Goal: Task Accomplishment & Management: Complete application form

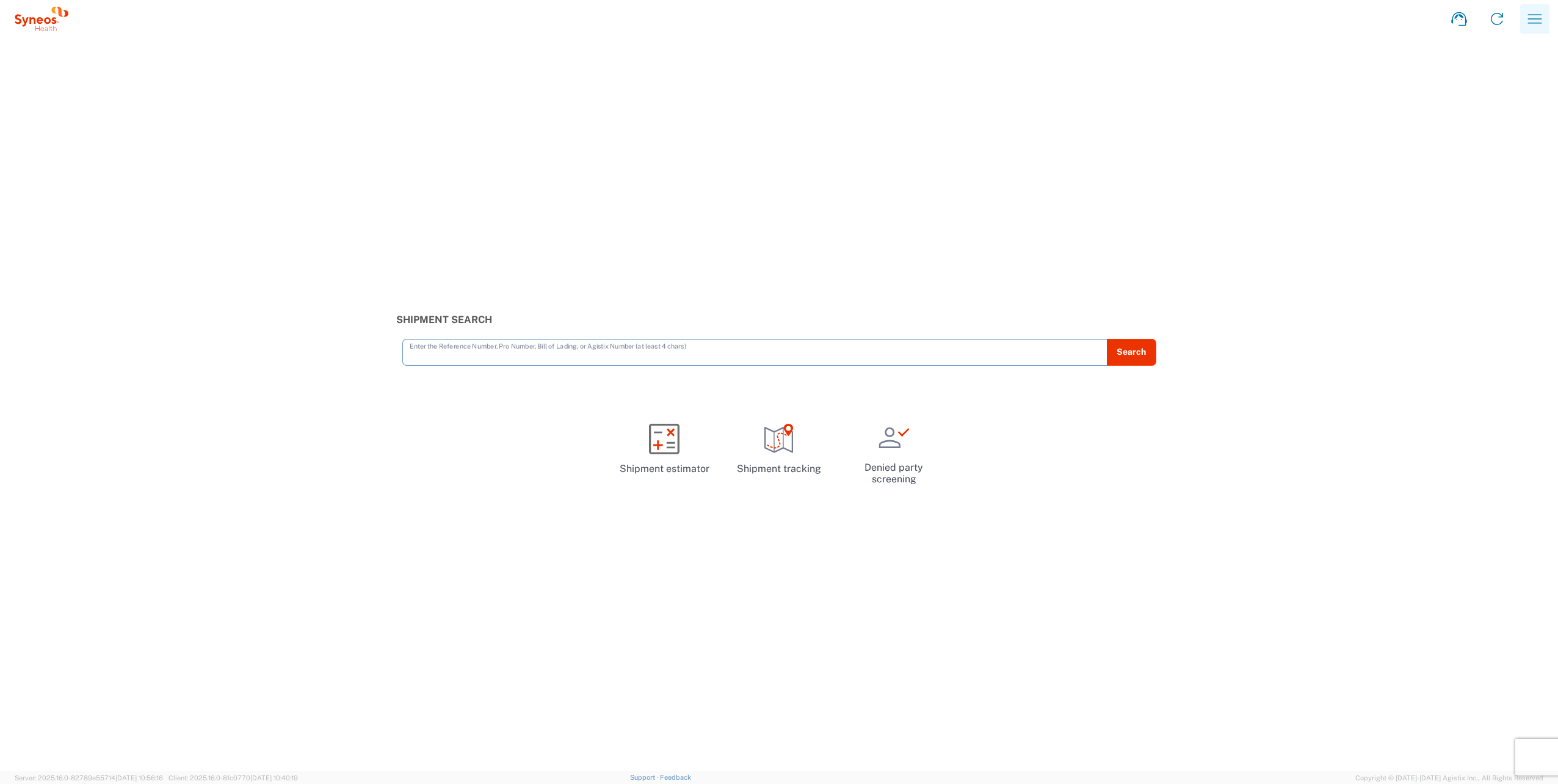
click at [1539, 21] on icon "button" at bounding box center [1534, 19] width 19 height 19
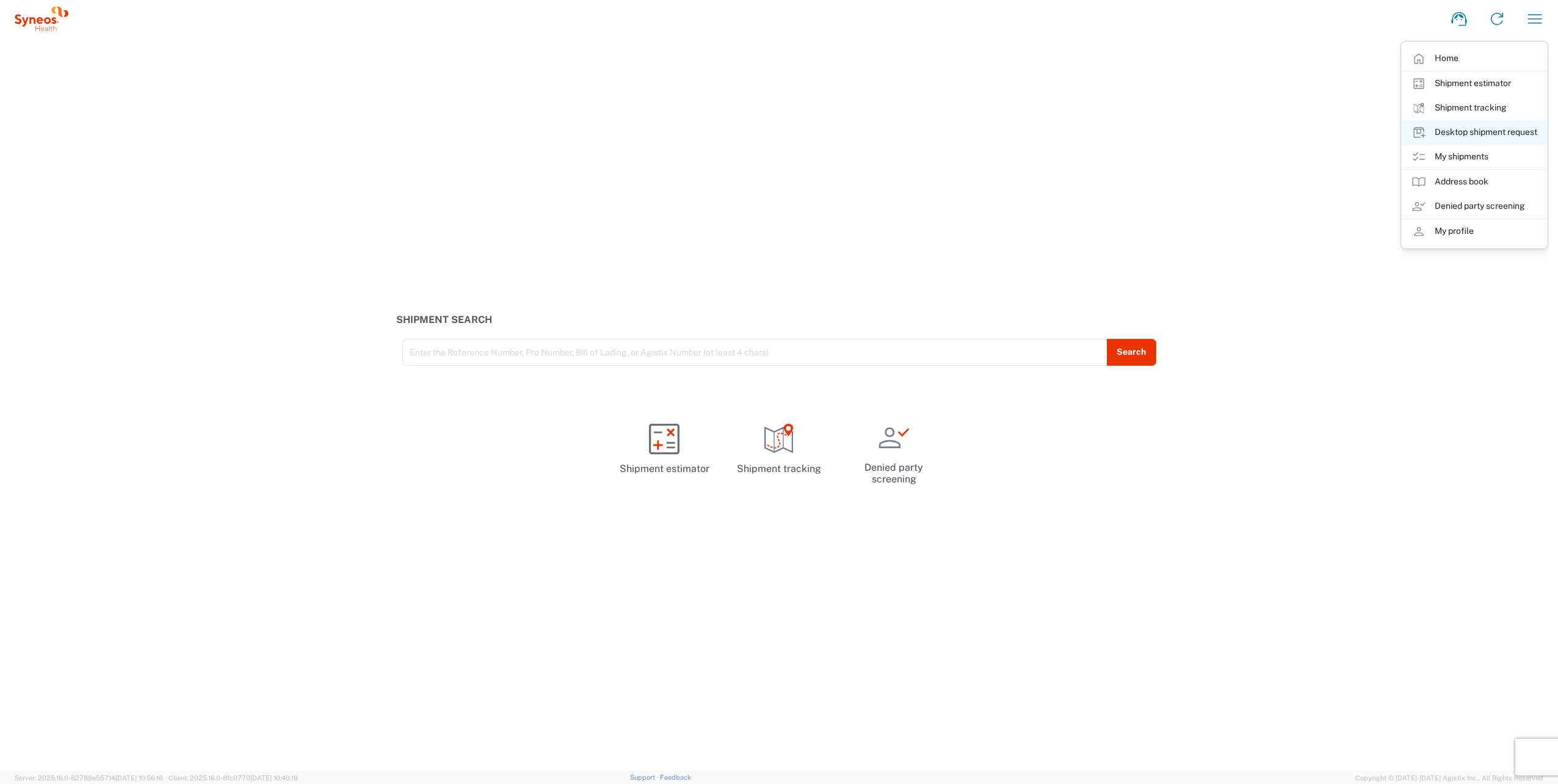
click at [1449, 127] on link "Desktop shipment request" at bounding box center [1474, 133] width 146 height 25
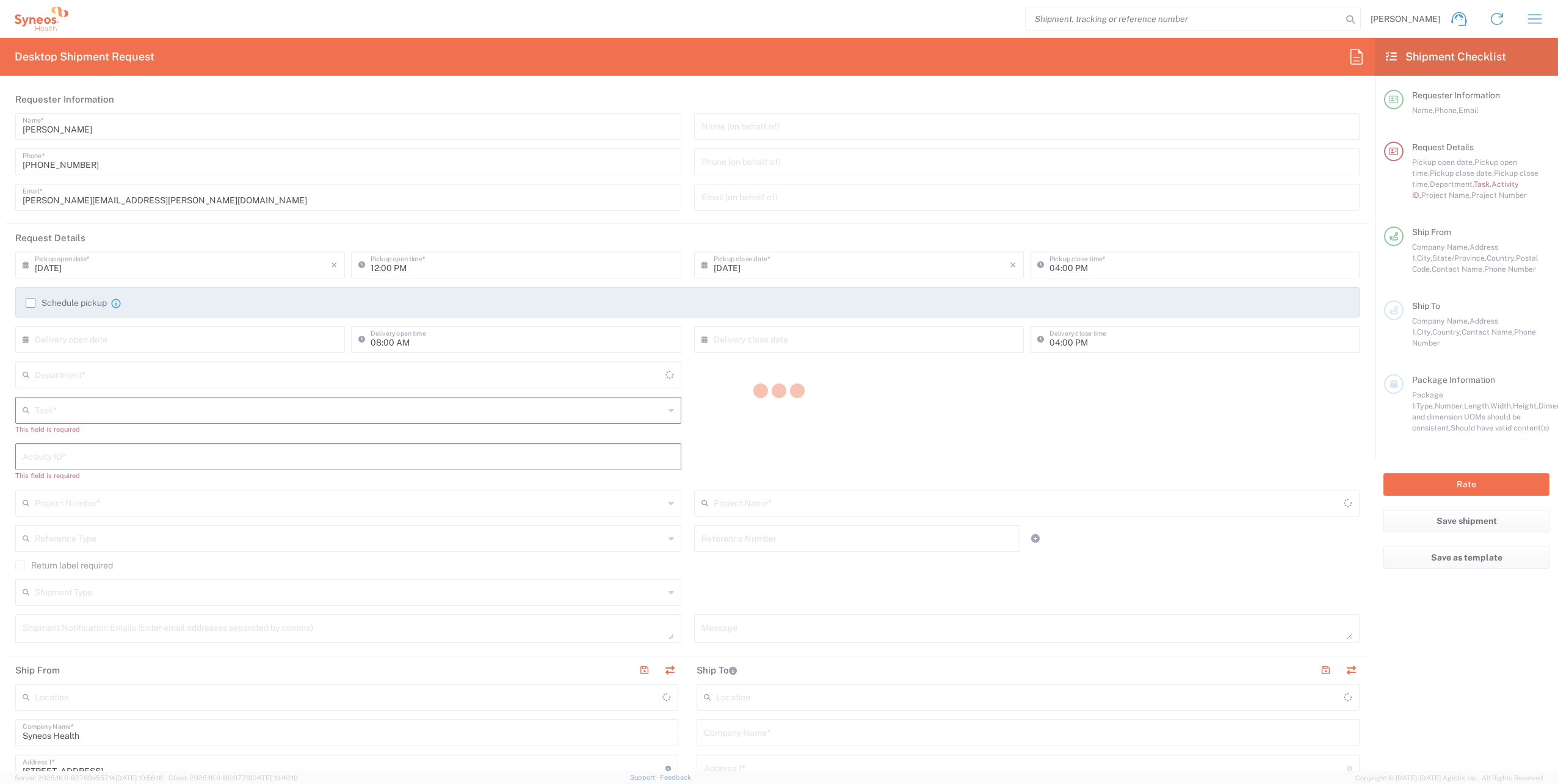
type input "[GEOGRAPHIC_DATA]"
type input "4510"
type input "[US_STATE]"
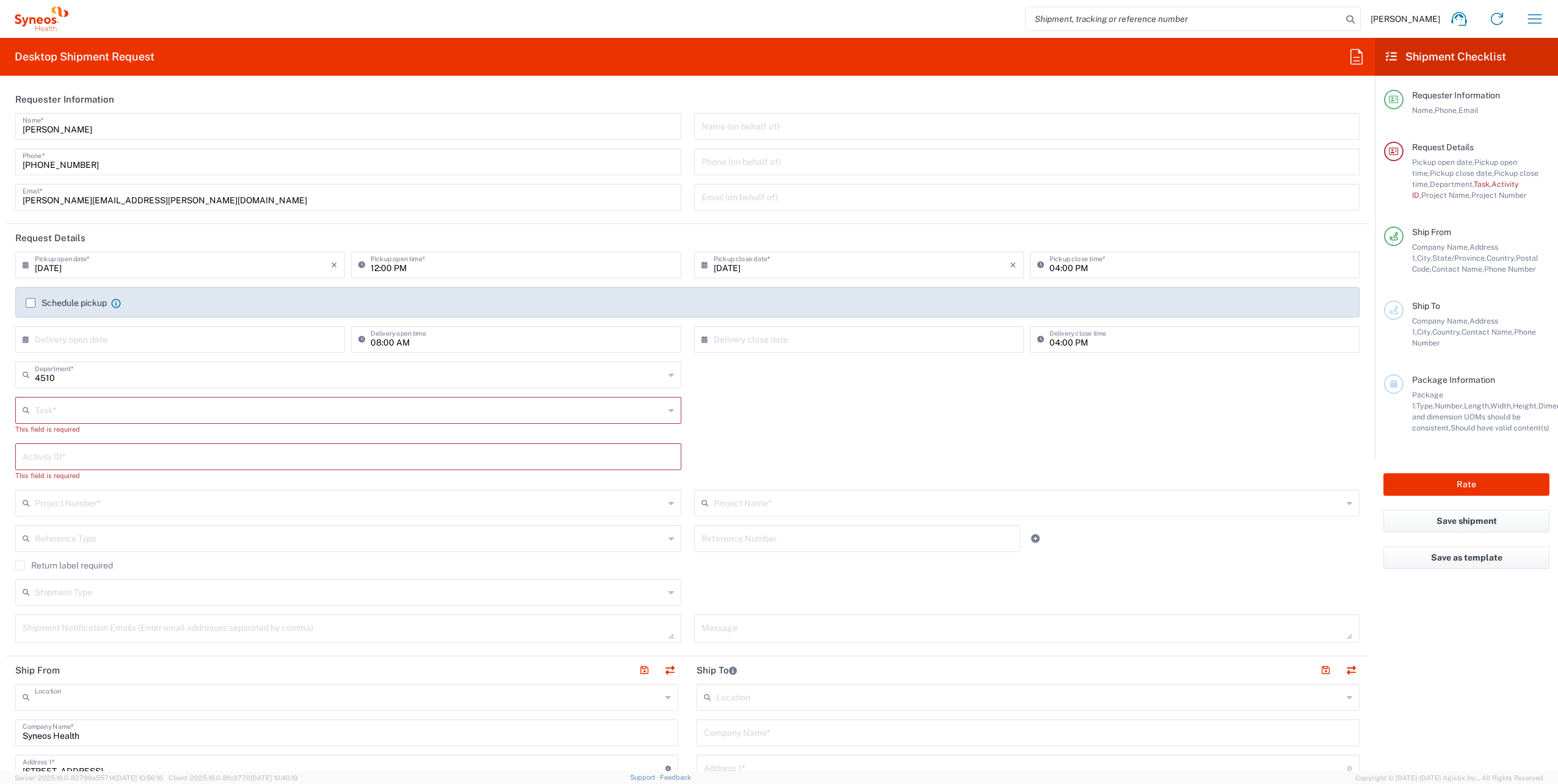
type input "Syneos Health, LLC-[GEOGRAPHIC_DATA] [GEOGRAPHIC_DATA] [GEOGRAPHIC_DATA]"
click at [173, 410] on input "text" at bounding box center [349, 409] width 630 height 22
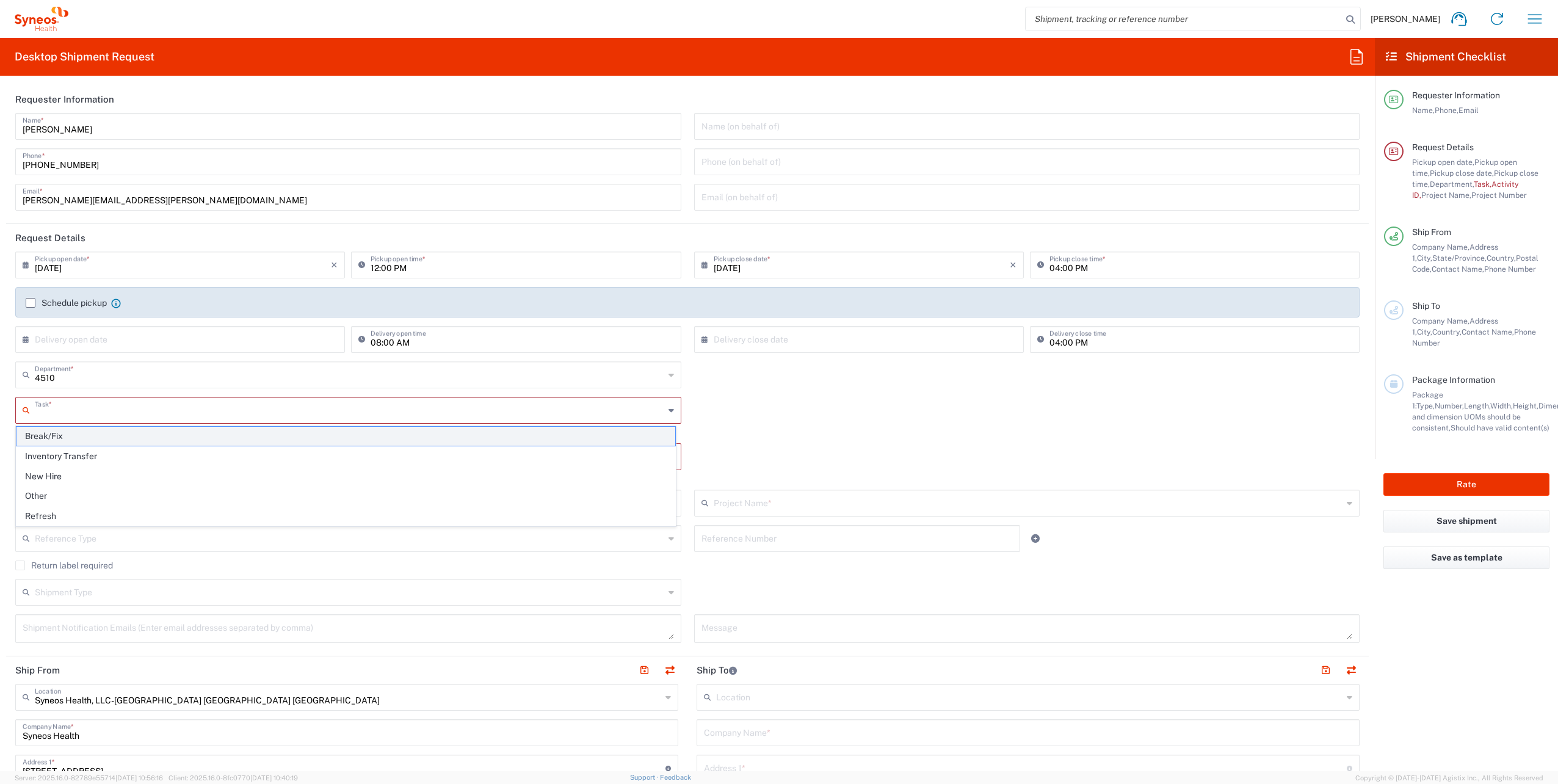
click at [90, 436] on span "Break/Fix" at bounding box center [345, 436] width 659 height 19
type input "Break/Fix"
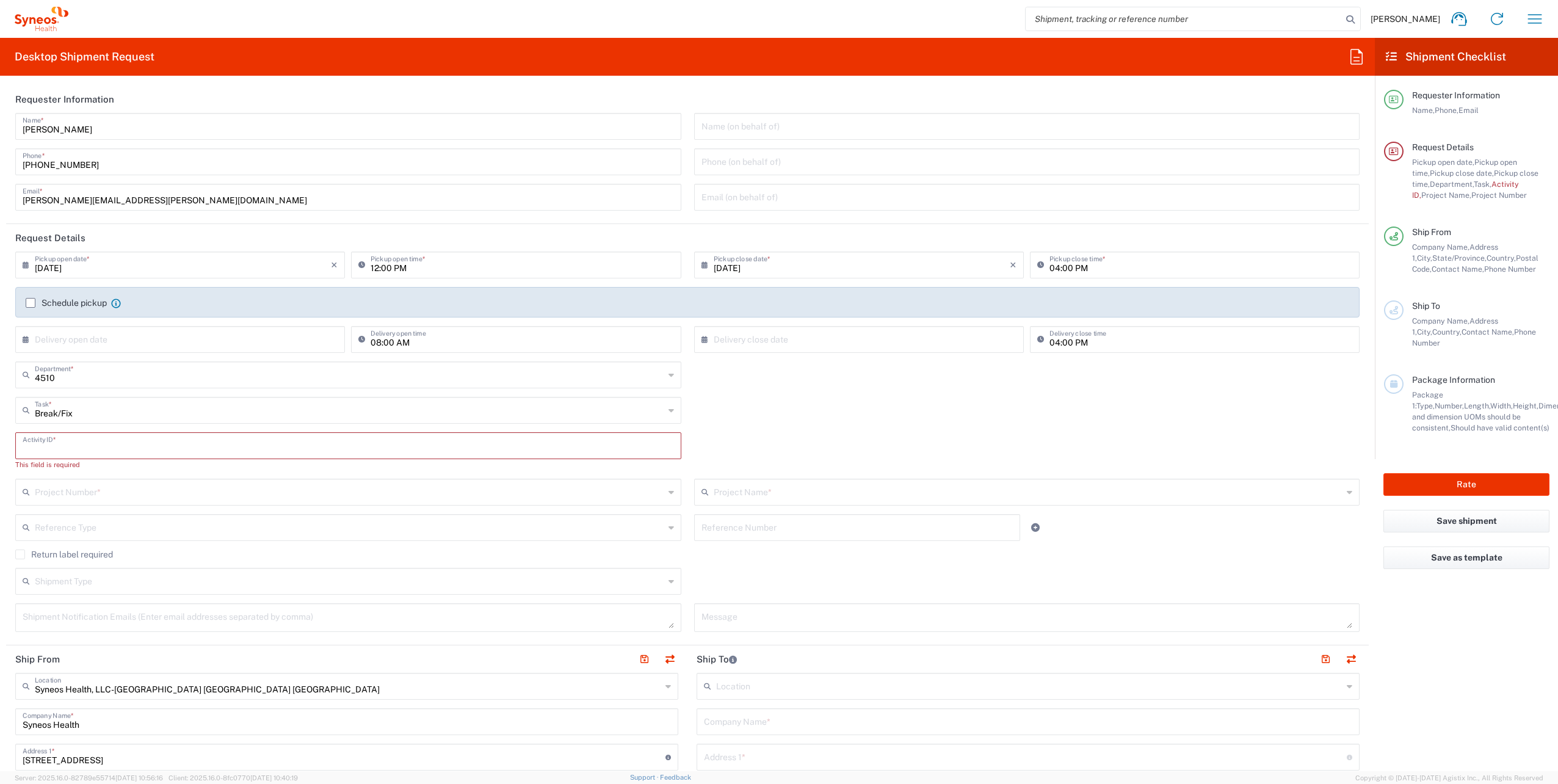
click at [82, 442] on input "text" at bounding box center [348, 445] width 651 height 22
paste input "Customer asked me to assist with creating a shipping label."
type input "Customer asked me to assist with creating a shipping label."
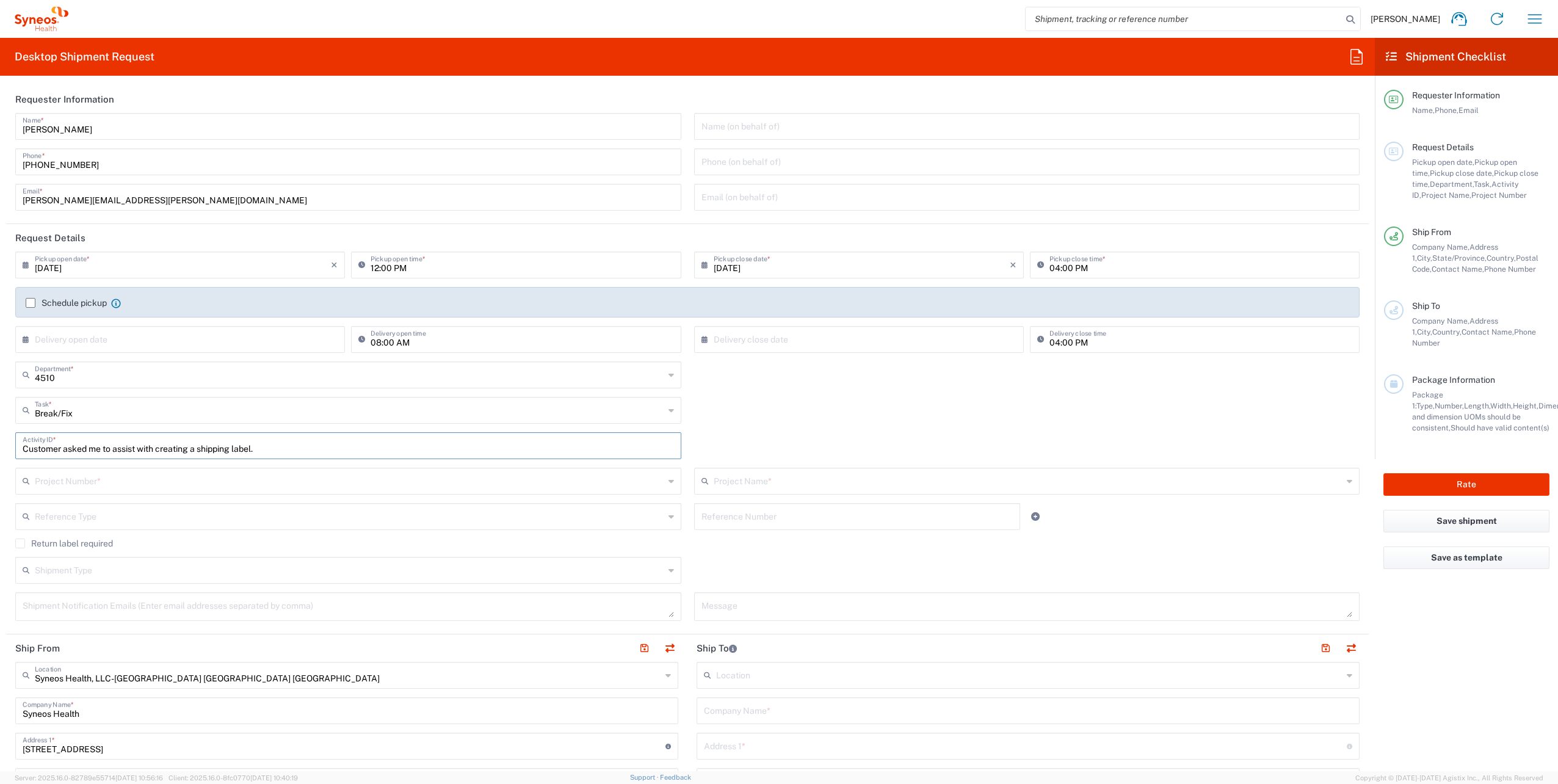
drag, startPoint x: 281, startPoint y: 451, endPoint x: 0, endPoint y: 377, distance: 290.6
click at [0, 388] on html "[PERSON_NAME] Home Shipment estimator Shipment tracking Desktop shipment reques…" at bounding box center [779, 392] width 1558 height 784
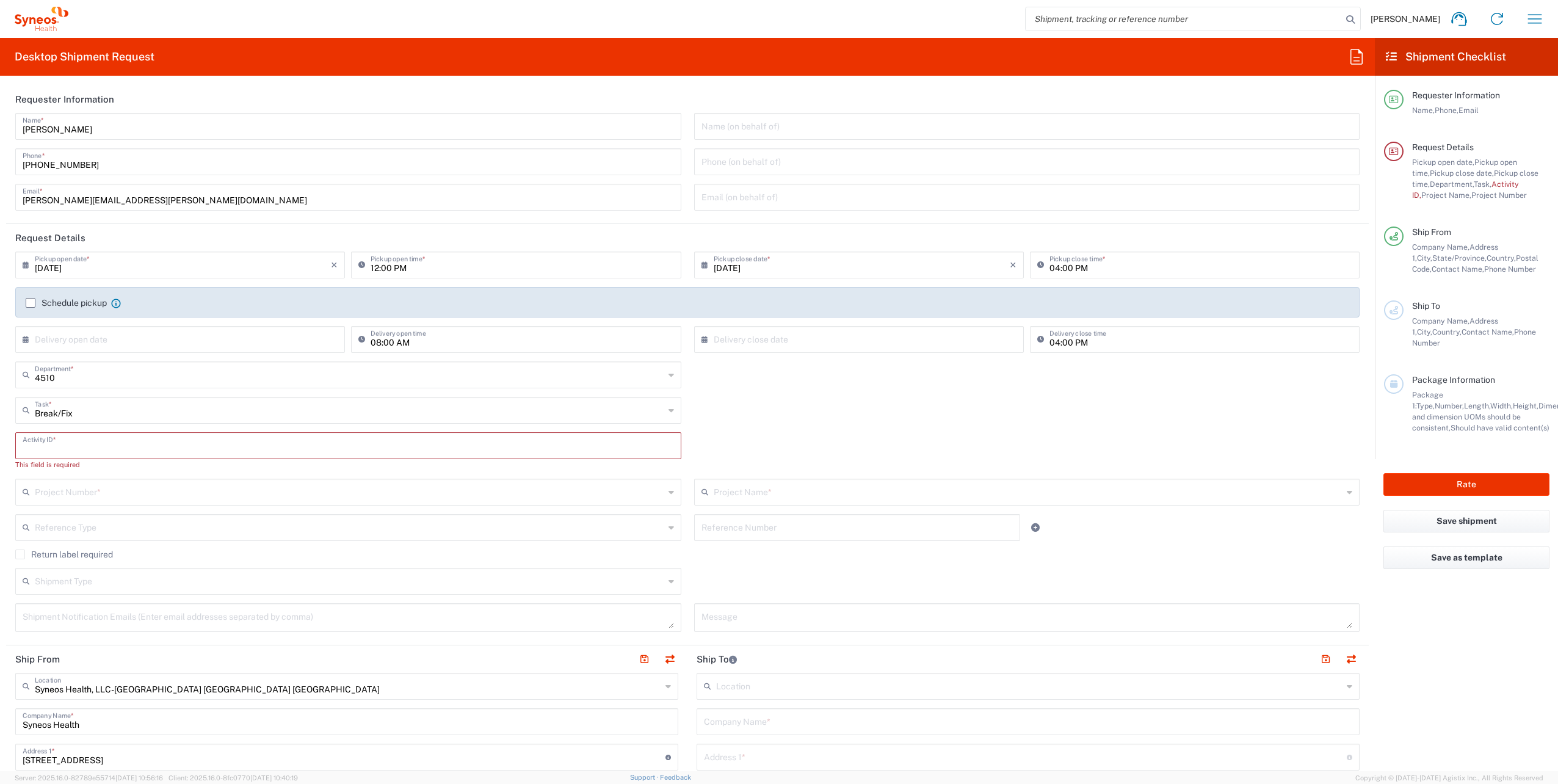
click at [86, 444] on input "text" at bounding box center [348, 445] width 651 height 22
paste input "INC2625409"
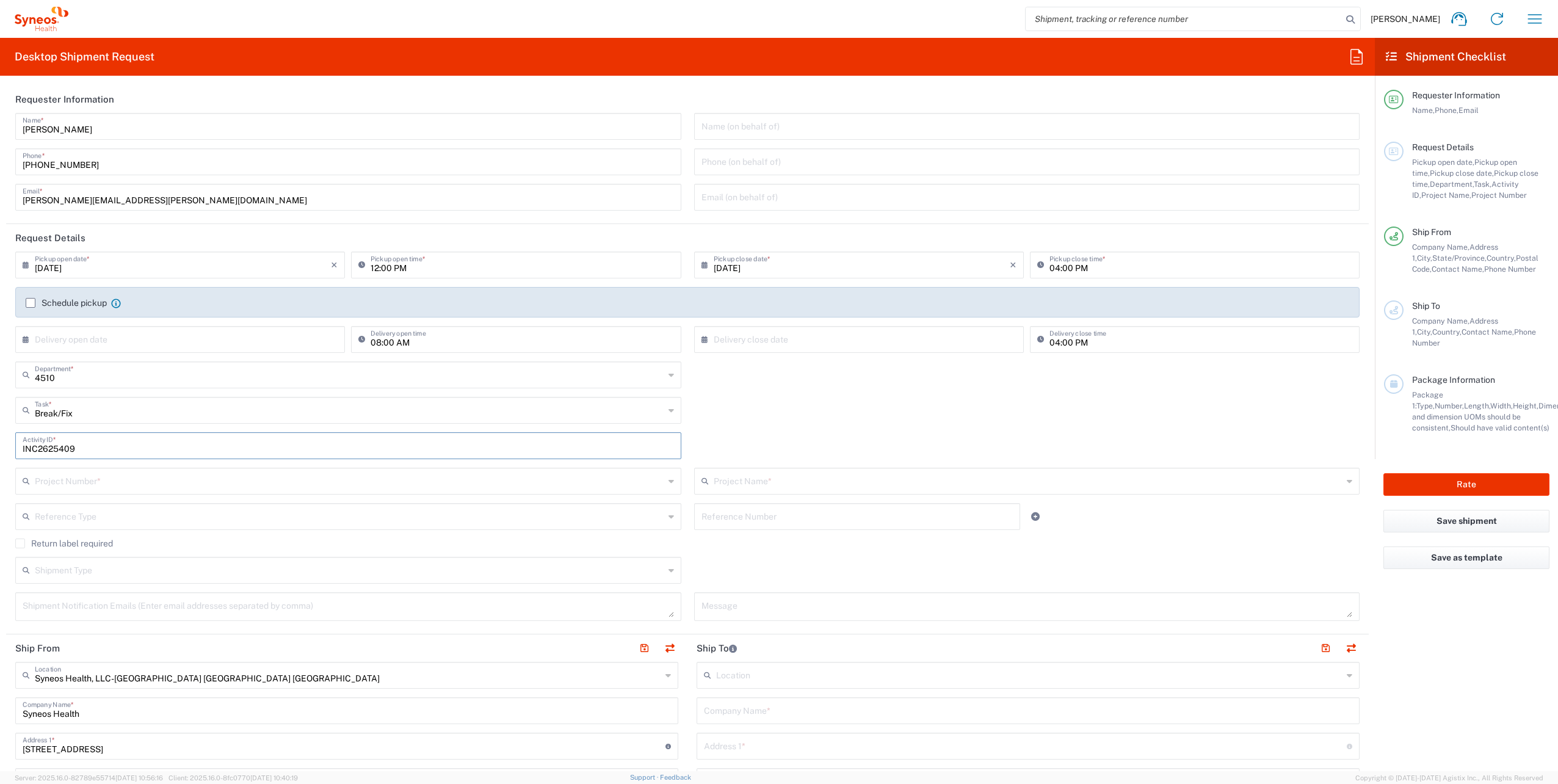
type input "INC2625409"
click at [88, 478] on input "text" at bounding box center [349, 480] width 630 height 22
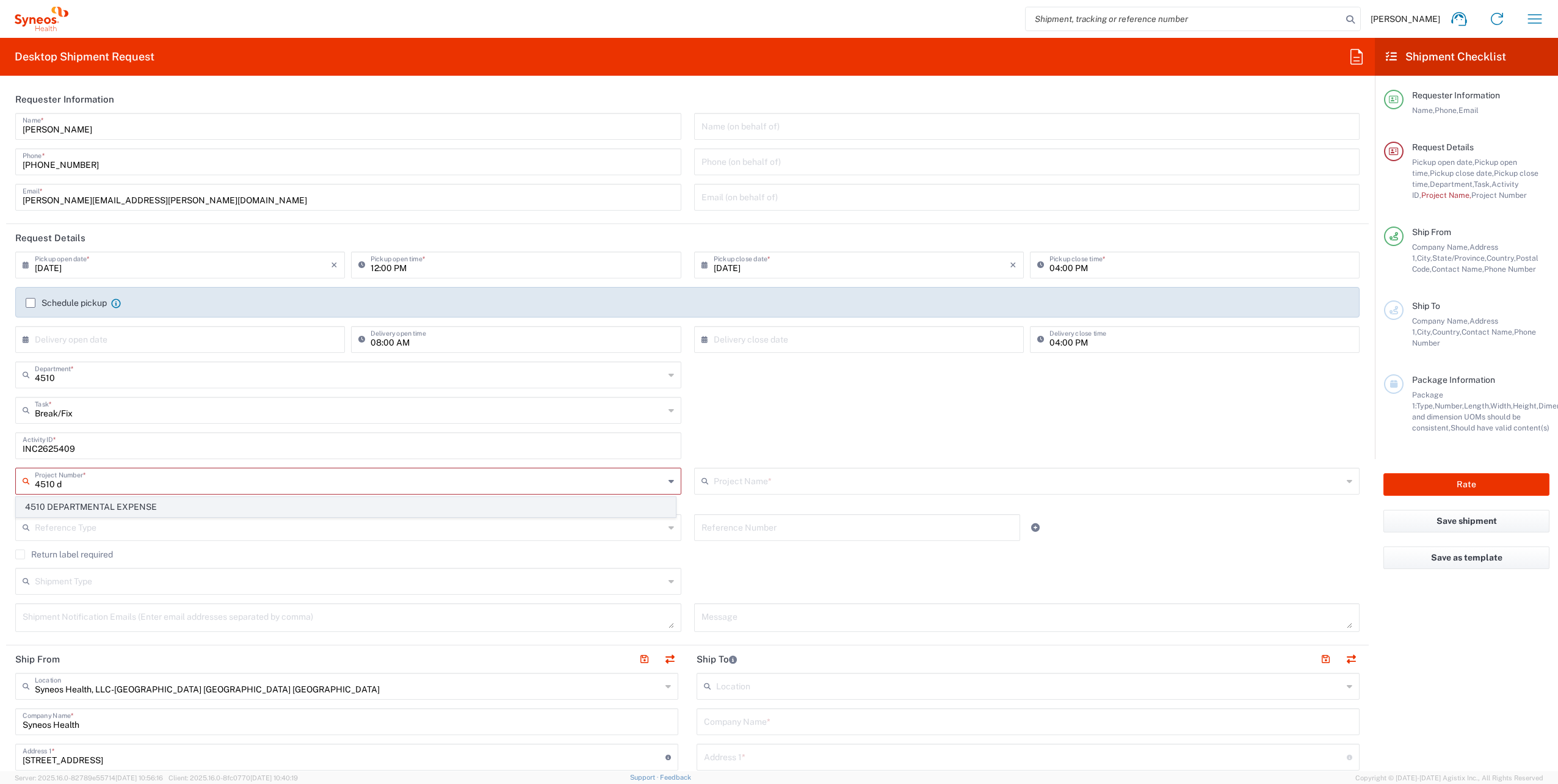
click at [86, 513] on span "4510 DEPARTMENTAL EXPENSE" at bounding box center [345, 507] width 659 height 19
type input "4510 DEPARTMENTAL EXPENSE"
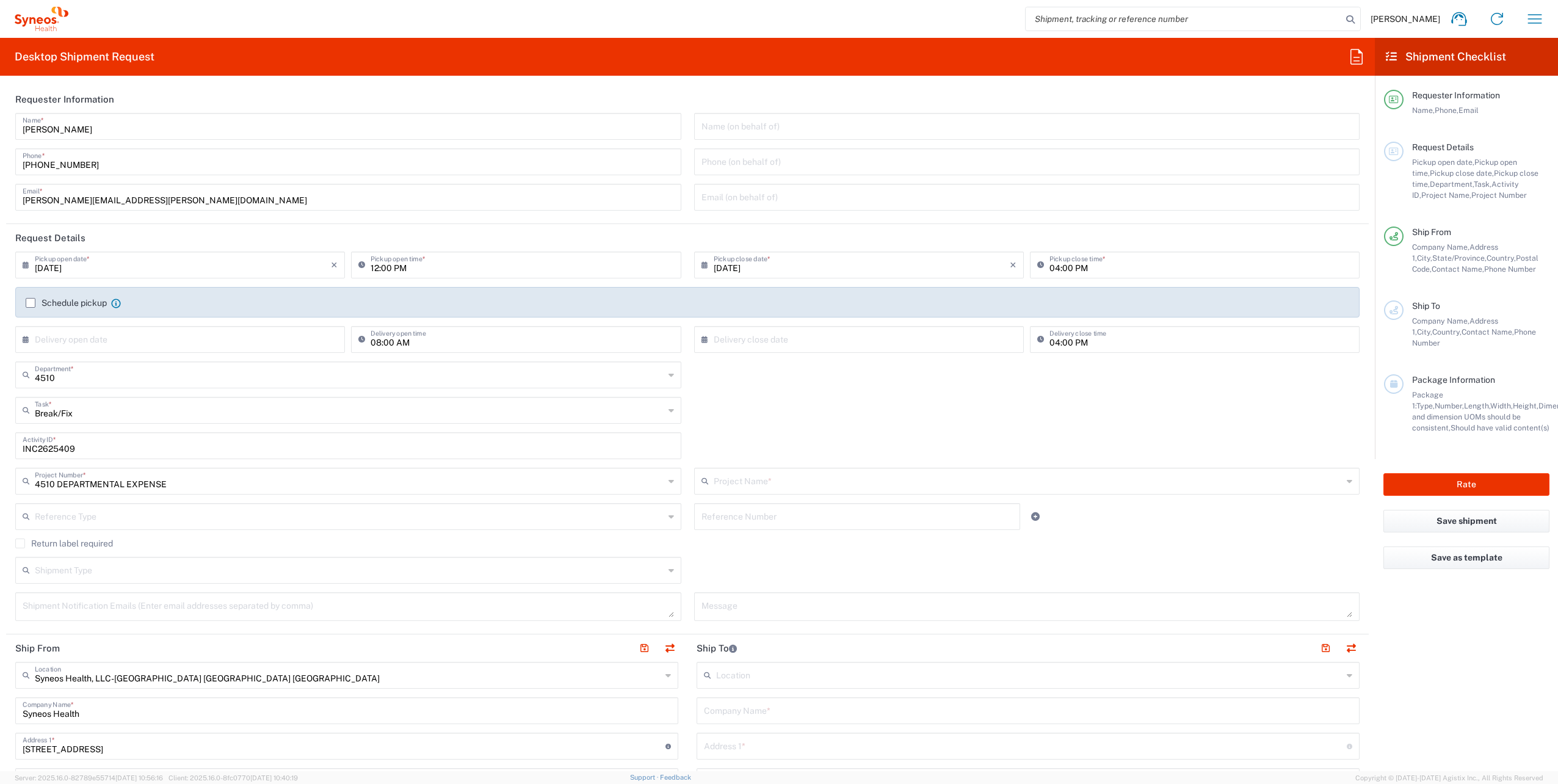
type input "4510 DEPARTMENTAL EXPENSE"
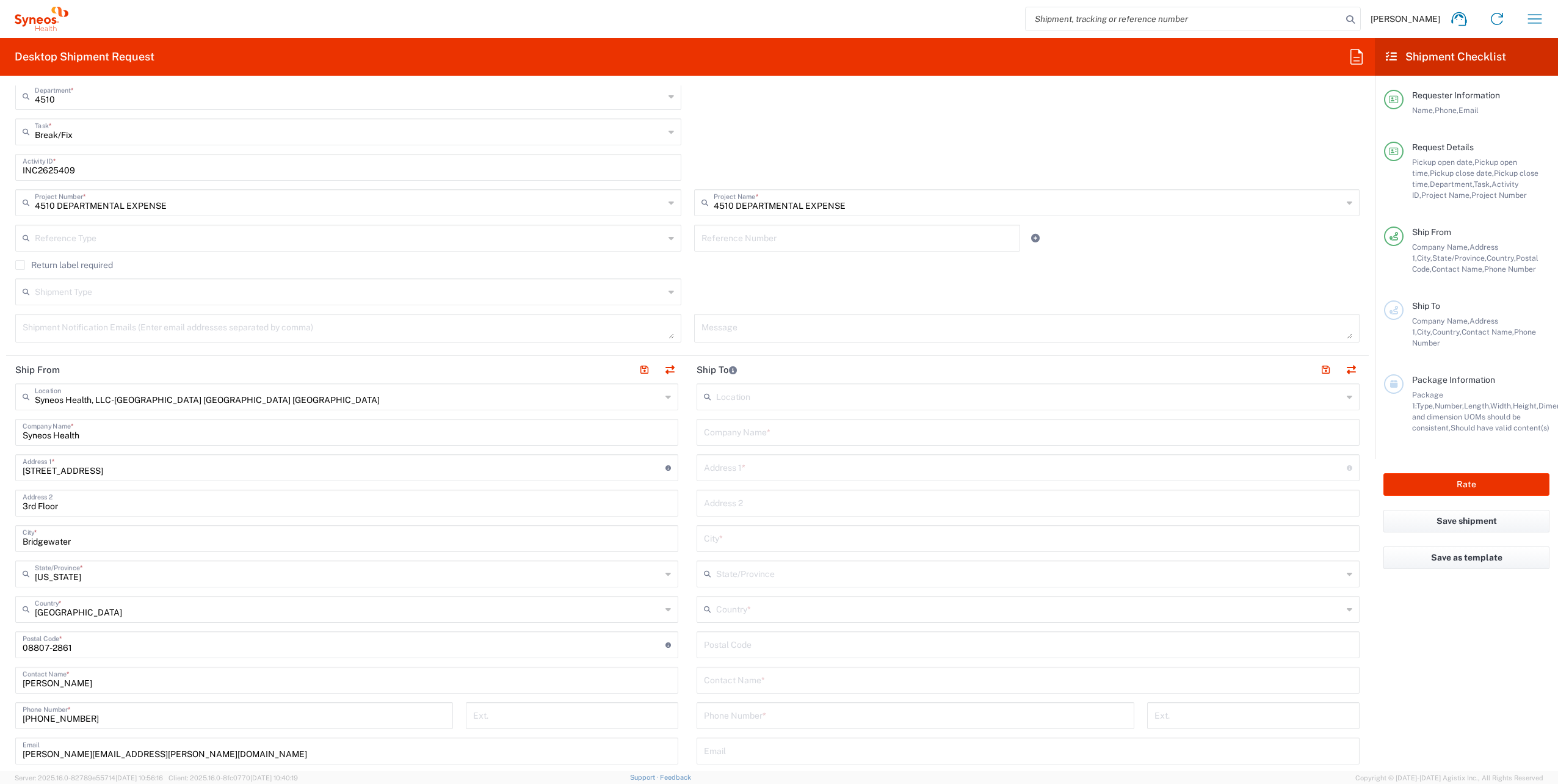
scroll to position [305, 0]
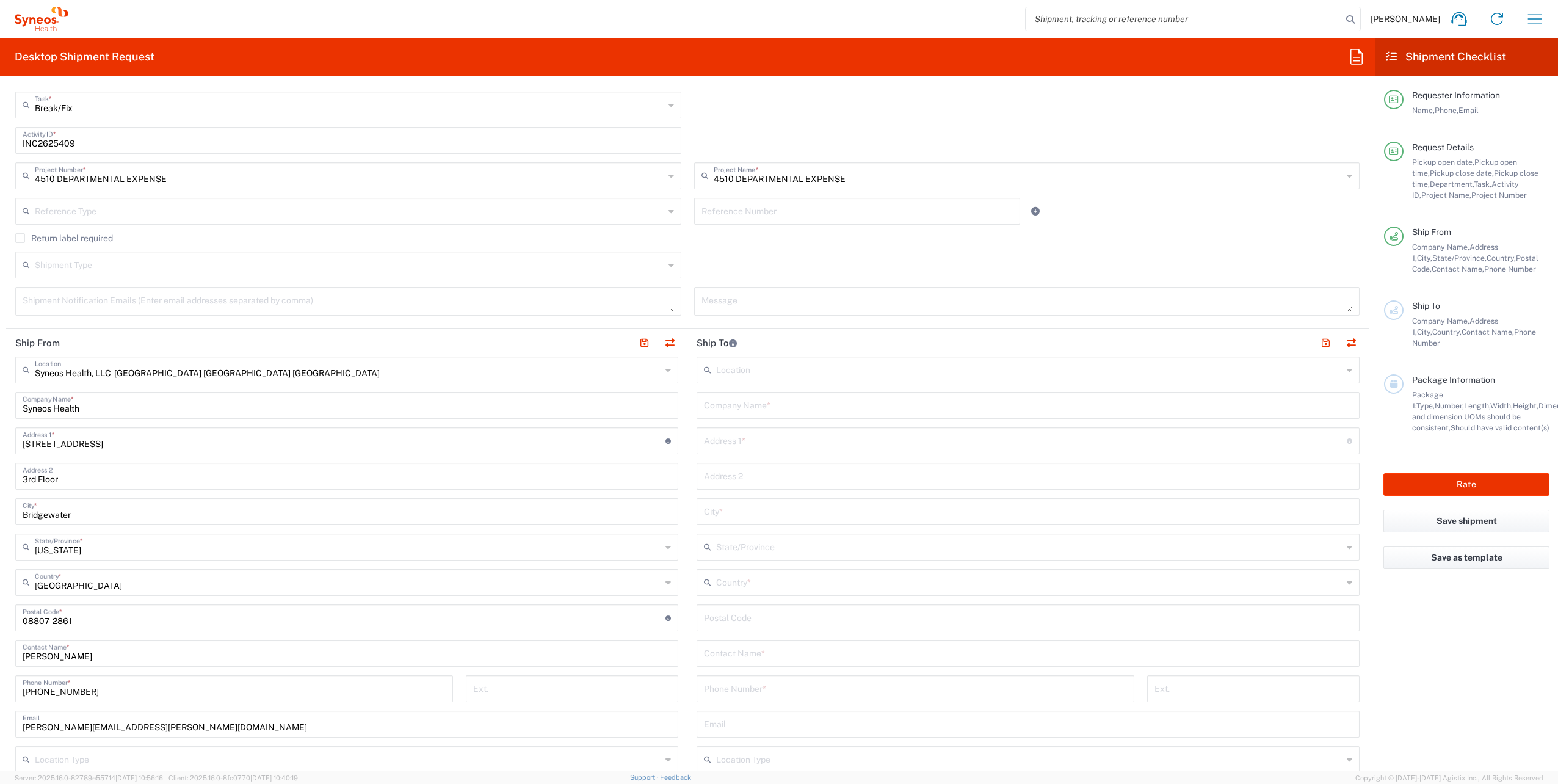
click at [746, 395] on input "text" at bounding box center [1028, 405] width 648 height 22
click at [738, 412] on input "[PERSON_NAME]" at bounding box center [1028, 405] width 648 height 22
click at [739, 412] on input "[PERSON_NAME]" at bounding box center [1028, 405] width 648 height 22
drag, startPoint x: 739, startPoint y: 412, endPoint x: 688, endPoint y: 399, distance: 52.6
click at [688, 399] on main "Location [PERSON_NAME] LLC-[GEOGRAPHIC_DATA] [GEOGRAPHIC_DATA] [GEOGRAPHIC_DATA…" at bounding box center [1028, 613] width 681 height 513
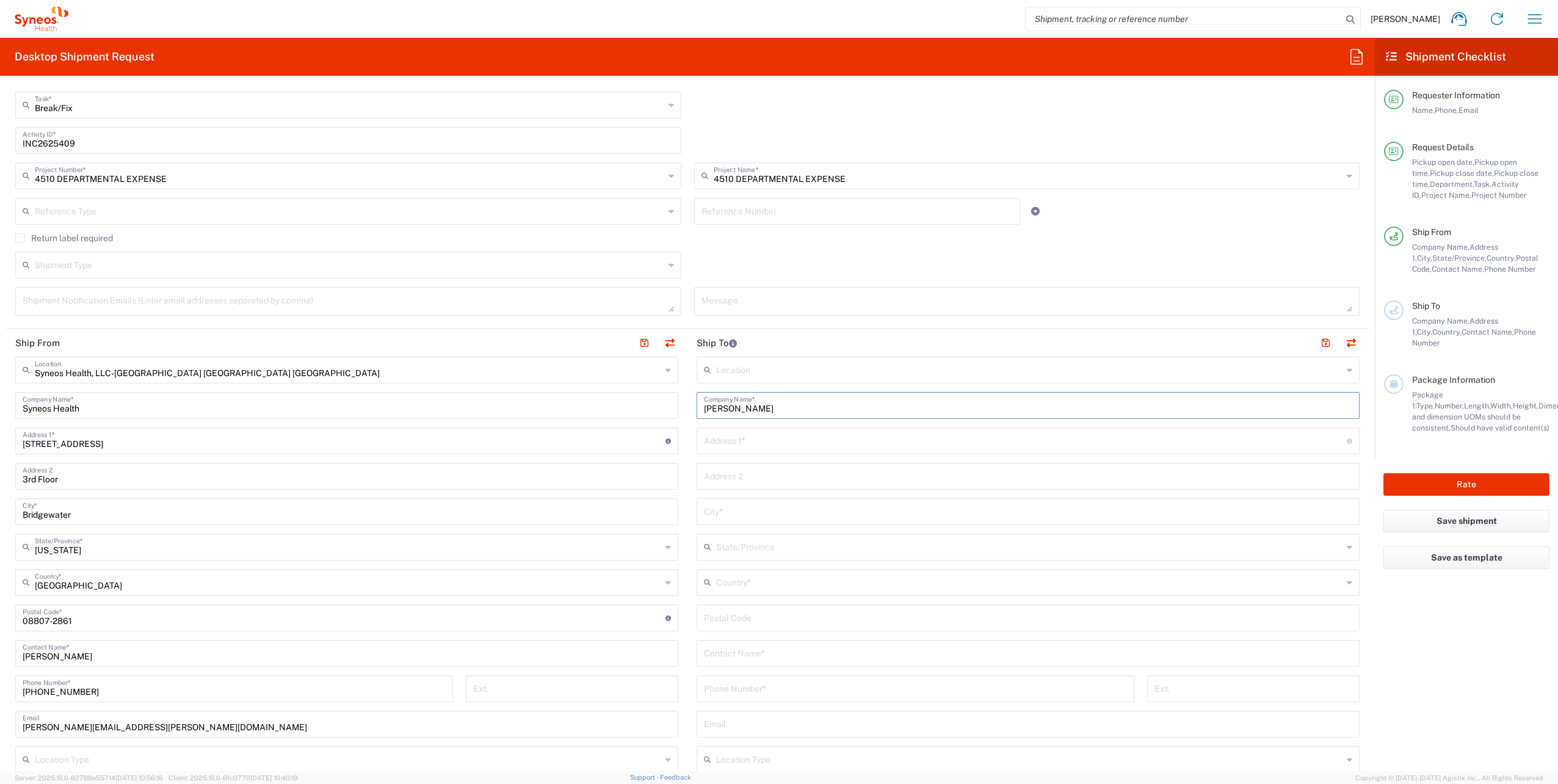
paste input "Pearl"
type input "[PERSON_NAME]"
click at [753, 659] on input "text" at bounding box center [1028, 652] width 648 height 22
paste input "[PERSON_NAME]"
type input "[PERSON_NAME]"
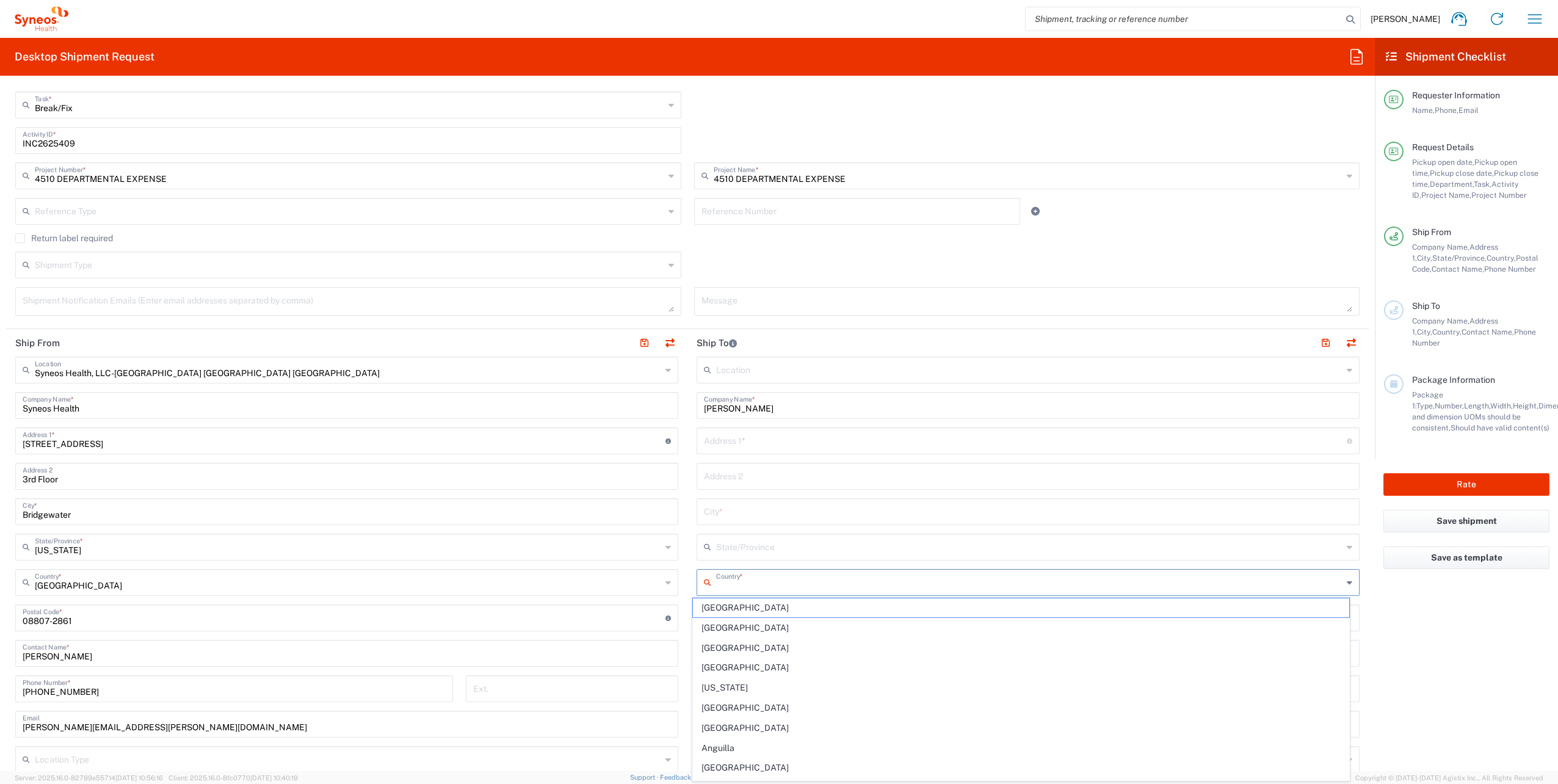
click at [755, 580] on input "text" at bounding box center [1029, 582] width 627 height 22
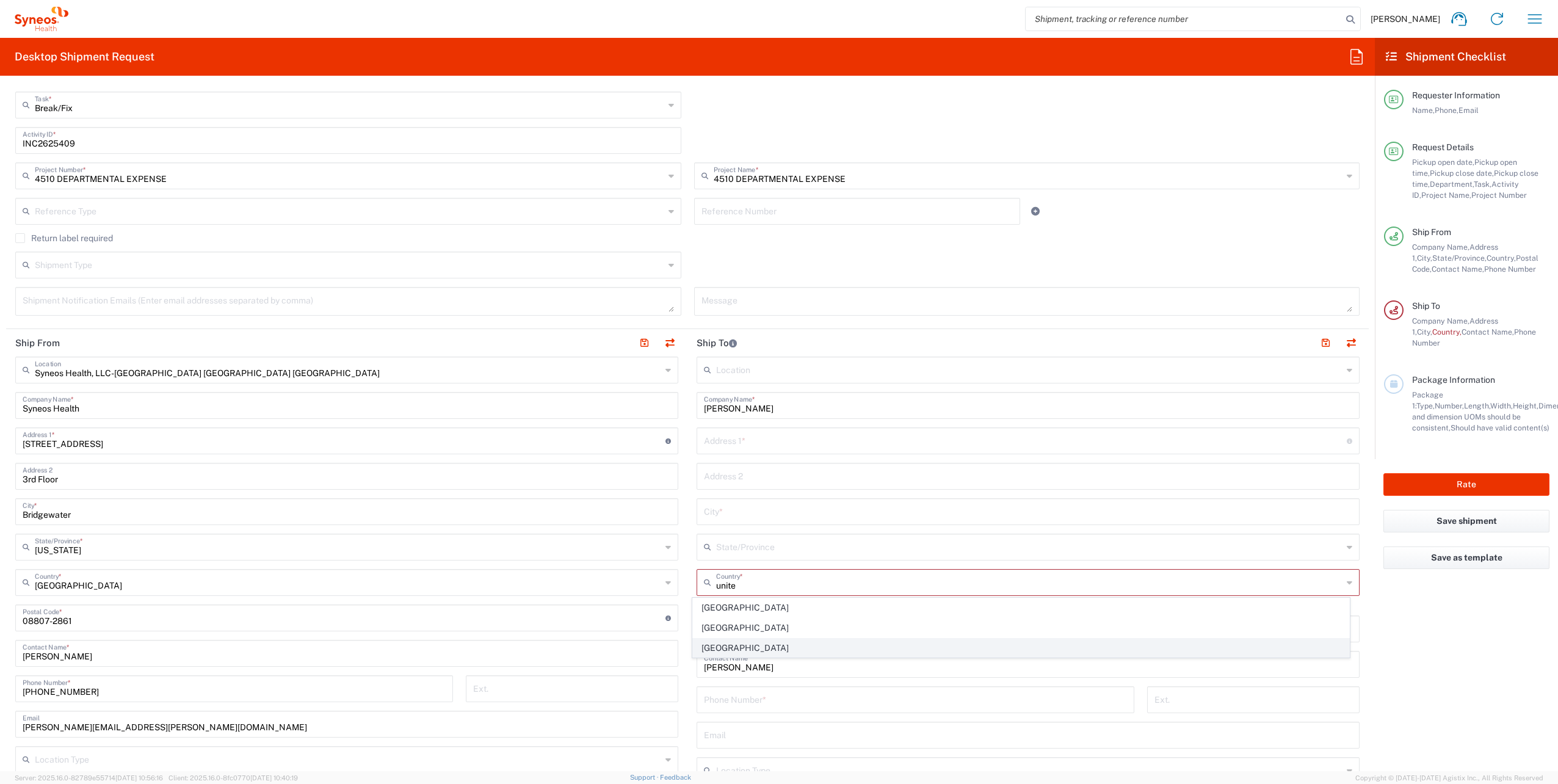
click at [719, 644] on span "[GEOGRAPHIC_DATA]" at bounding box center [1021, 648] width 656 height 19
type input "[GEOGRAPHIC_DATA]"
click at [778, 449] on input "text" at bounding box center [1025, 440] width 643 height 22
paste input "[STREET_ADDRESS]"
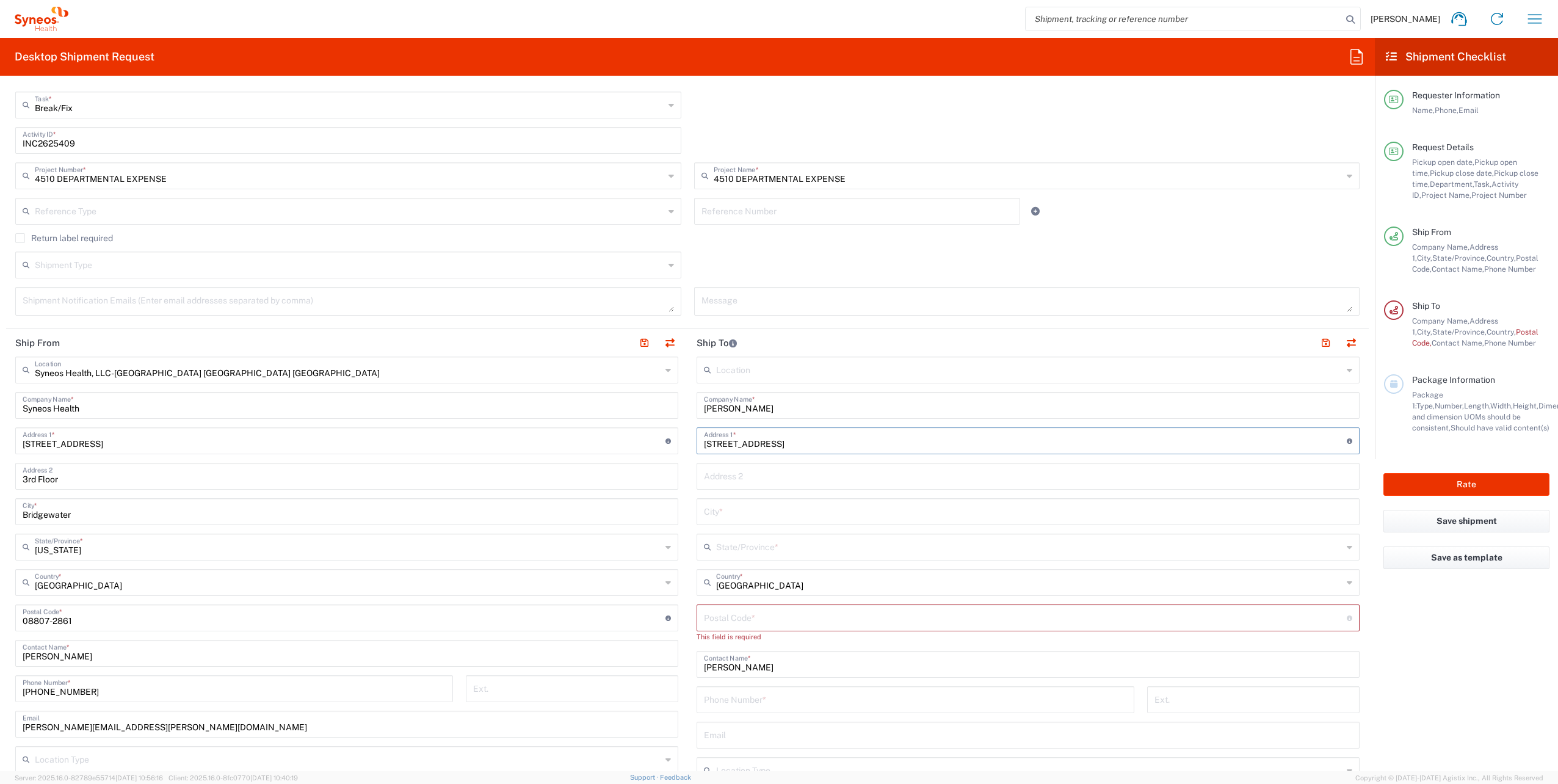
type input "[STREET_ADDRESS]"
click at [729, 508] on input "text" at bounding box center [1028, 511] width 648 height 22
type input "a"
drag, startPoint x: 729, startPoint y: 509, endPoint x: 671, endPoint y: 502, distance: 58.4
click at [671, 502] on div "Ship From Syneos Health, LLC-[GEOGRAPHIC_DATA] [GEOGRAPHIC_DATA] [GEOGRAPHIC_DA…" at bounding box center [688, 607] width 1363 height 557
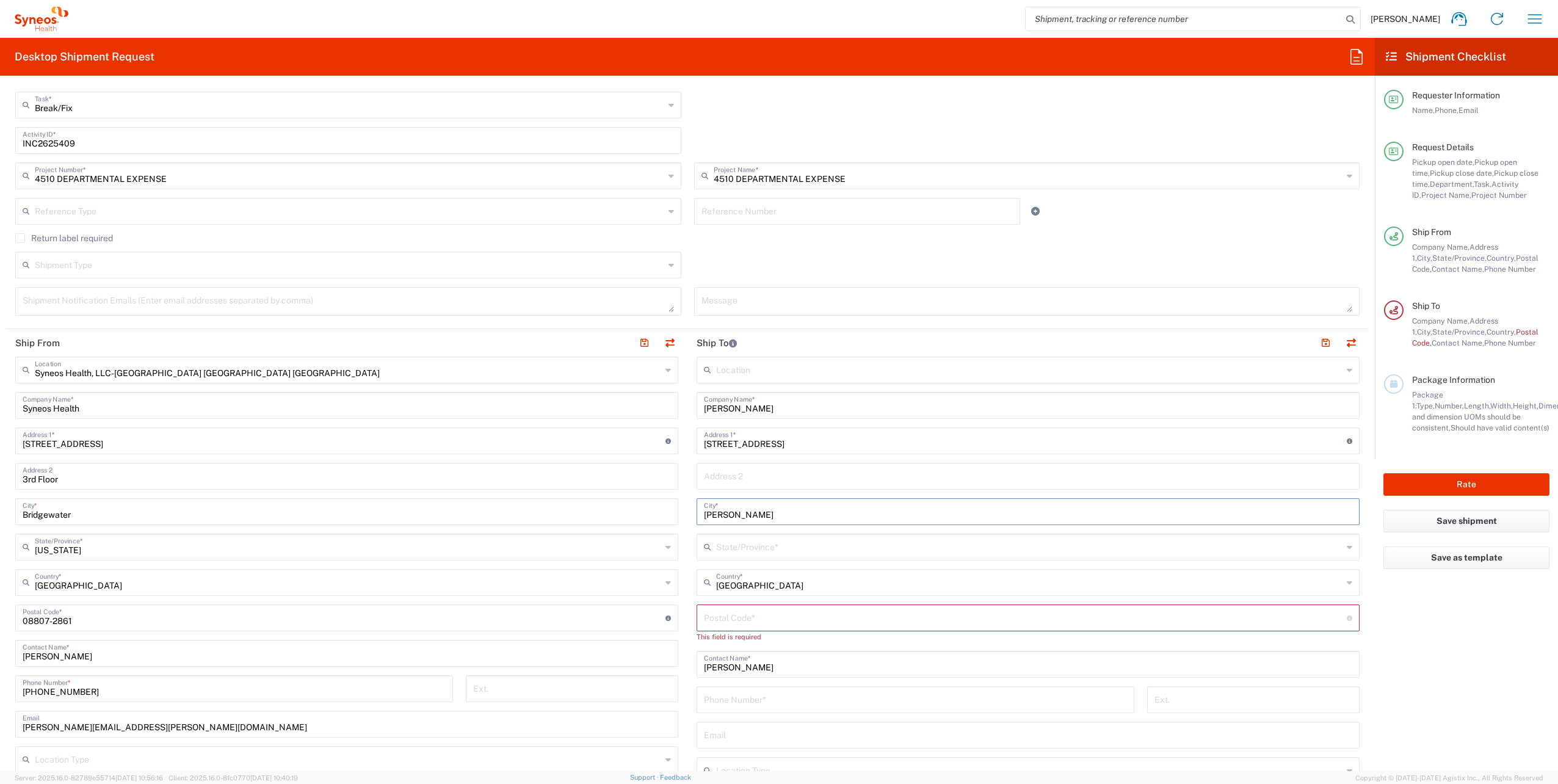
type input "[PERSON_NAME]"
click at [744, 611] on input "undefined" at bounding box center [1025, 617] width 643 height 22
paste input "02330-1220"
type input "02330-1220"
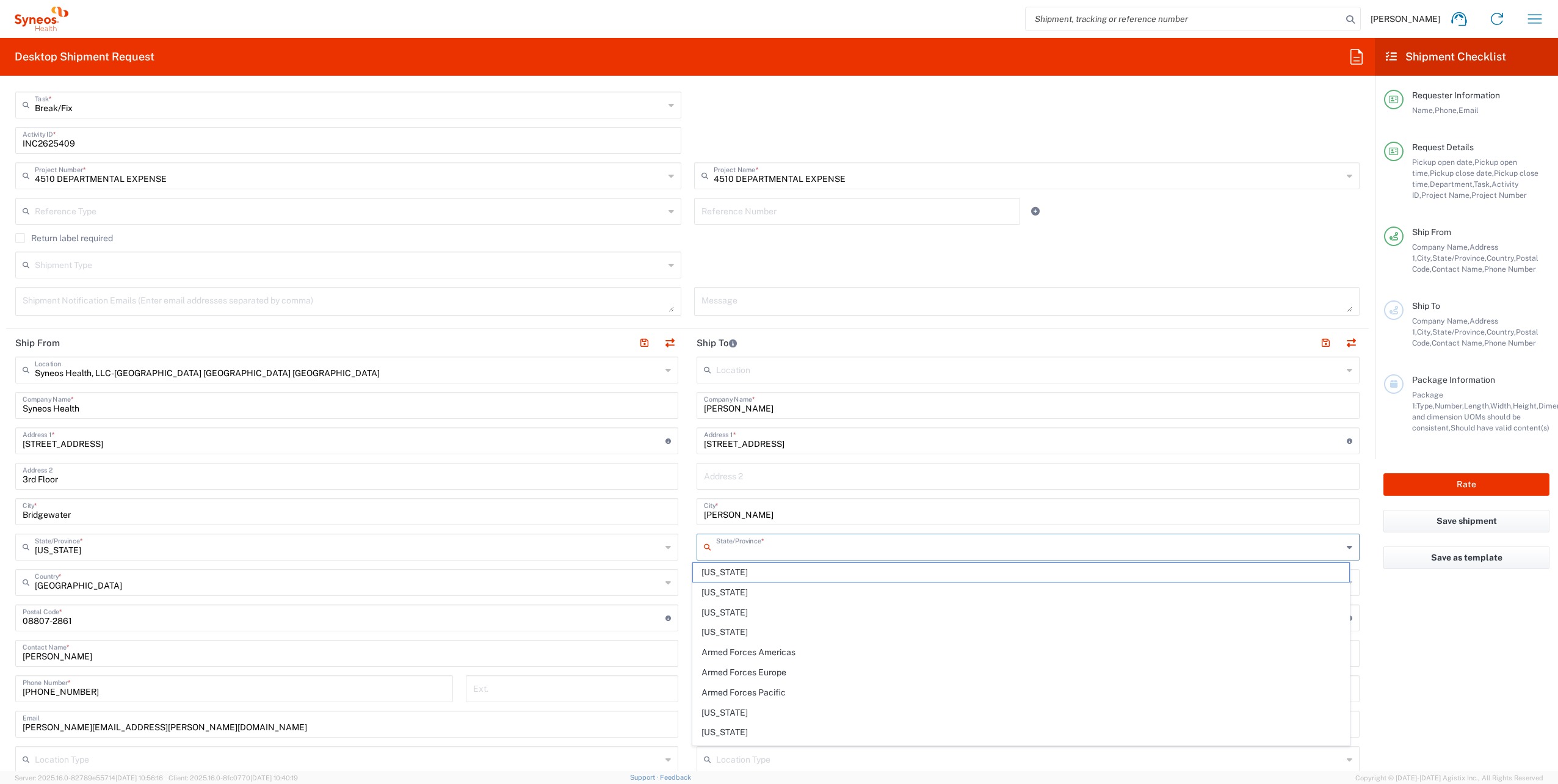
drag, startPoint x: 773, startPoint y: 544, endPoint x: 779, endPoint y: 536, distance: 10.0
click at [774, 543] on input "text" at bounding box center [1029, 547] width 627 height 22
click at [725, 627] on span "[US_STATE]" at bounding box center [1021, 632] width 656 height 19
type input "[US_STATE]"
click at [786, 685] on input "tel" at bounding box center [915, 688] width 423 height 22
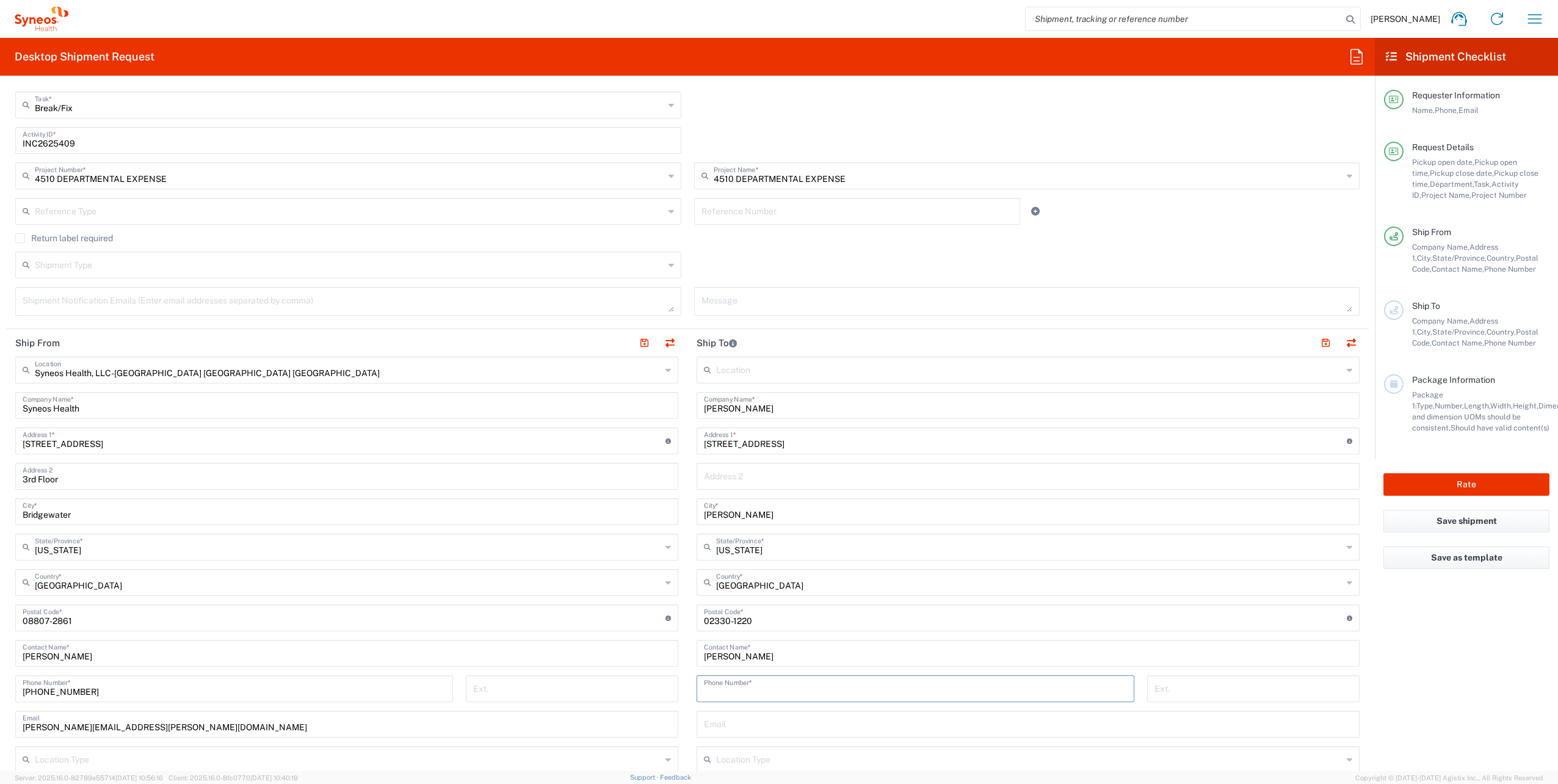
paste input "[PHONE_NUMBER]"
type input "[PHONE_NUMBER]"
drag, startPoint x: 739, startPoint y: 708, endPoint x: 734, endPoint y: 712, distance: 6.4
click at [736, 711] on div "Location [PERSON_NAME] LLC-[GEOGRAPHIC_DATA] [GEOGRAPHIC_DATA] [GEOGRAPHIC_DATA…" at bounding box center [1028, 613] width 663 height 513
drag, startPoint x: 734, startPoint y: 712, endPoint x: 731, endPoint y: 718, distance: 6.7
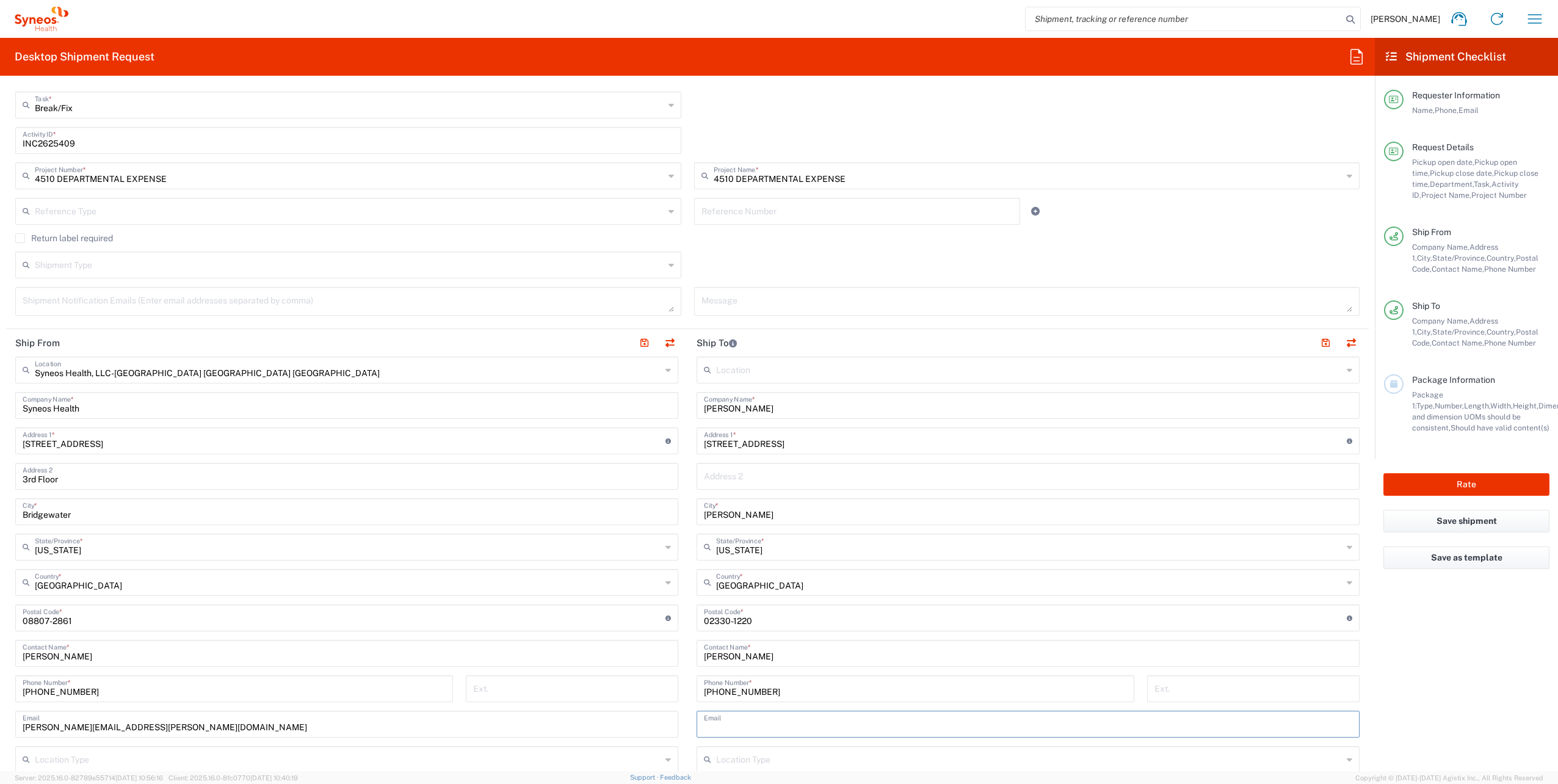
click at [731, 718] on input "text" at bounding box center [1028, 723] width 648 height 22
paste input "[PERSON_NAME][EMAIL_ADDRESS][DOMAIN_NAME]"
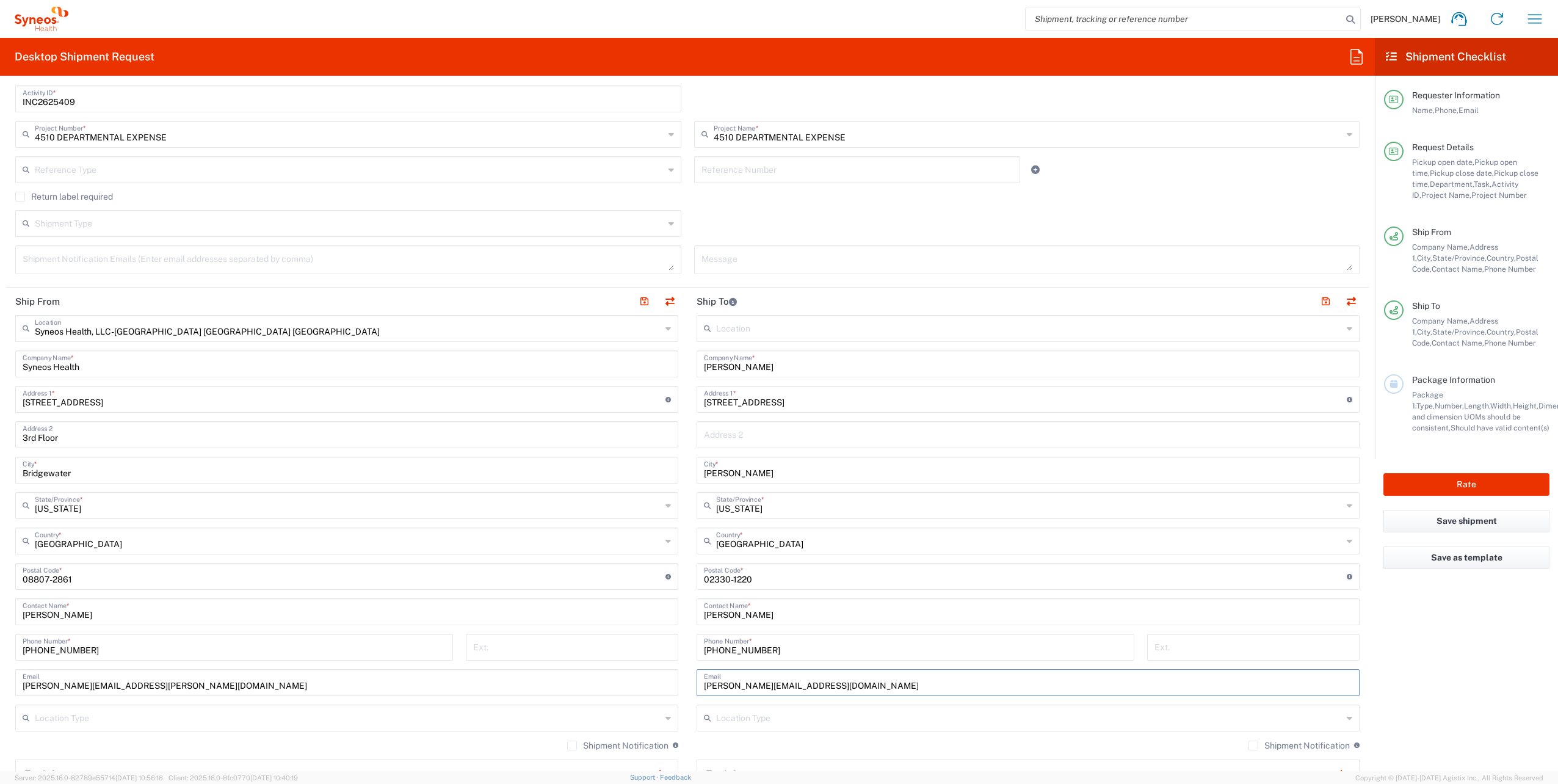
scroll to position [366, 0]
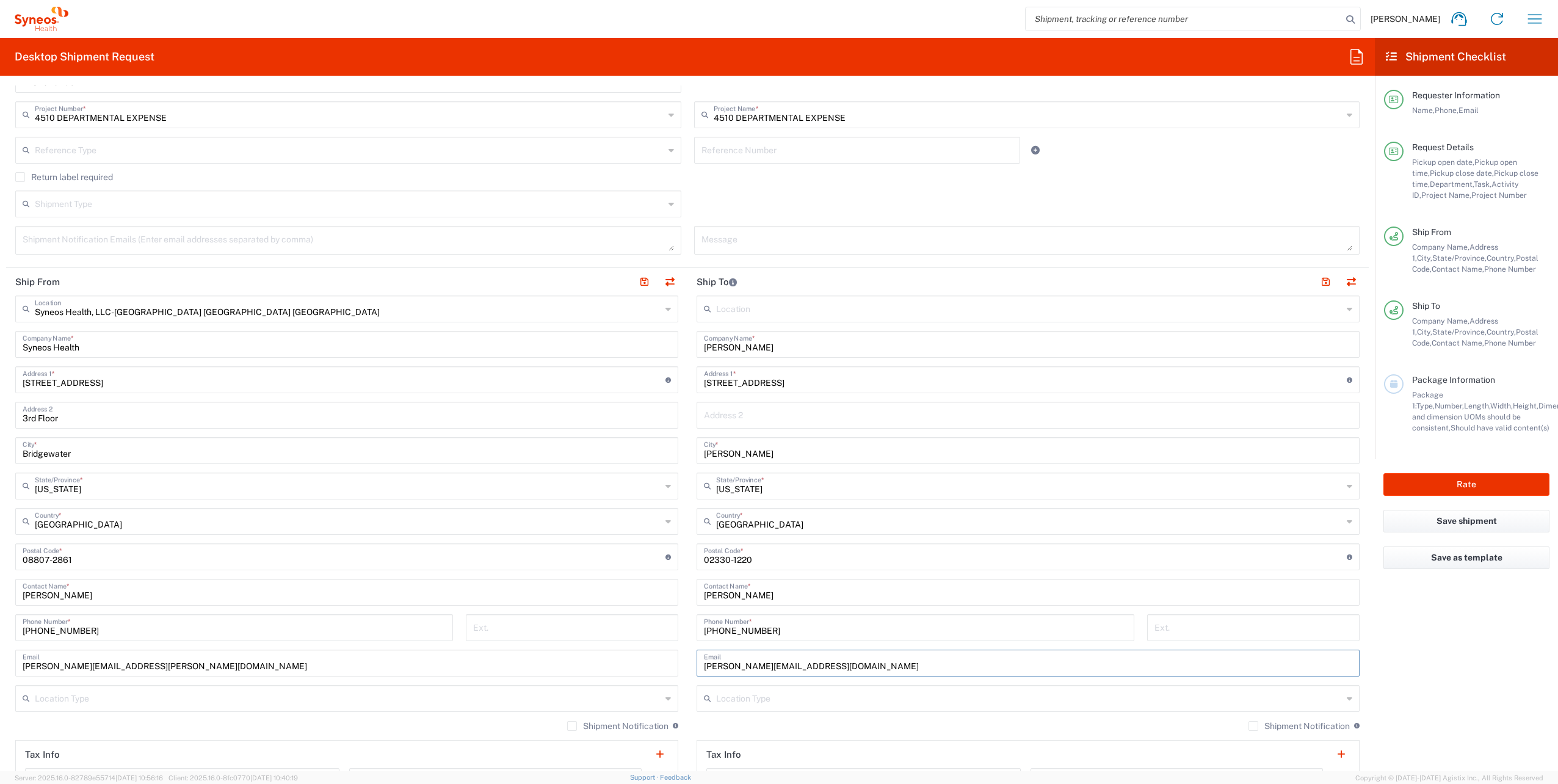
type input "[PERSON_NAME][EMAIL_ADDRESS][DOMAIN_NAME]"
click at [1249, 729] on label "Shipment Notification" at bounding box center [1299, 725] width 101 height 10
click at [1253, 726] on input "Shipment Notification" at bounding box center [1253, 726] width 0 height 0
click at [403, 295] on div "Syneos Health, LLC-[GEOGRAPHIC_DATA] [GEOGRAPHIC_DATA] [GEOGRAPHIC_DATA] Locati…" at bounding box center [347, 308] width 663 height 27
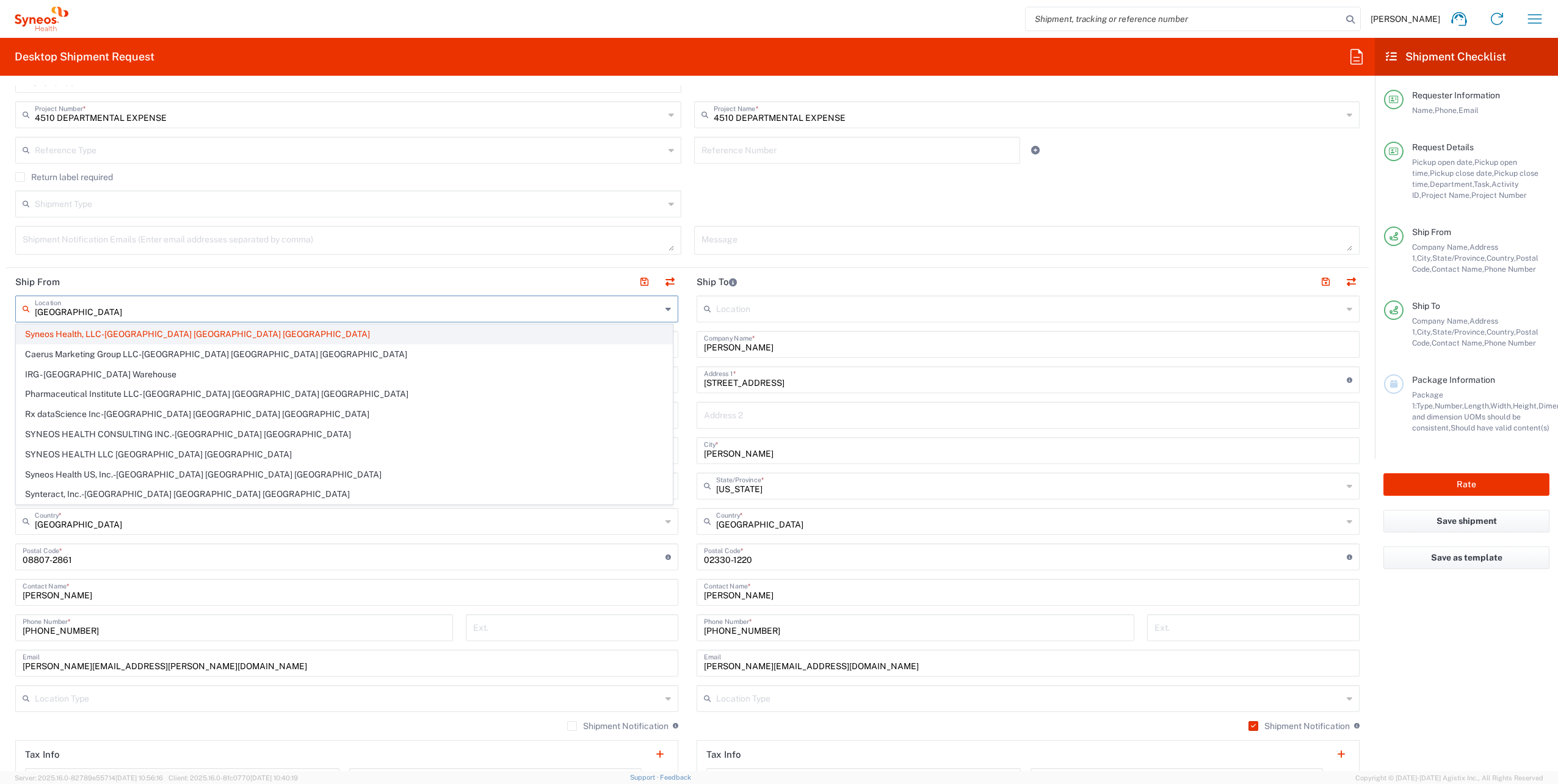
type input "[GEOGRAPHIC_DATA]"
click at [176, 331] on span "Syneos Health, LLC-[GEOGRAPHIC_DATA] [GEOGRAPHIC_DATA] [GEOGRAPHIC_DATA]" at bounding box center [344, 334] width 656 height 19
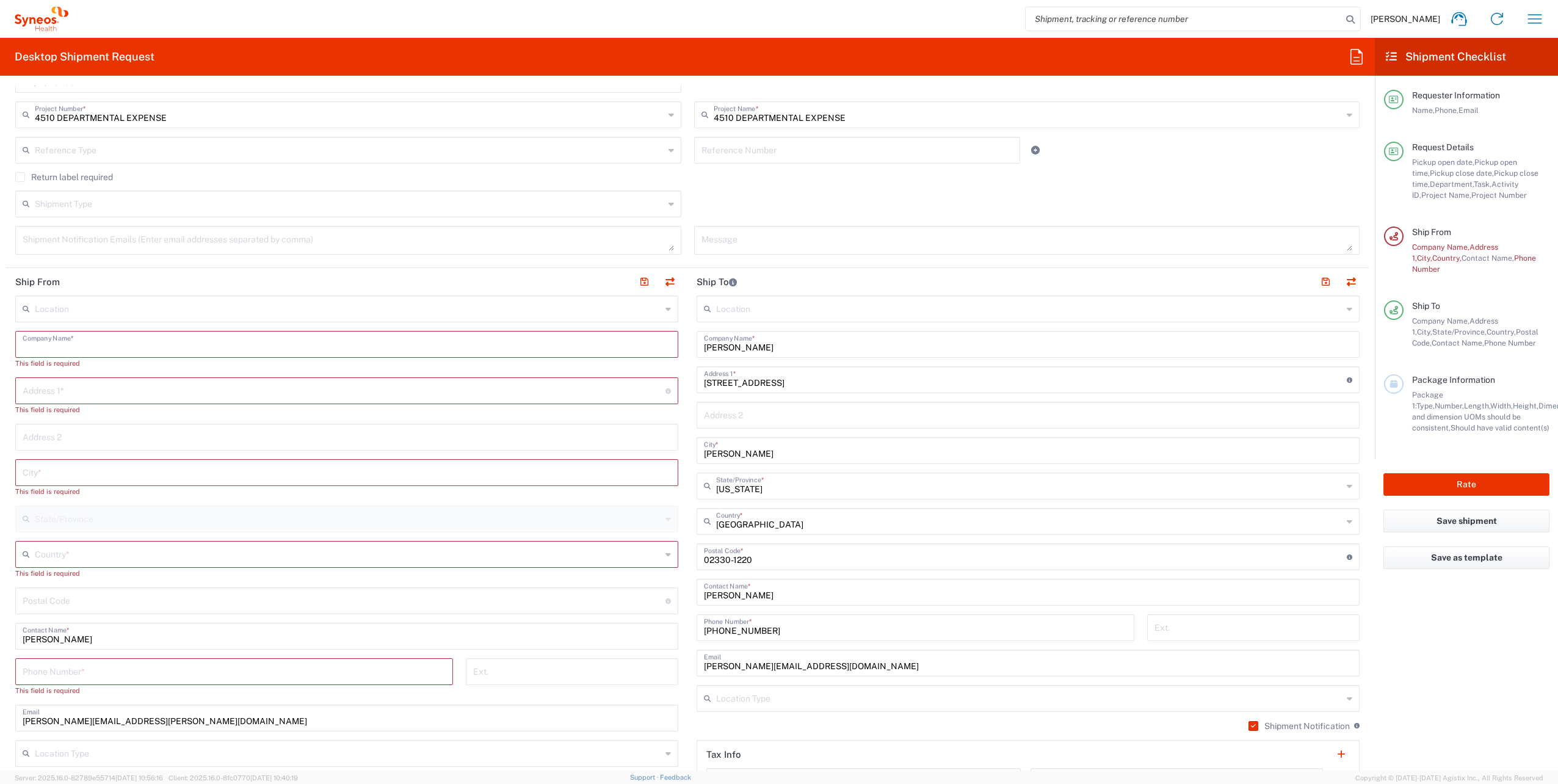
click at [172, 337] on input "text" at bounding box center [346, 344] width 648 height 22
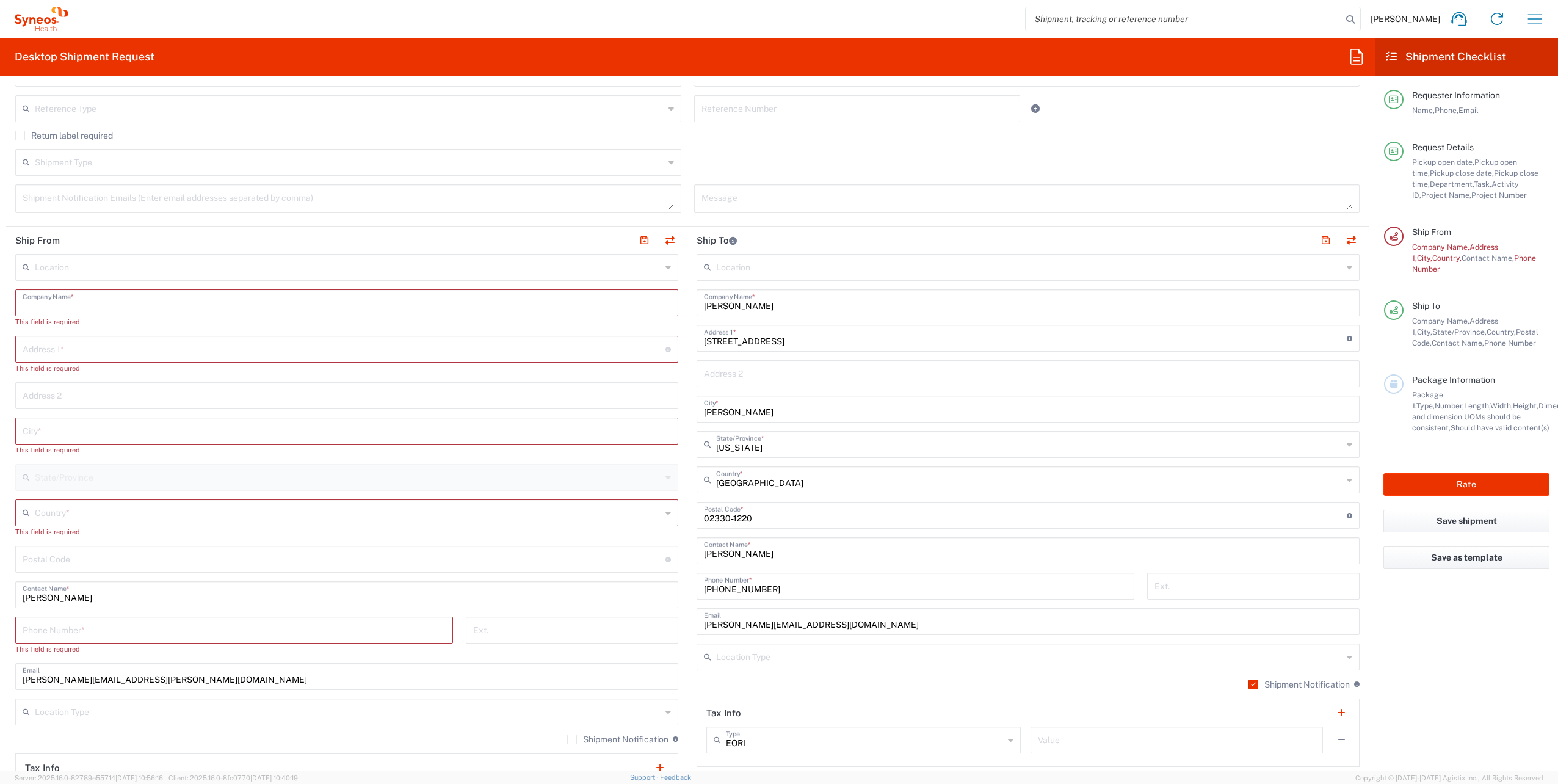
scroll to position [427, 0]
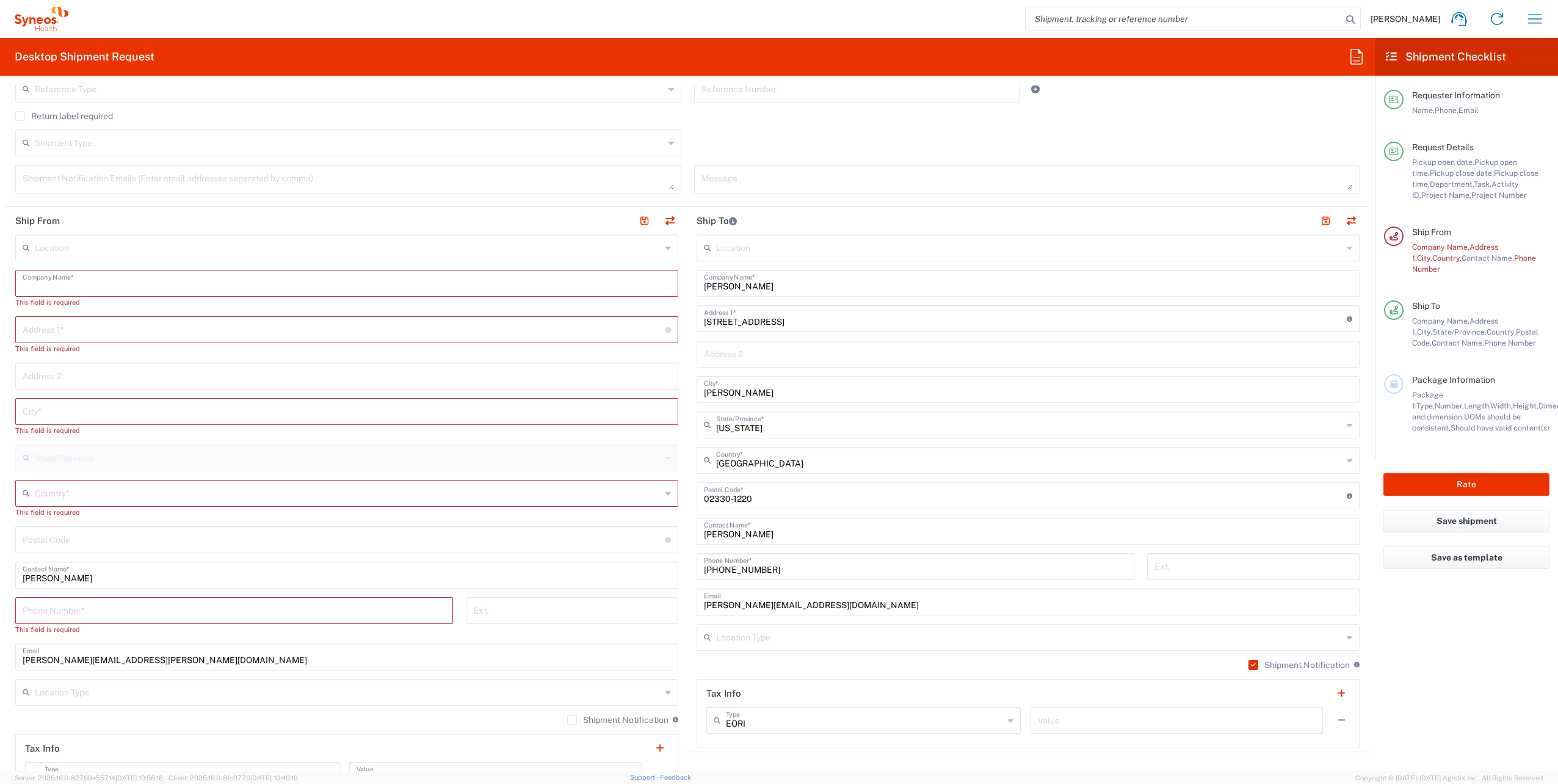
click at [161, 281] on input "text" at bounding box center [346, 282] width 648 height 22
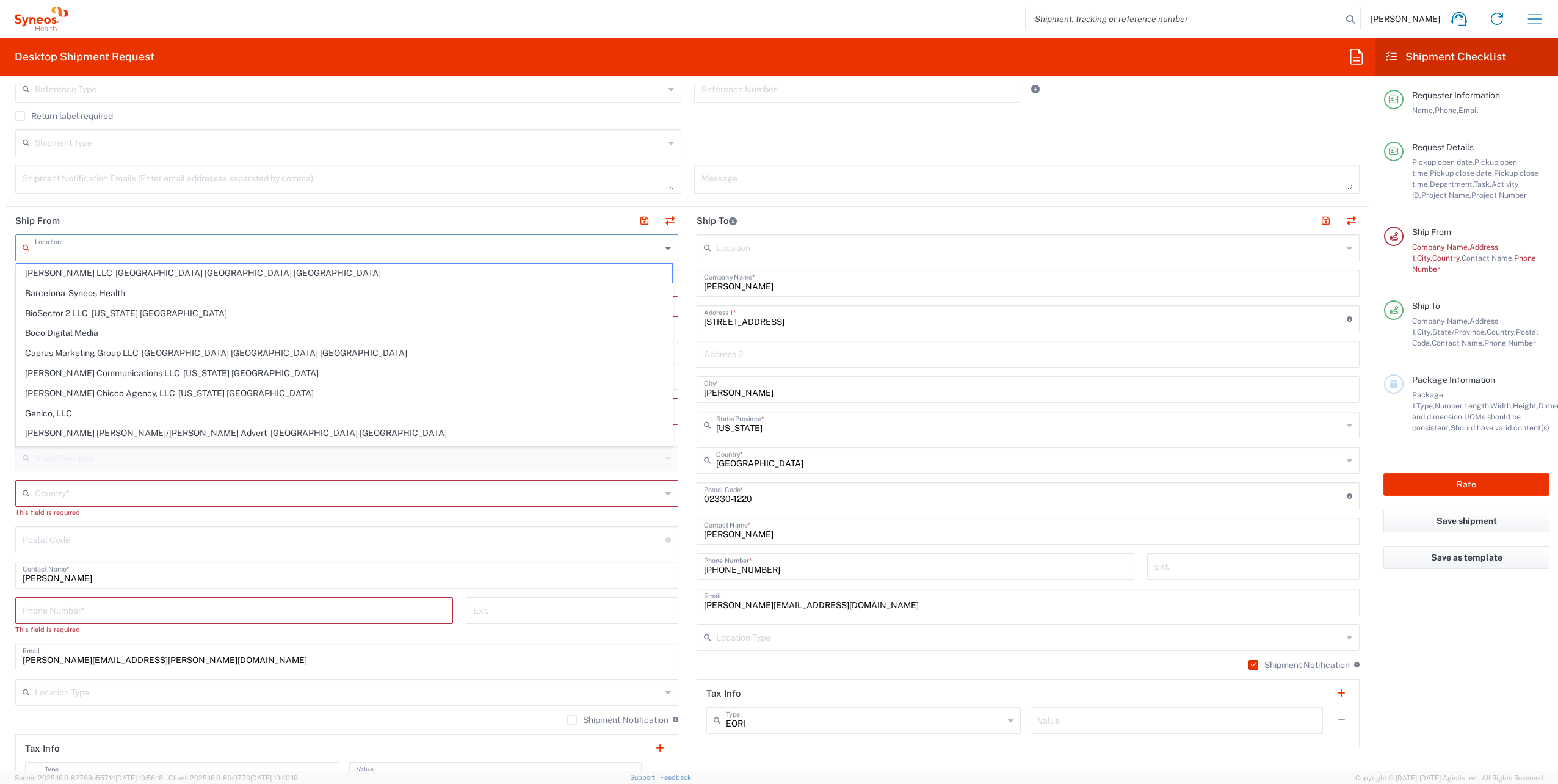
click at [169, 247] on input "text" at bounding box center [348, 247] width 627 height 22
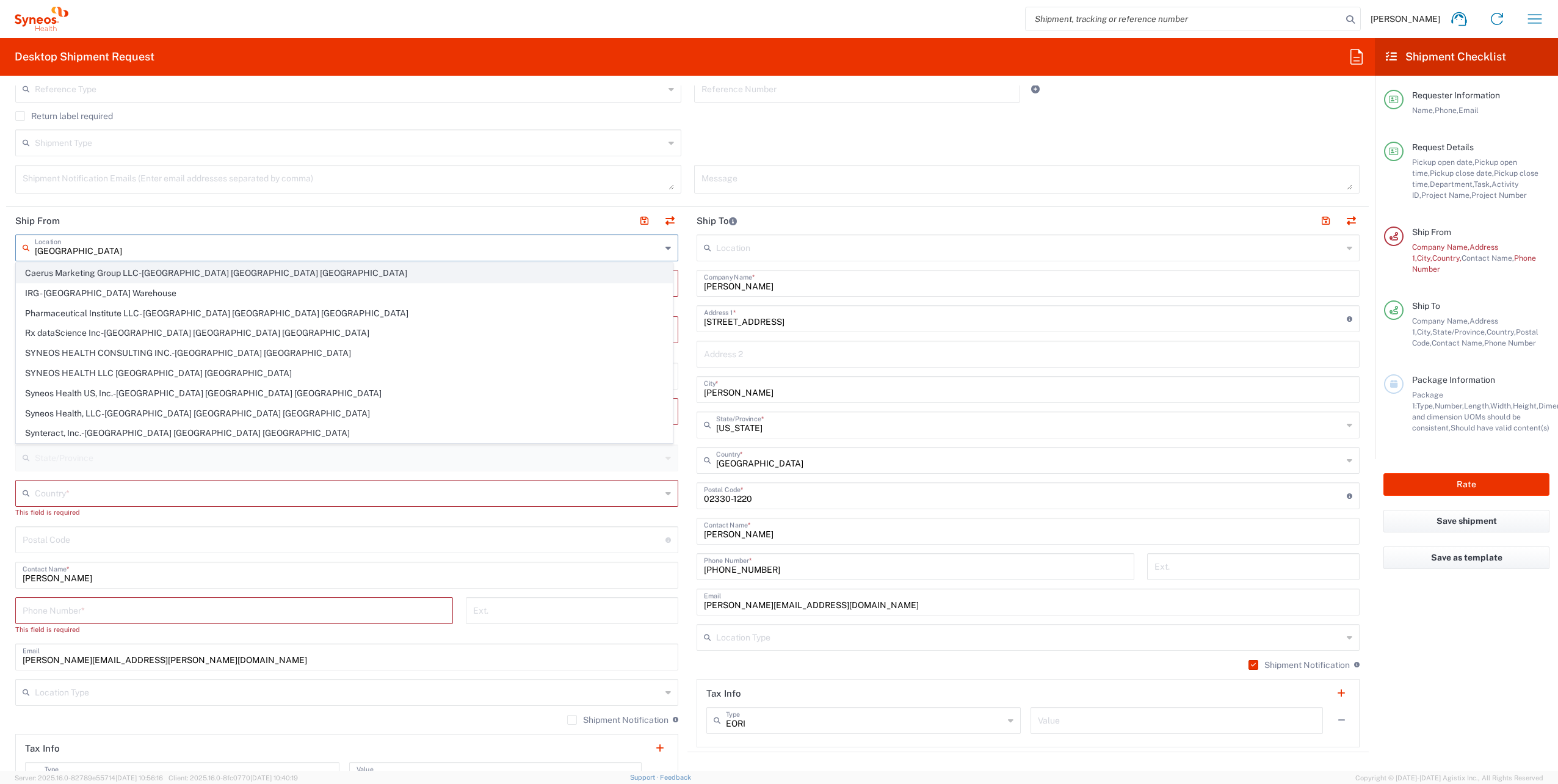
click at [122, 274] on span "Caerus Marketing Group LLC-[GEOGRAPHIC_DATA] [GEOGRAPHIC_DATA] [GEOGRAPHIC_DATA]" at bounding box center [344, 273] width 656 height 19
type input "Caerus Marketing Group LLC-[GEOGRAPHIC_DATA] [GEOGRAPHIC_DATA] [GEOGRAPHIC_DATA]"
type input "Caerus Marketing Group, LLC"
type input "1030 Sync St"
type input "Morrisville"
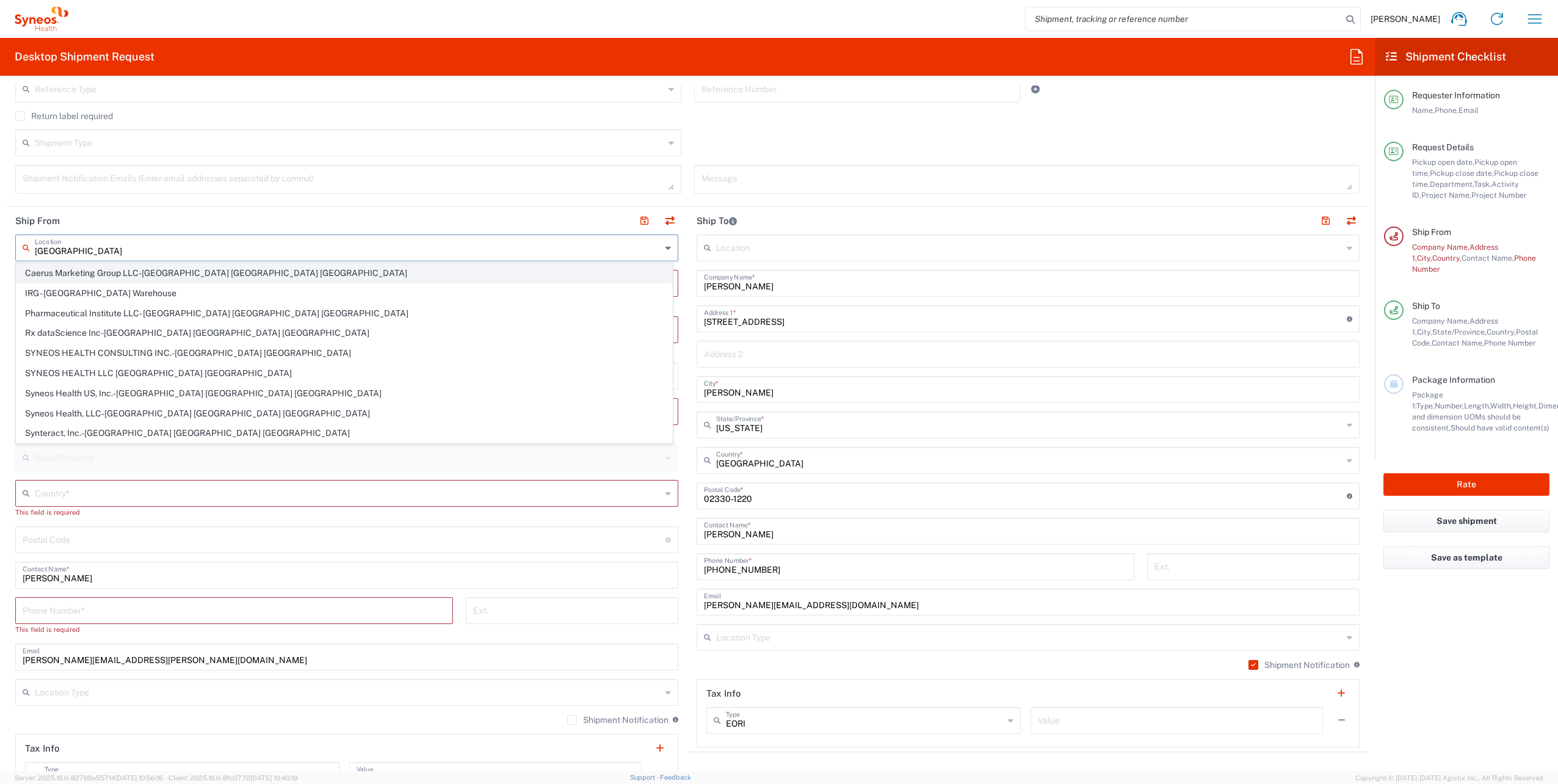
type input "[GEOGRAPHIC_DATA]"
type input "27560"
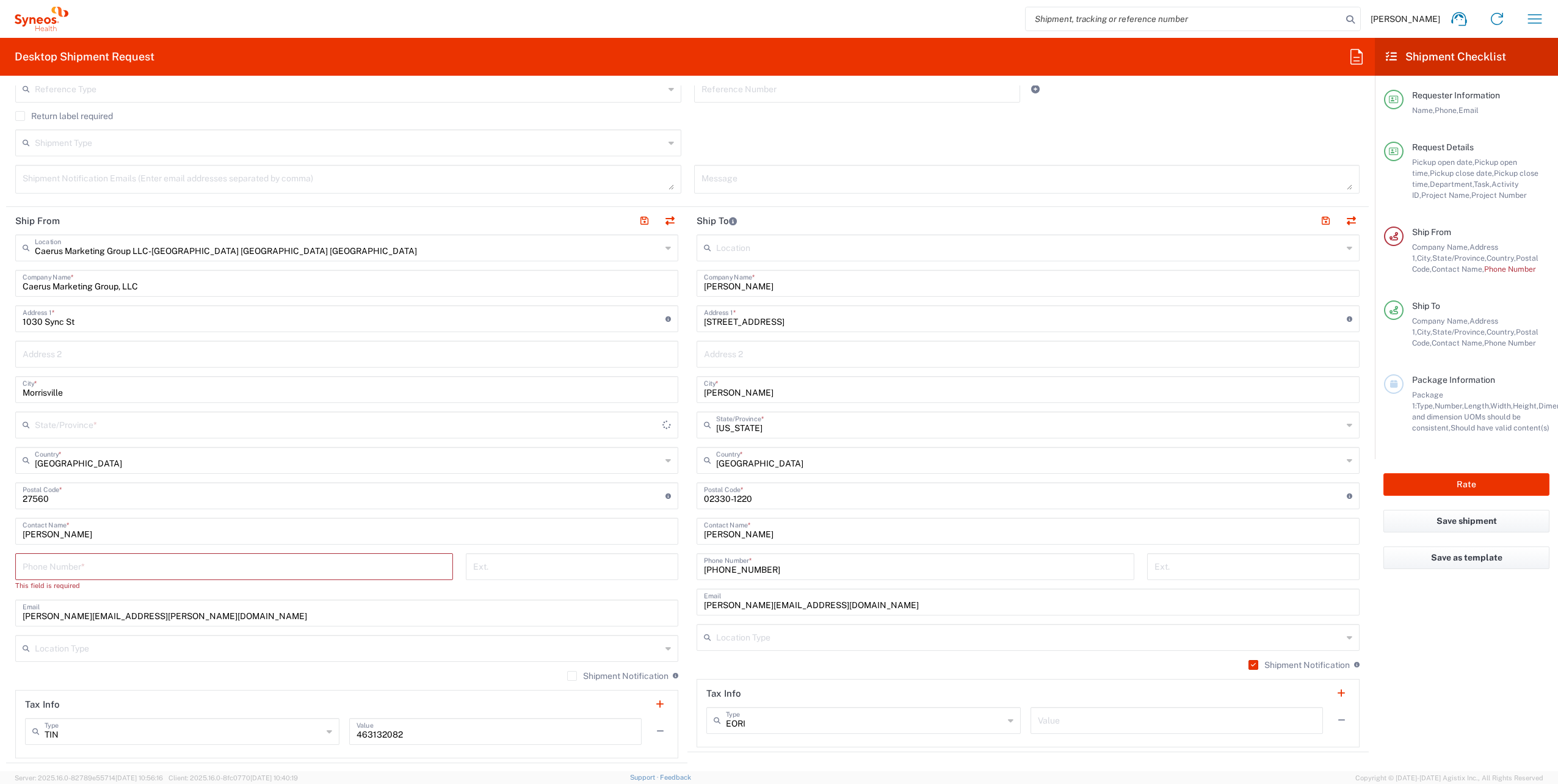
type input "[US_STATE]"
drag, startPoint x: 153, startPoint y: 284, endPoint x: -2, endPoint y: 260, distance: 156.8
click at [0, 260] on html "[PERSON_NAME] Home Shipment estimator Shipment tracking Desktop shipment reques…" at bounding box center [779, 392] width 1558 height 784
type input "M"
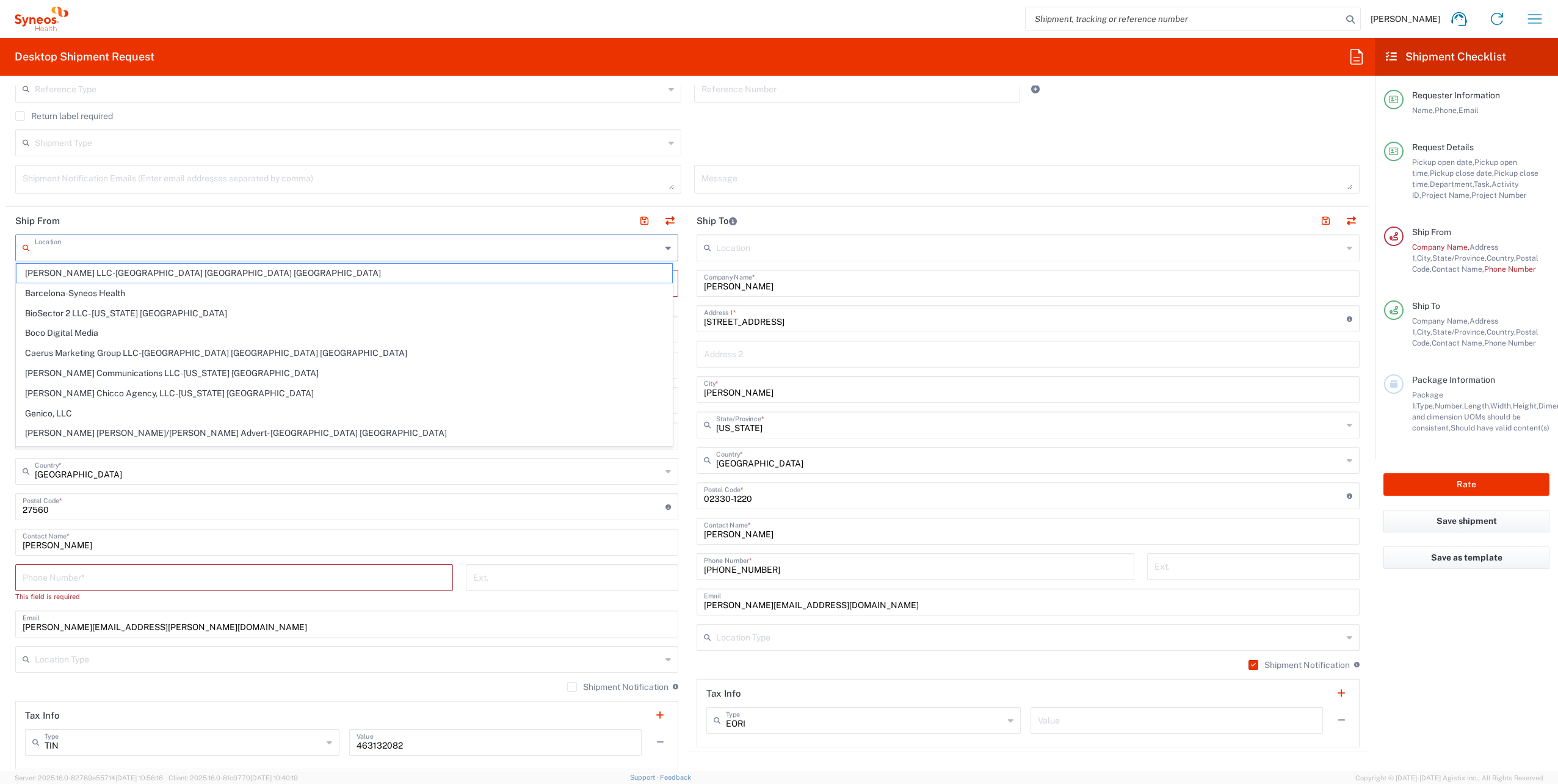
click at [65, 250] on input "text" at bounding box center [348, 247] width 627 height 22
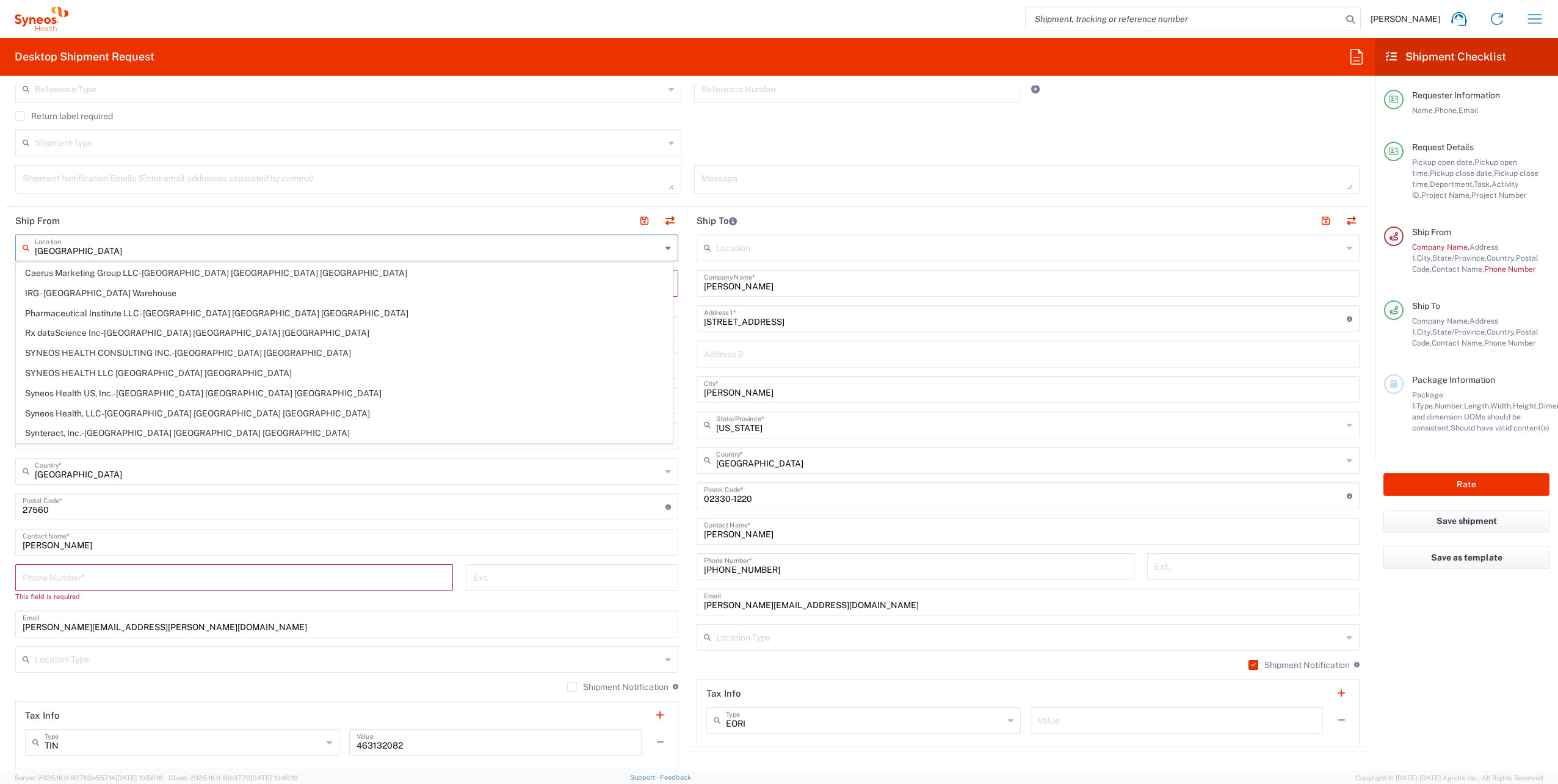
type input "Caerus Marketing Group LLC-[GEOGRAPHIC_DATA] [GEOGRAPHIC_DATA] [GEOGRAPHIC_DATA]"
type input "Caerus Marketing Group, LLC"
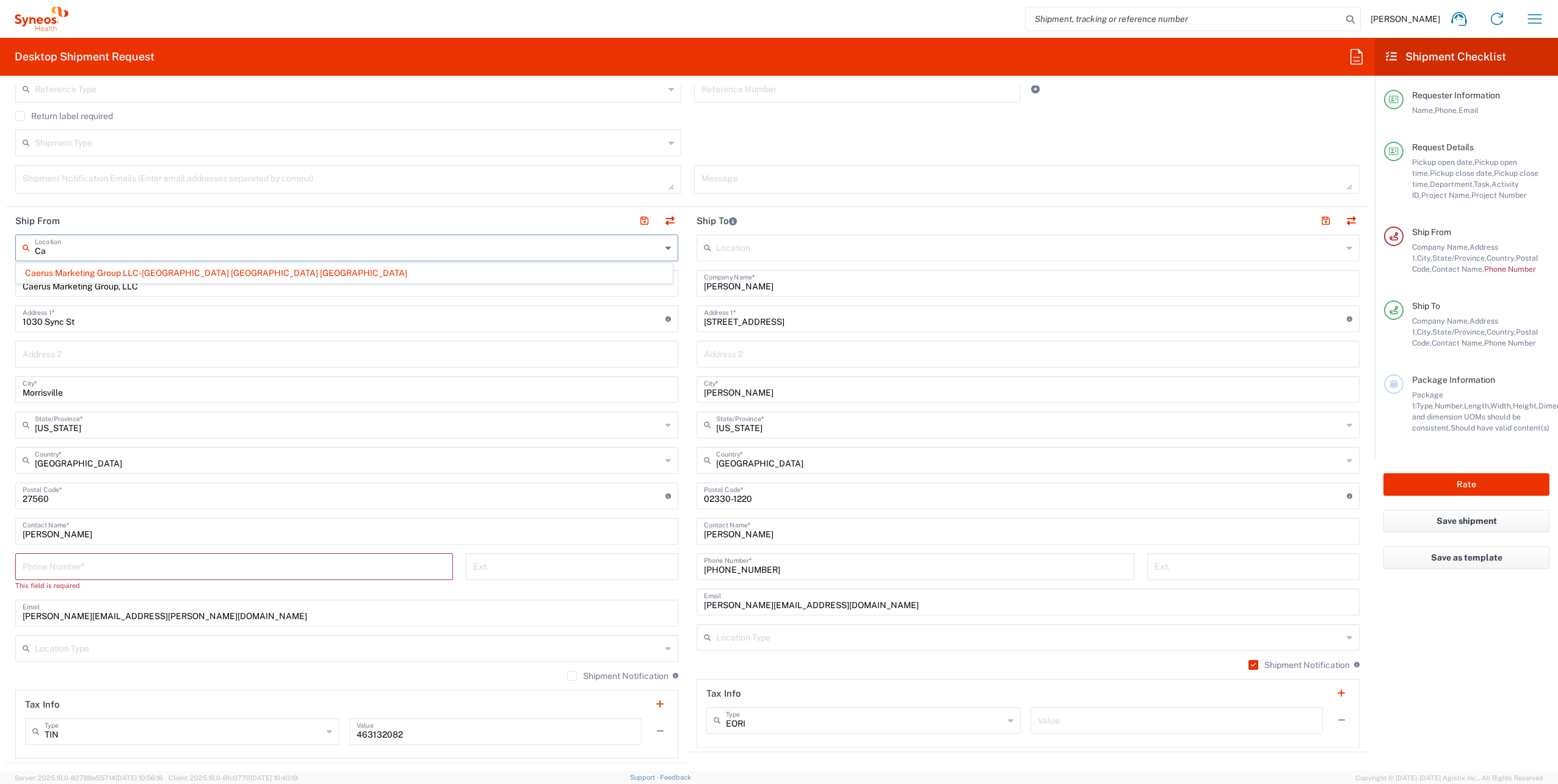
type input "C"
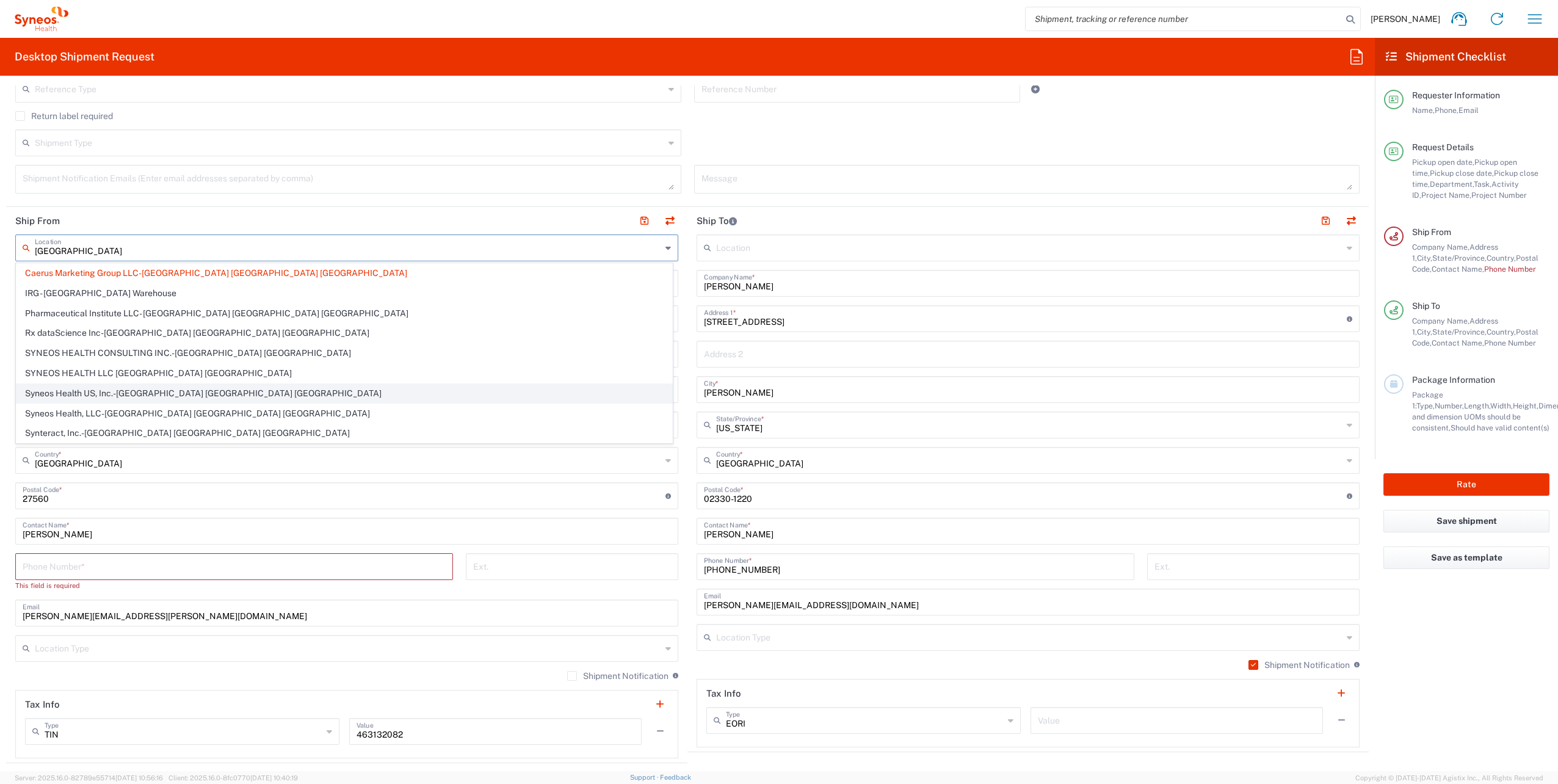
click at [74, 386] on span "Syneos Health US, Inc.-[GEOGRAPHIC_DATA] [GEOGRAPHIC_DATA] [GEOGRAPHIC_DATA]" at bounding box center [344, 393] width 656 height 19
type input "Syneos Health US, Inc.-[GEOGRAPHIC_DATA] [GEOGRAPHIC_DATA] [GEOGRAPHIC_DATA]"
type input "Syneos Health US, Inc."
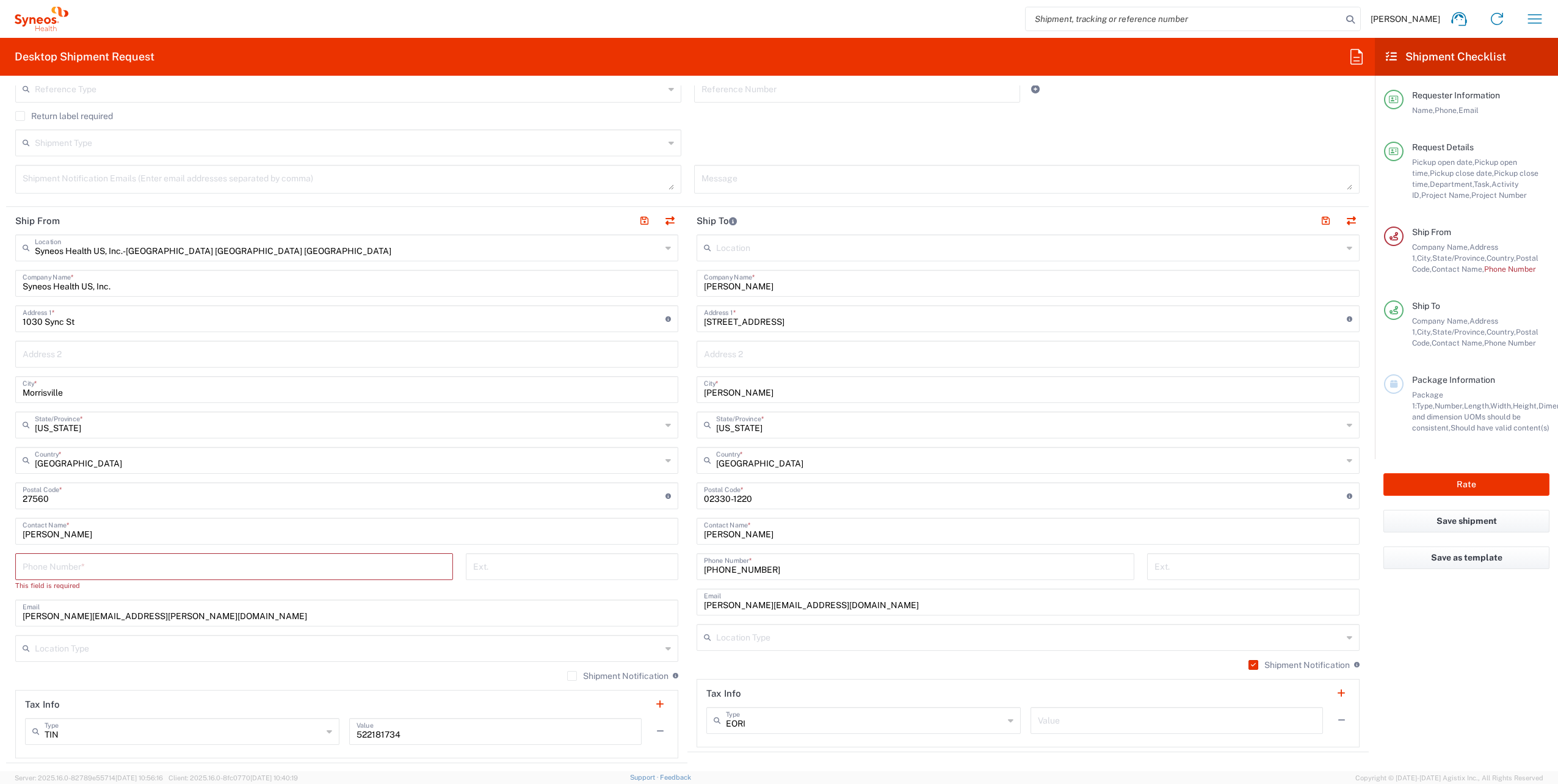
scroll to position [489, 0]
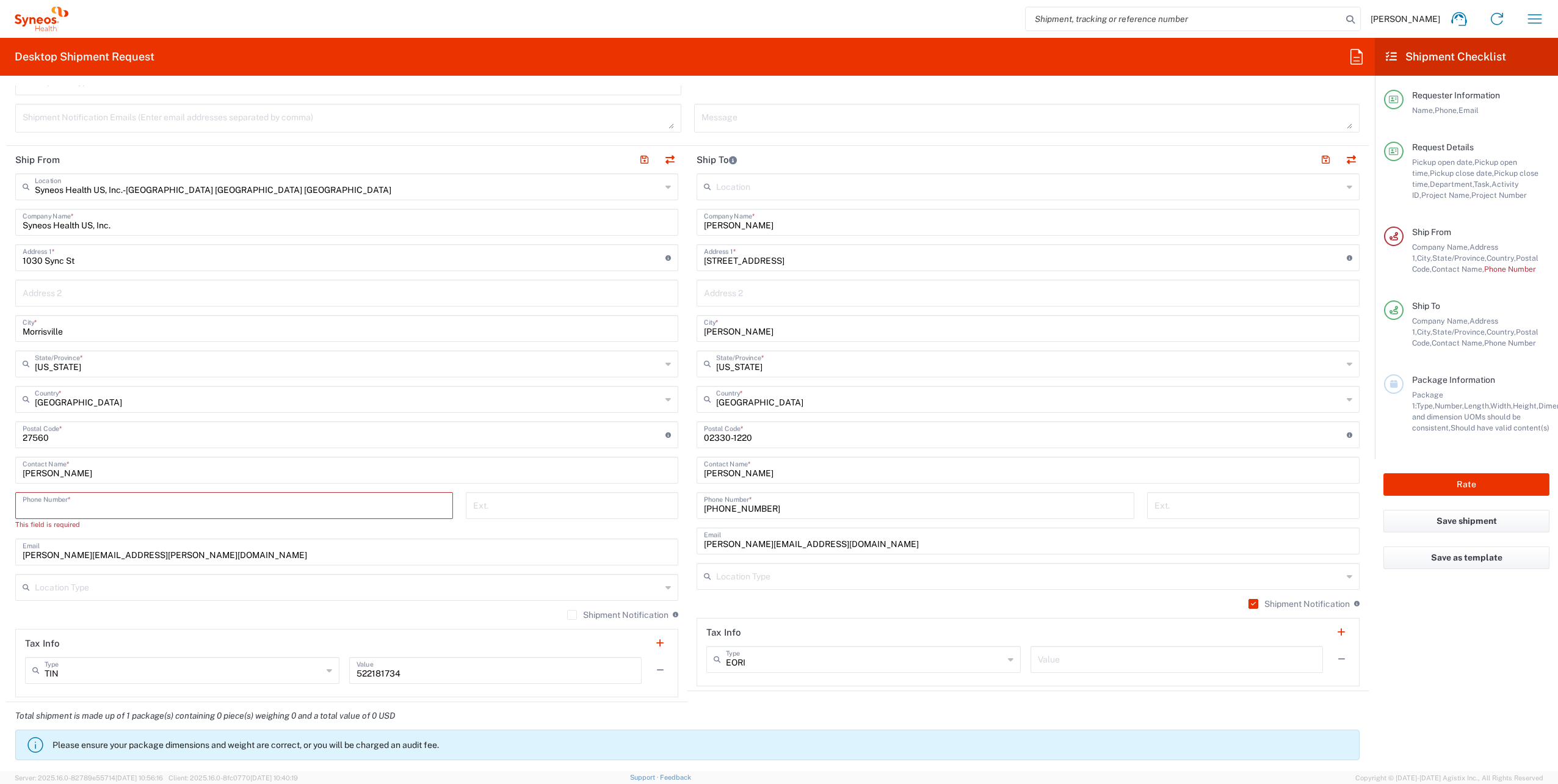
click at [103, 503] on input "tel" at bounding box center [234, 505] width 423 height 22
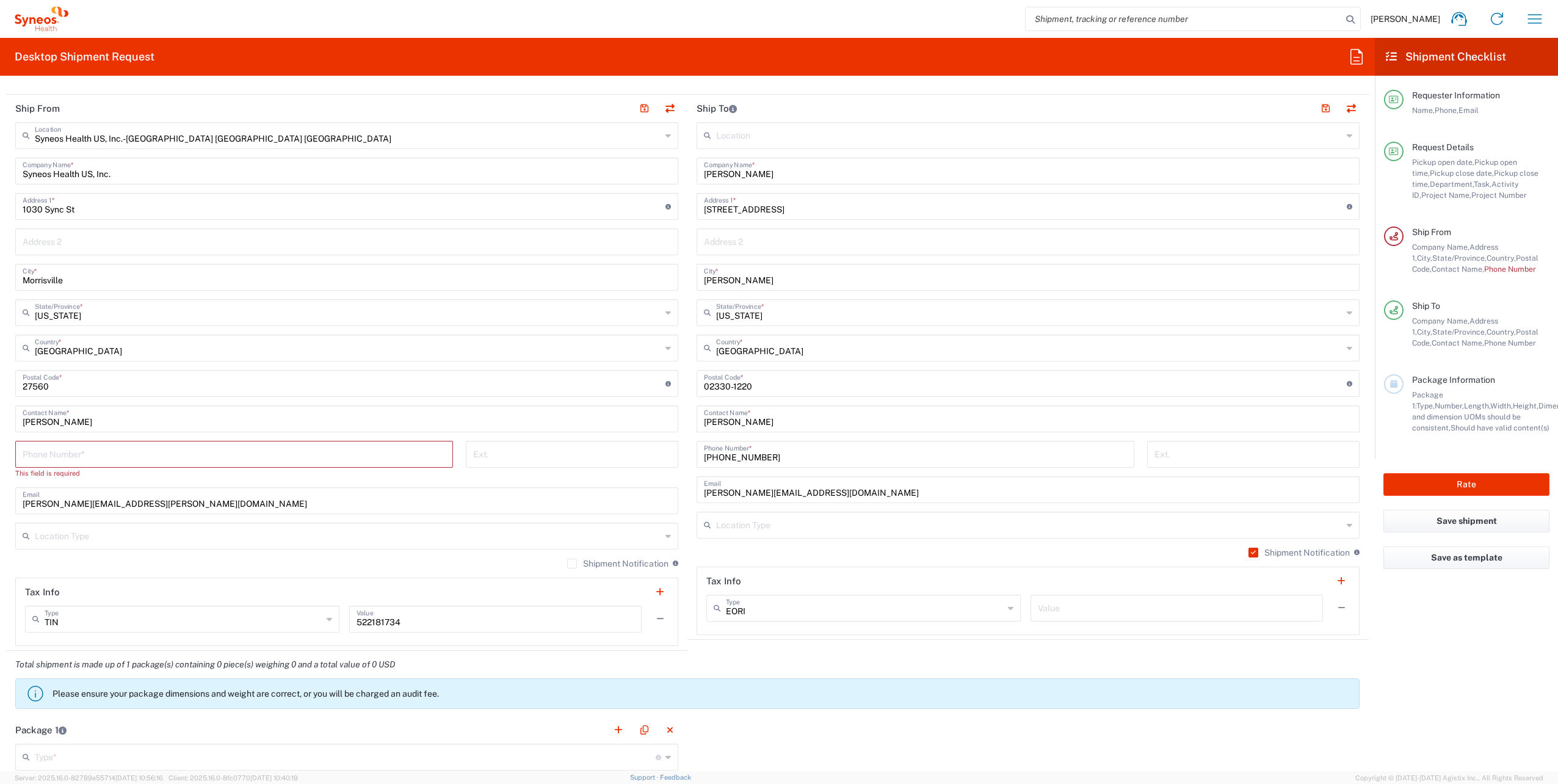
scroll to position [366, 0]
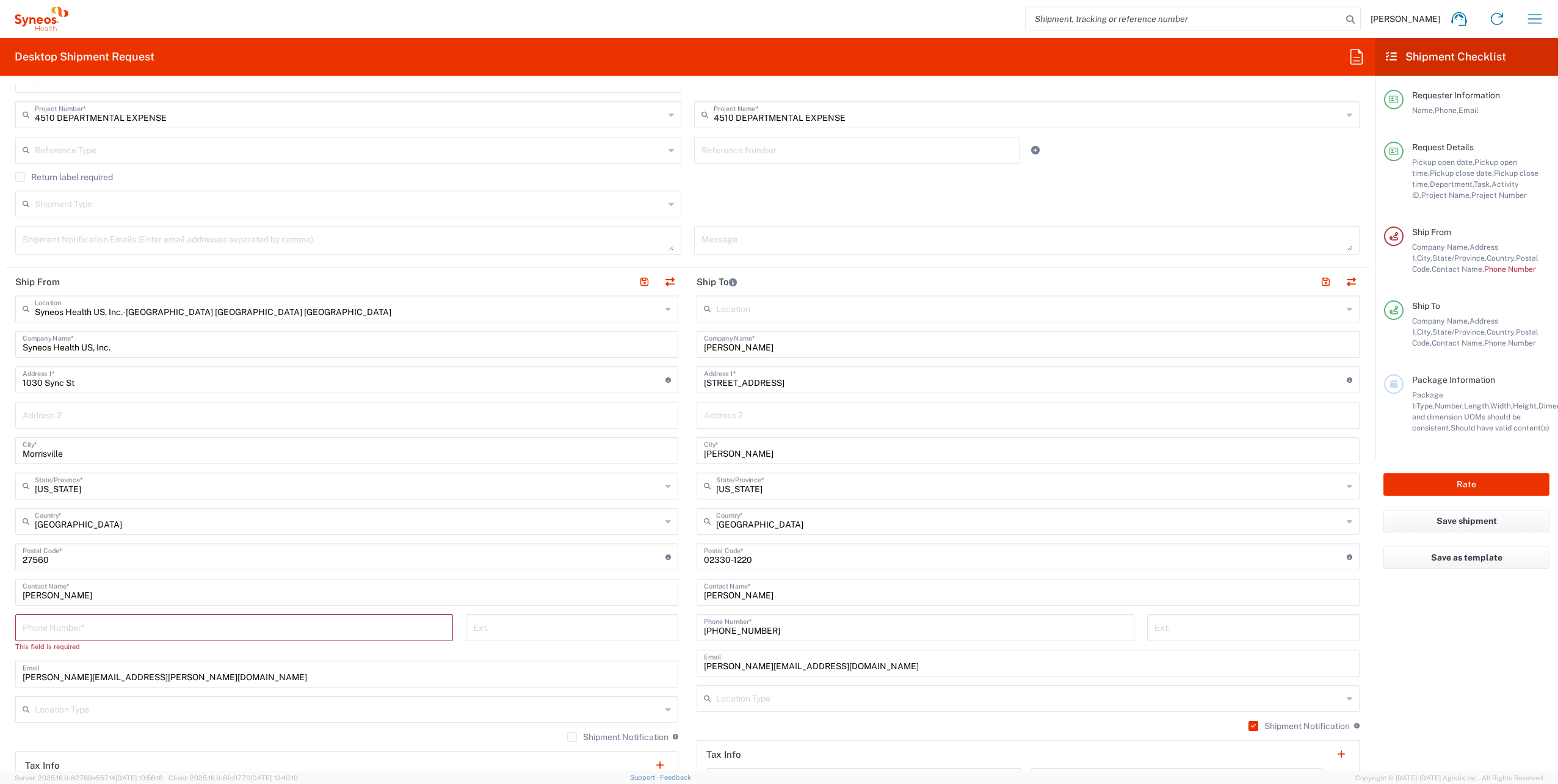
click at [89, 596] on input "[PERSON_NAME]" at bounding box center [346, 591] width 648 height 22
drag, startPoint x: 90, startPoint y: 596, endPoint x: -1, endPoint y: 577, distance: 93.0
click at [0, 577] on html "[PERSON_NAME] Home Shipment estimator Shipment tracking Desktop shipment reques…" at bounding box center [779, 392] width 1558 height 784
click at [35, 630] on input "tel" at bounding box center [234, 627] width 423 height 22
paste input "[PHONE_NUMBER]"
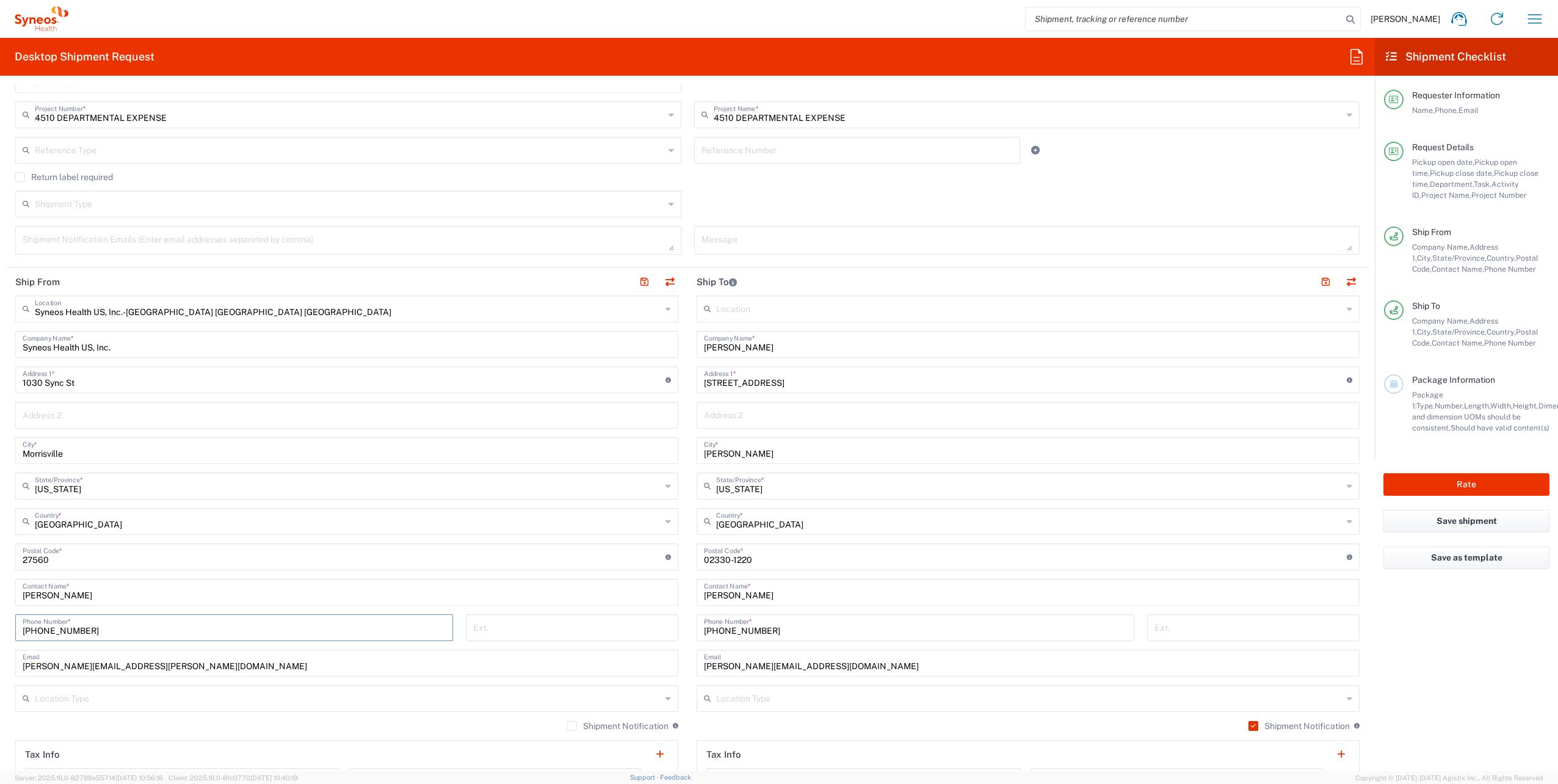
type input "[PHONE_NUMBER]"
drag, startPoint x: 89, startPoint y: 594, endPoint x: -2, endPoint y: 577, distance: 92.6
click at [0, 577] on html "[PERSON_NAME] Home Shipment estimator Shipment tracking Desktop shipment reques…" at bounding box center [779, 392] width 1558 height 784
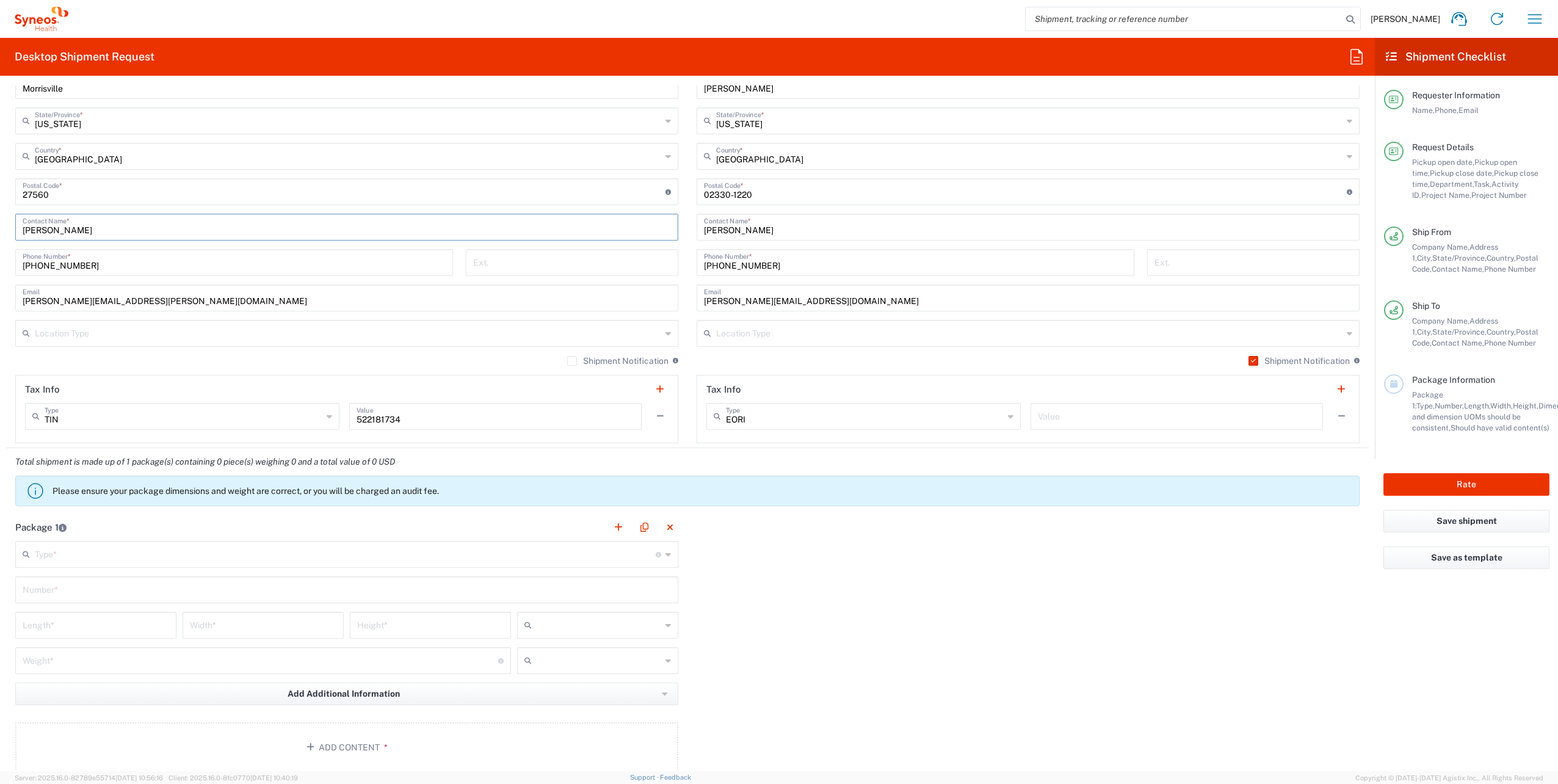
scroll to position [794, 0]
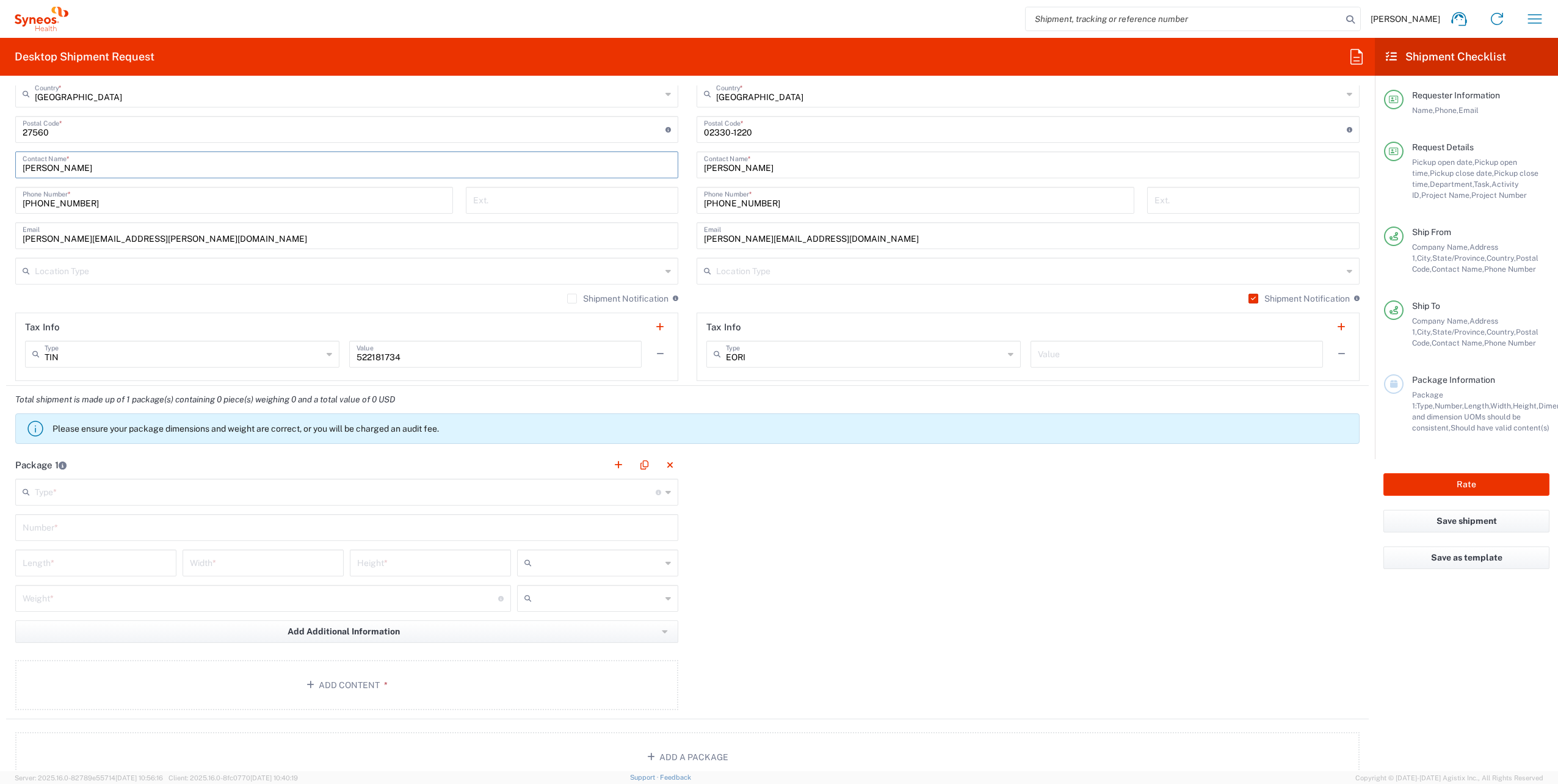
type input "[PERSON_NAME]"
click at [436, 493] on input "text" at bounding box center [345, 491] width 621 height 22
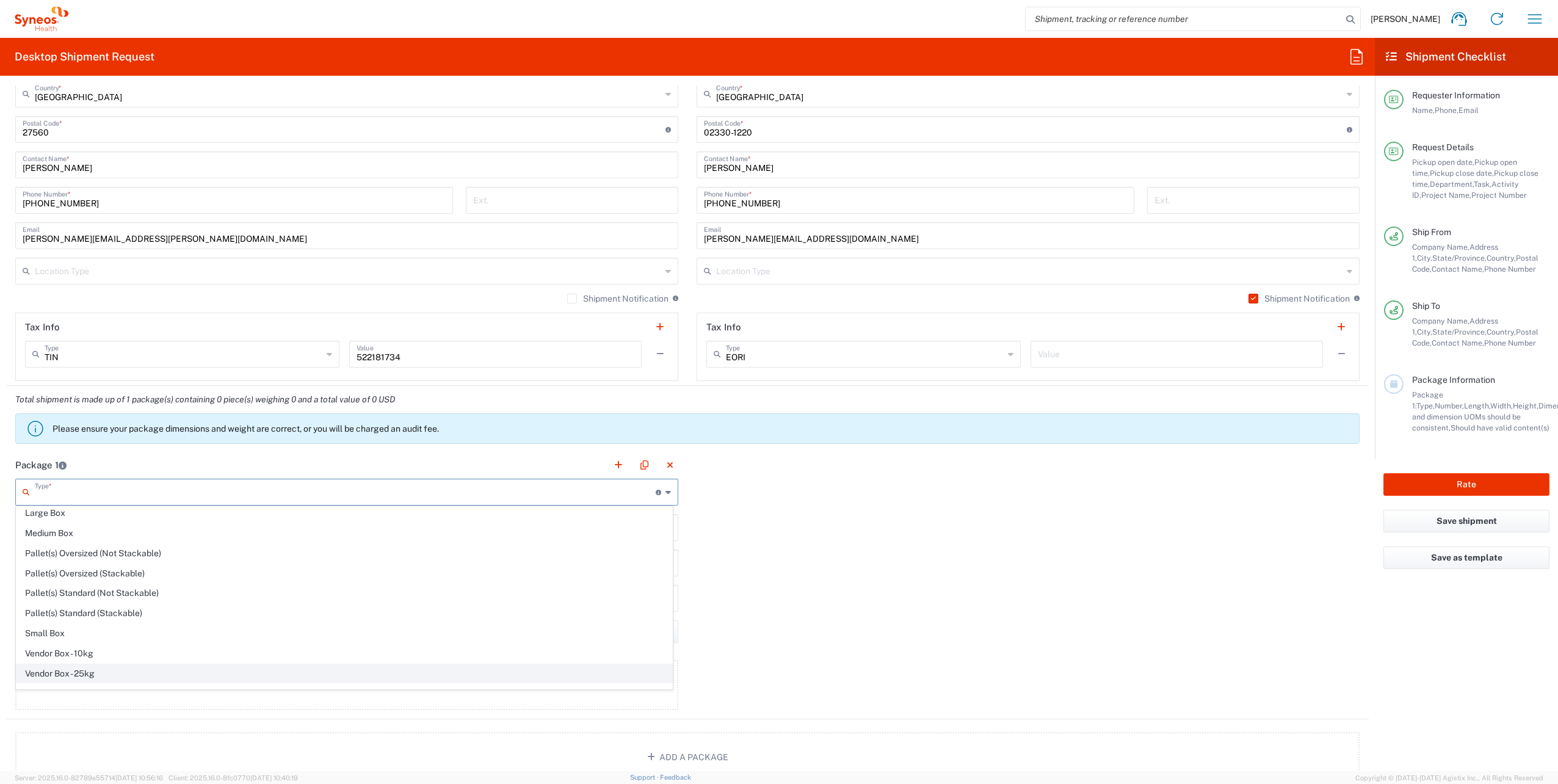
scroll to position [32, 0]
click at [184, 675] on span "Your Packaging" at bounding box center [344, 684] width 656 height 19
type input "Your Packaging"
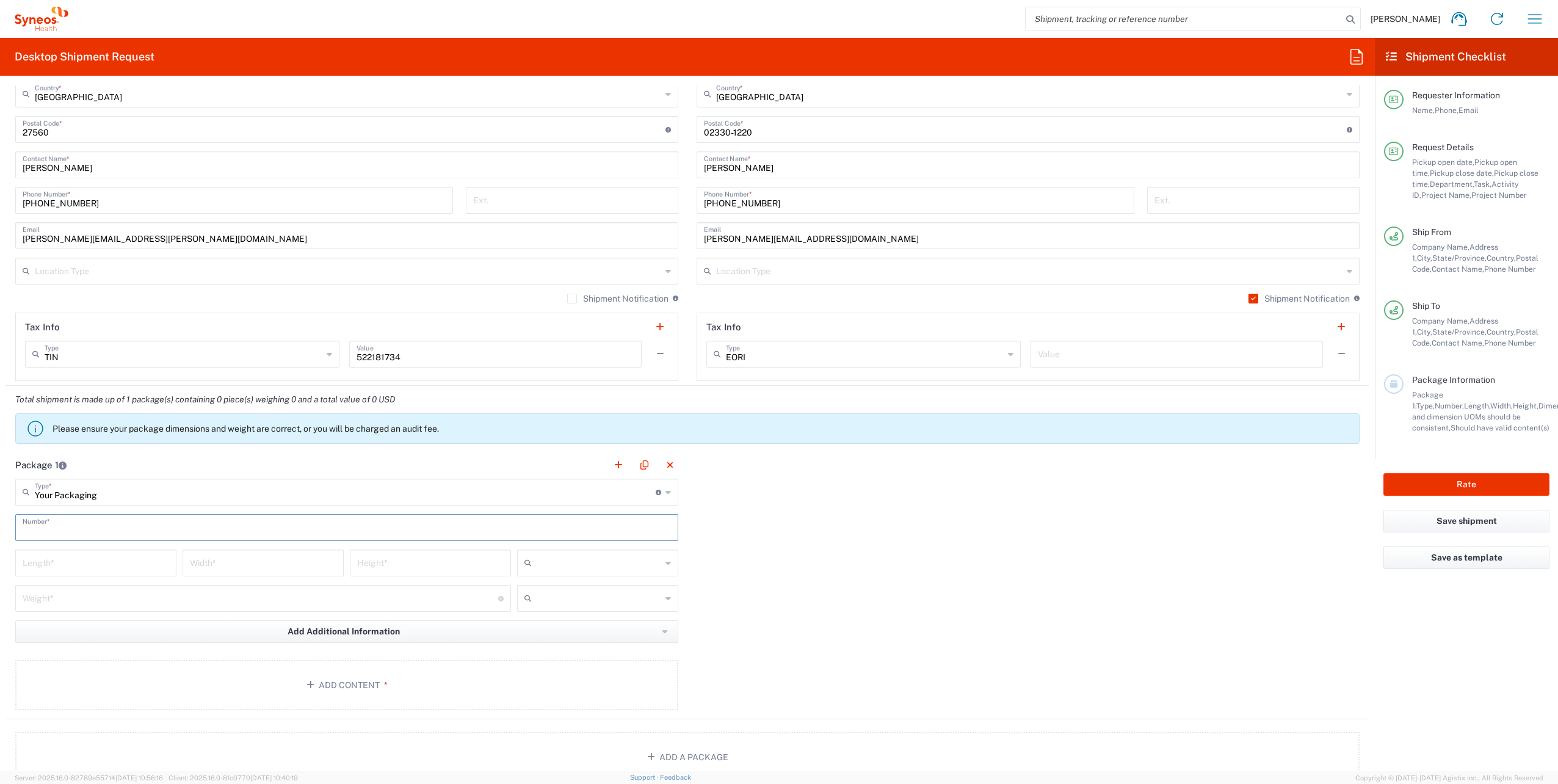
click at [110, 528] on input "text" at bounding box center [346, 527] width 648 height 22
type input "1"
click at [91, 562] on input "number" at bounding box center [96, 562] width 146 height 22
type input "16"
type input "12"
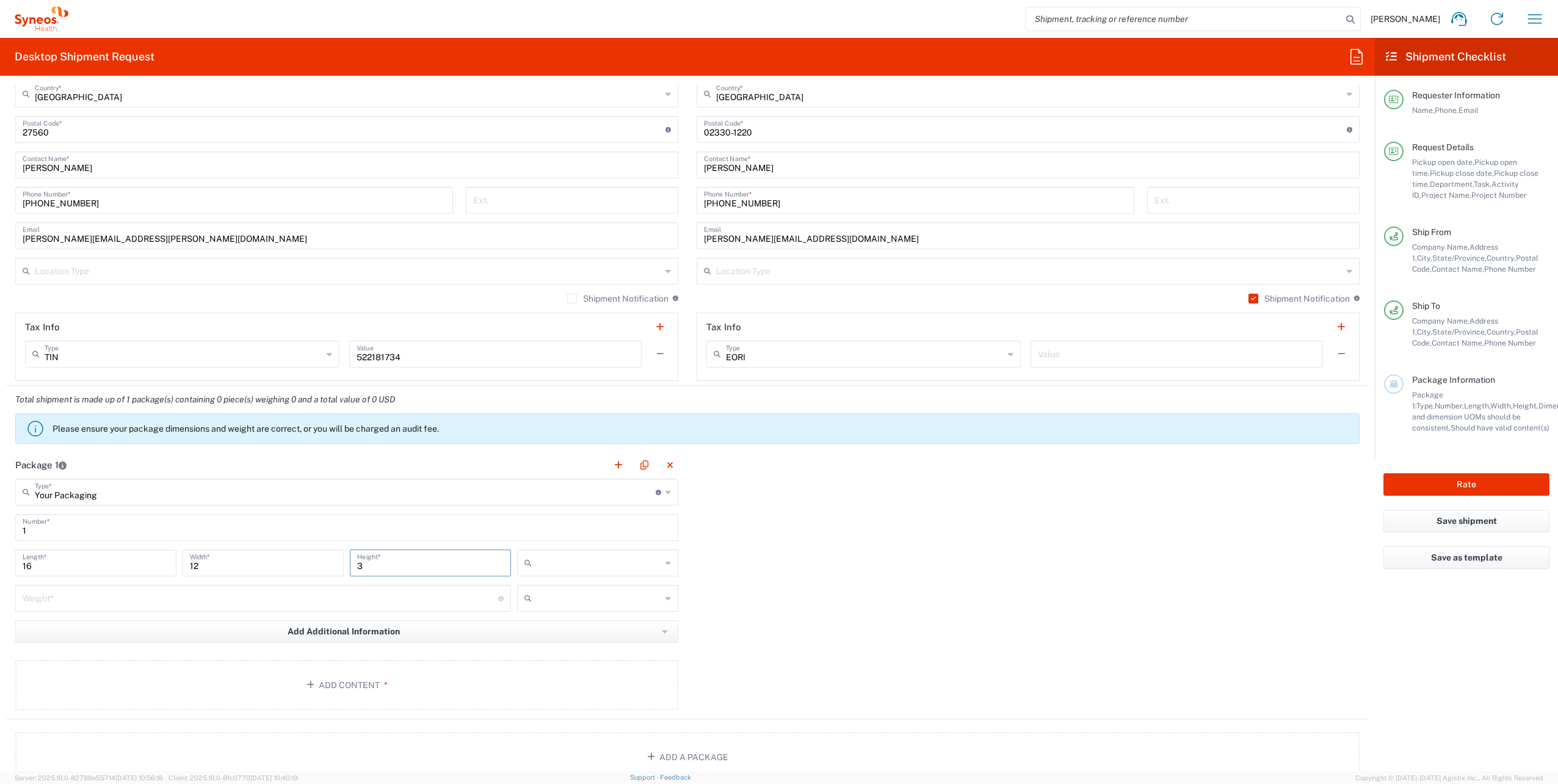
type input "3"
click at [573, 568] on input "text" at bounding box center [599, 563] width 125 height 19
click at [559, 624] on span "in" at bounding box center [594, 628] width 157 height 19
type input "in"
click at [578, 598] on input "text" at bounding box center [599, 598] width 125 height 19
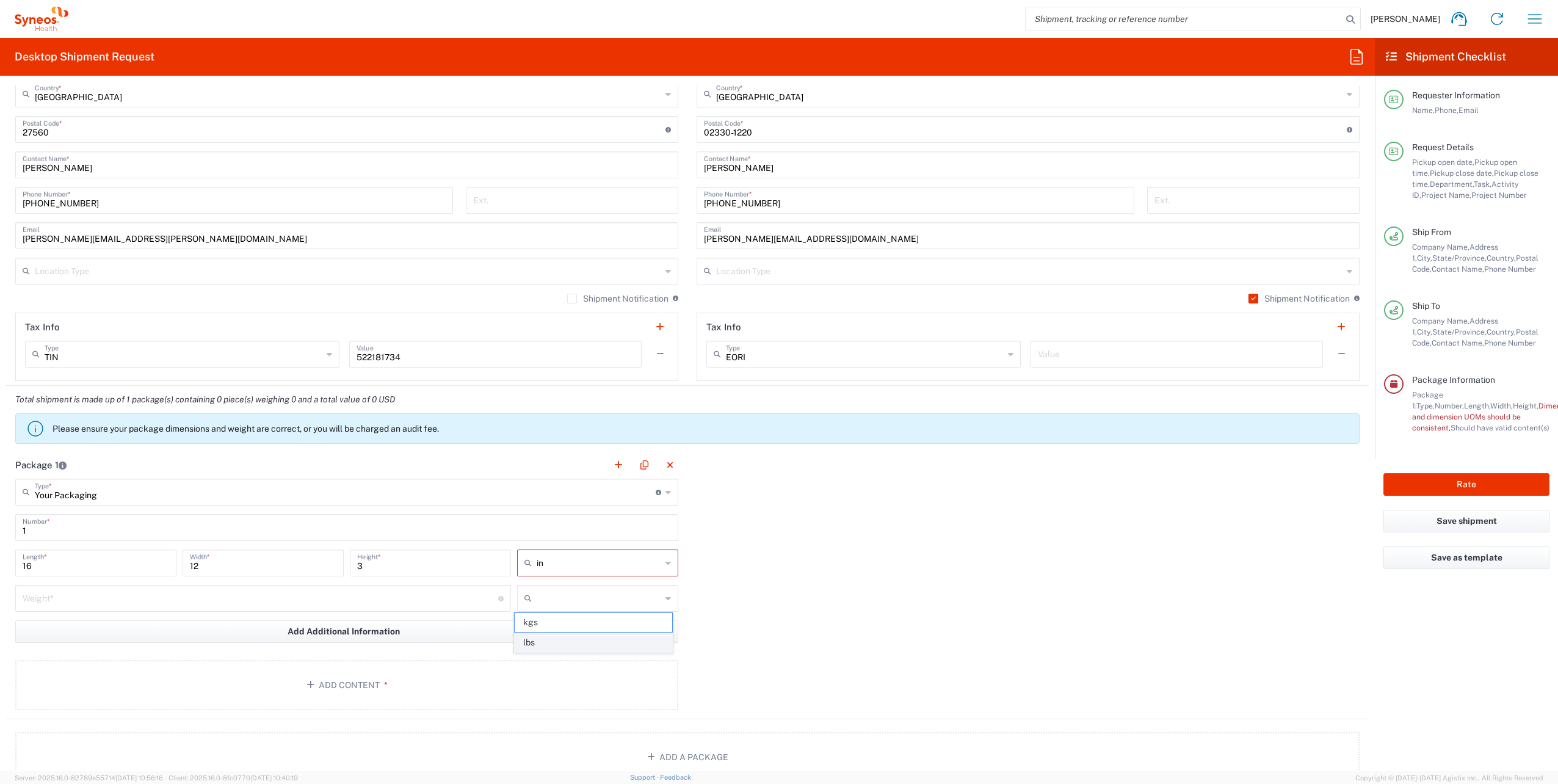
click at [557, 640] on span "lbs" at bounding box center [594, 642] width 157 height 19
type input "lbs"
click at [243, 588] on input "number" at bounding box center [260, 597] width 476 height 22
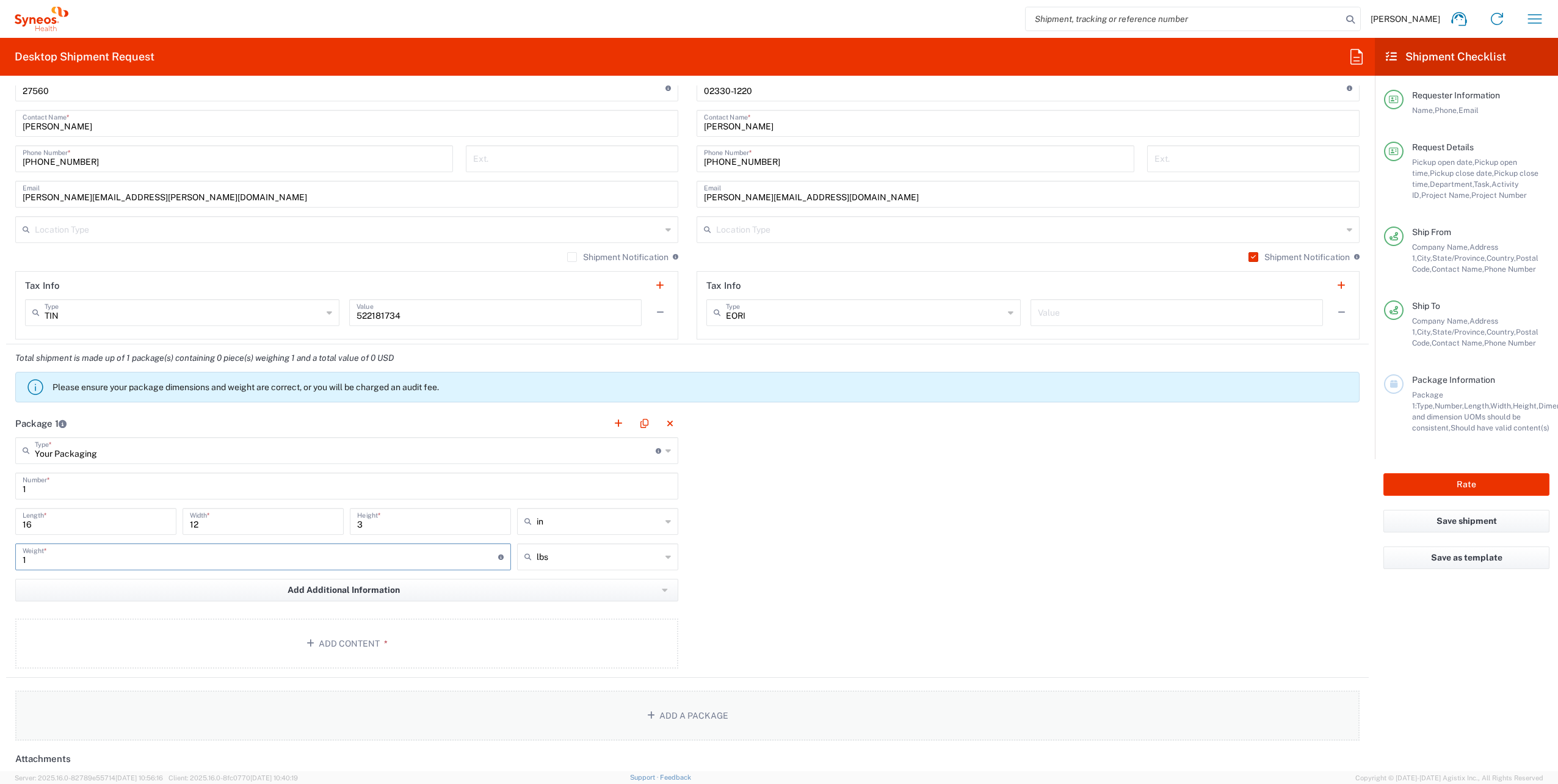
scroll to position [855, 0]
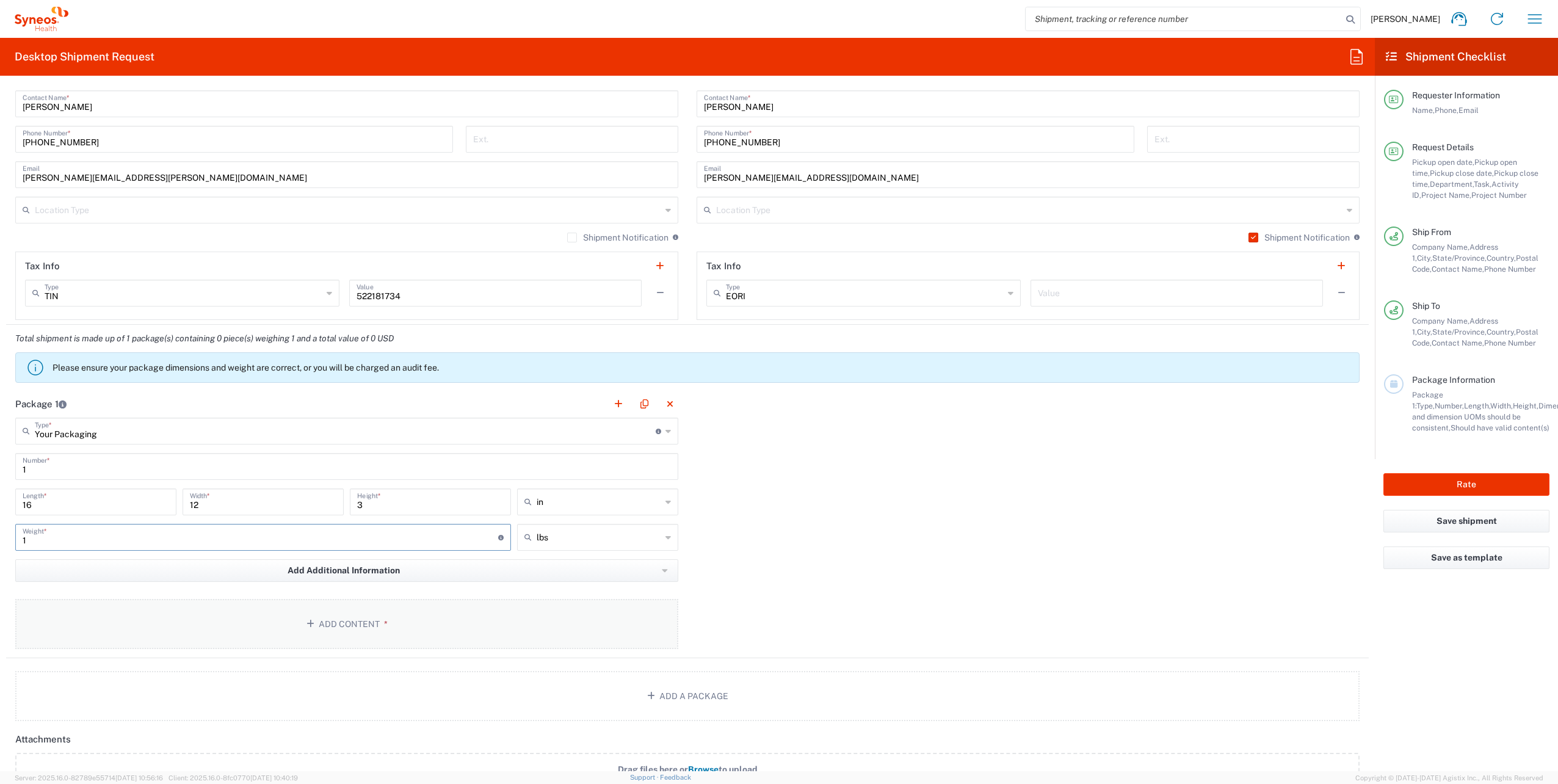
type input "1"
click at [398, 630] on button "Add Content *" at bounding box center [347, 624] width 663 height 50
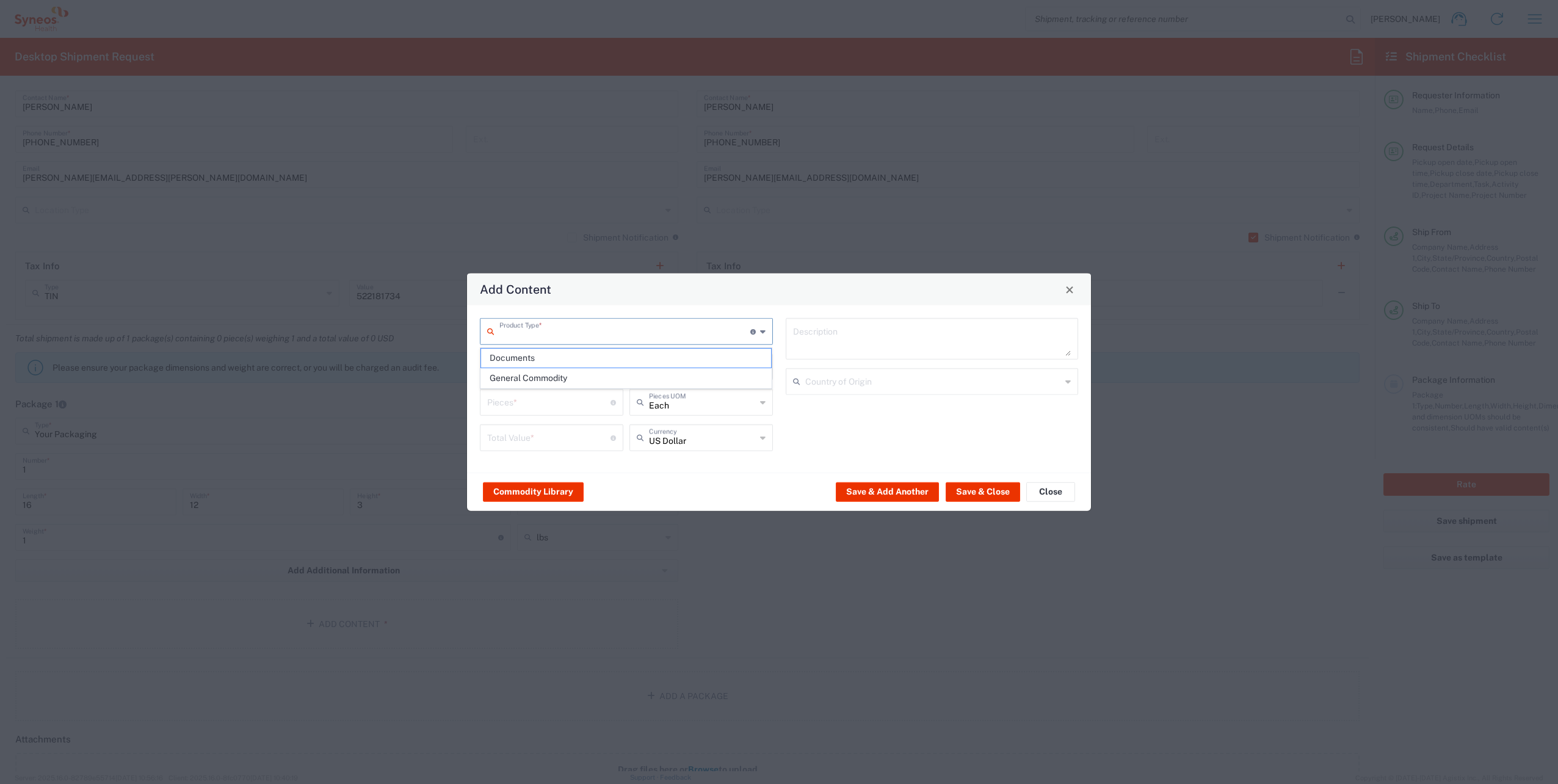
click at [563, 335] on input "text" at bounding box center [625, 331] width 251 height 22
click at [542, 374] on span "General Commodity" at bounding box center [626, 378] width 291 height 19
type input "General Commodity"
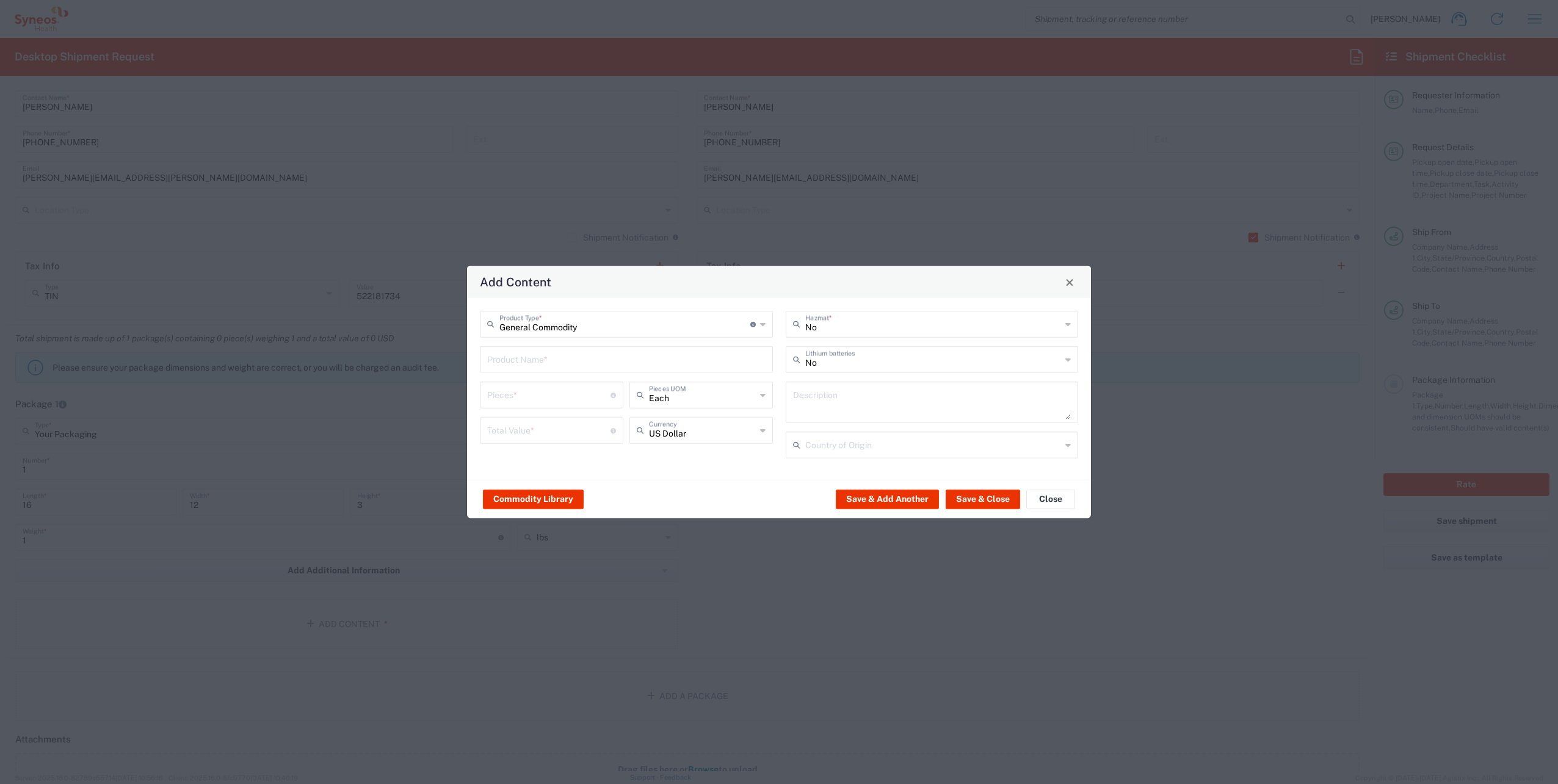
click at [540, 363] on input "text" at bounding box center [626, 358] width 278 height 22
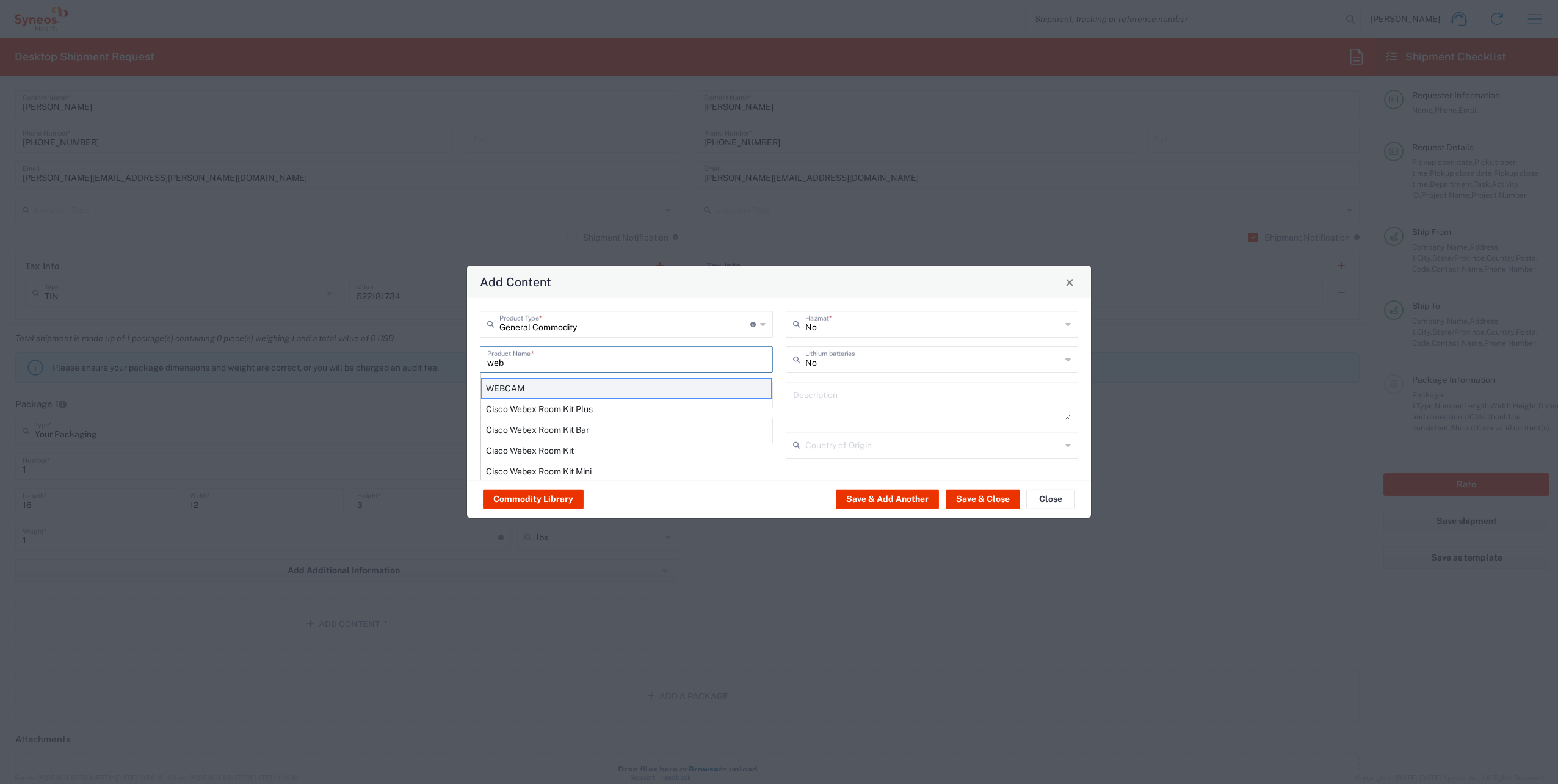
click at [536, 383] on div "WEBCAM" at bounding box center [626, 388] width 291 height 21
type input "WEBCAM"
type textarea "1080P/HD, USB SMALL WEBCAM FOR DIGITAL RECORDING VIDEO"
type input "[GEOGRAPHIC_DATA]"
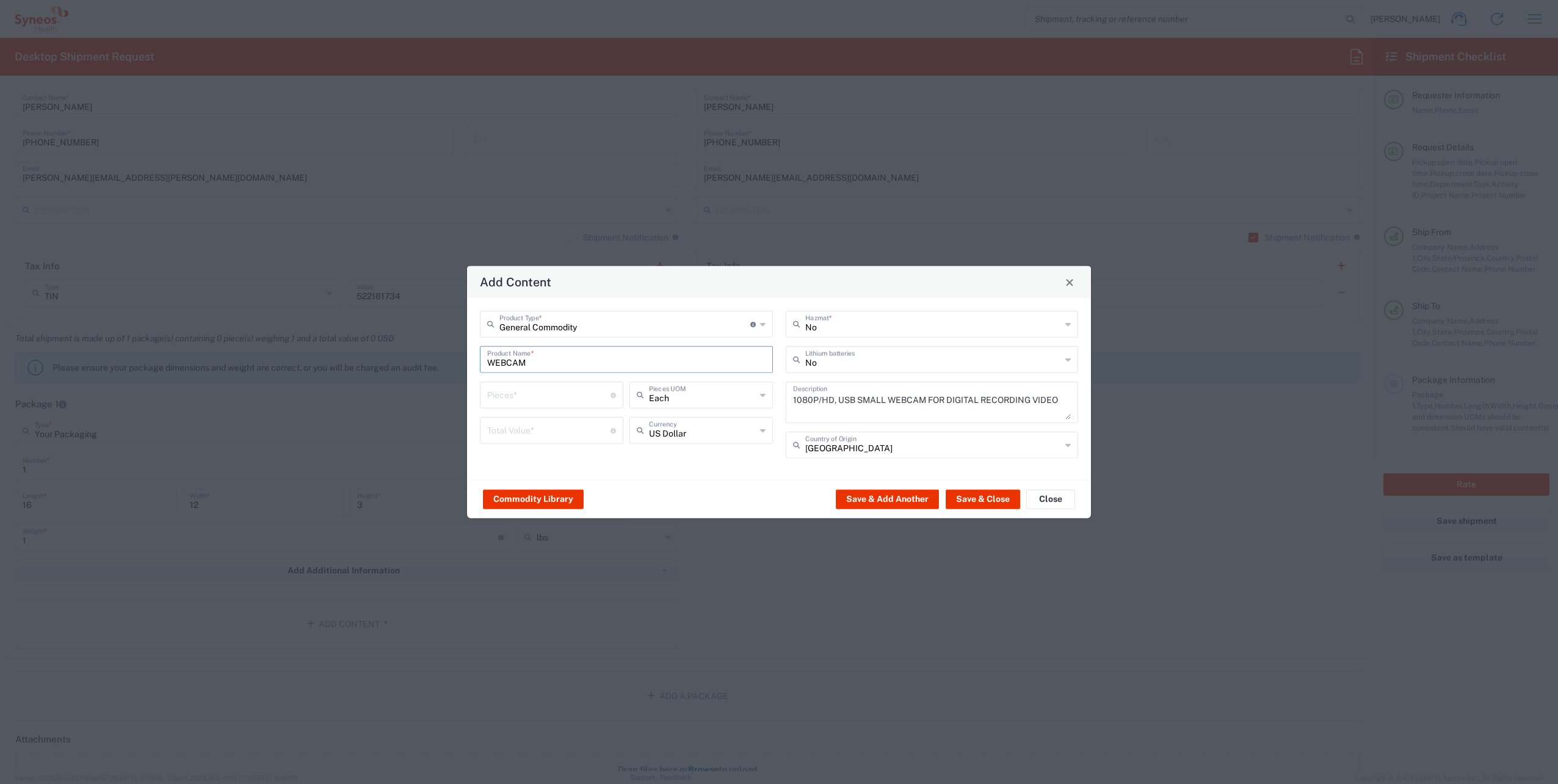
click at [584, 400] on input "number" at bounding box center [549, 394] width 123 height 22
type input "1"
click at [559, 426] on input "number" at bounding box center [549, 429] width 123 height 22
type input "150"
click at [969, 493] on button "Save & Close" at bounding box center [983, 498] width 75 height 19
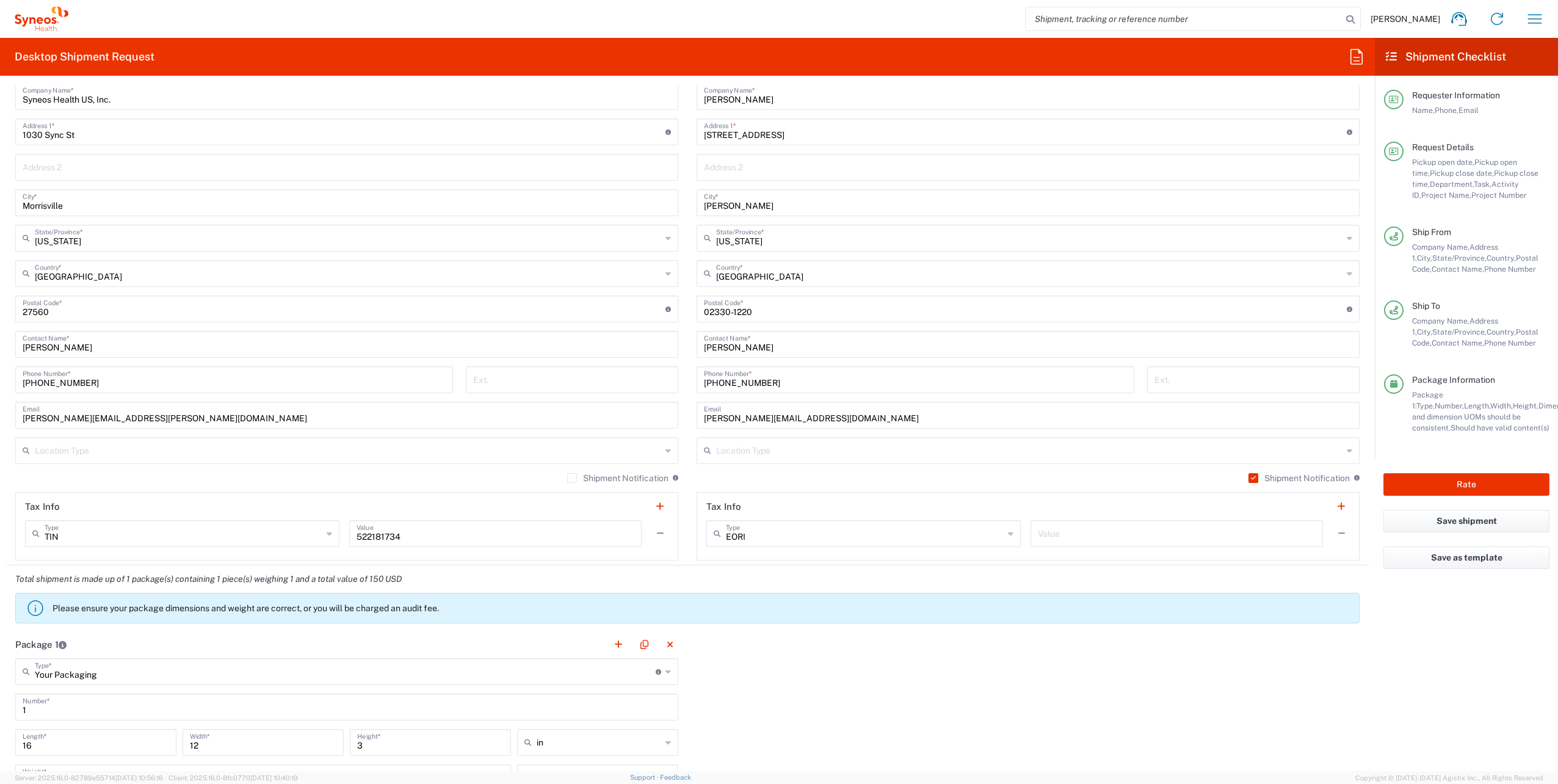
scroll to position [611, 0]
click at [177, 426] on input "[PERSON_NAME][EMAIL_ADDRESS][PERSON_NAME][DOMAIN_NAME]" at bounding box center [346, 418] width 648 height 22
click at [172, 419] on input "[PERSON_NAME][EMAIL_ADDRESS][PERSON_NAME][DOMAIN_NAME]" at bounding box center [346, 418] width 648 height 22
drag, startPoint x: 172, startPoint y: 419, endPoint x: -2, endPoint y: 392, distance: 176.1
click at [0, 392] on html "[PERSON_NAME] Home Shipment estimator Shipment tracking Desktop shipment reques…" at bounding box center [779, 392] width 1558 height 784
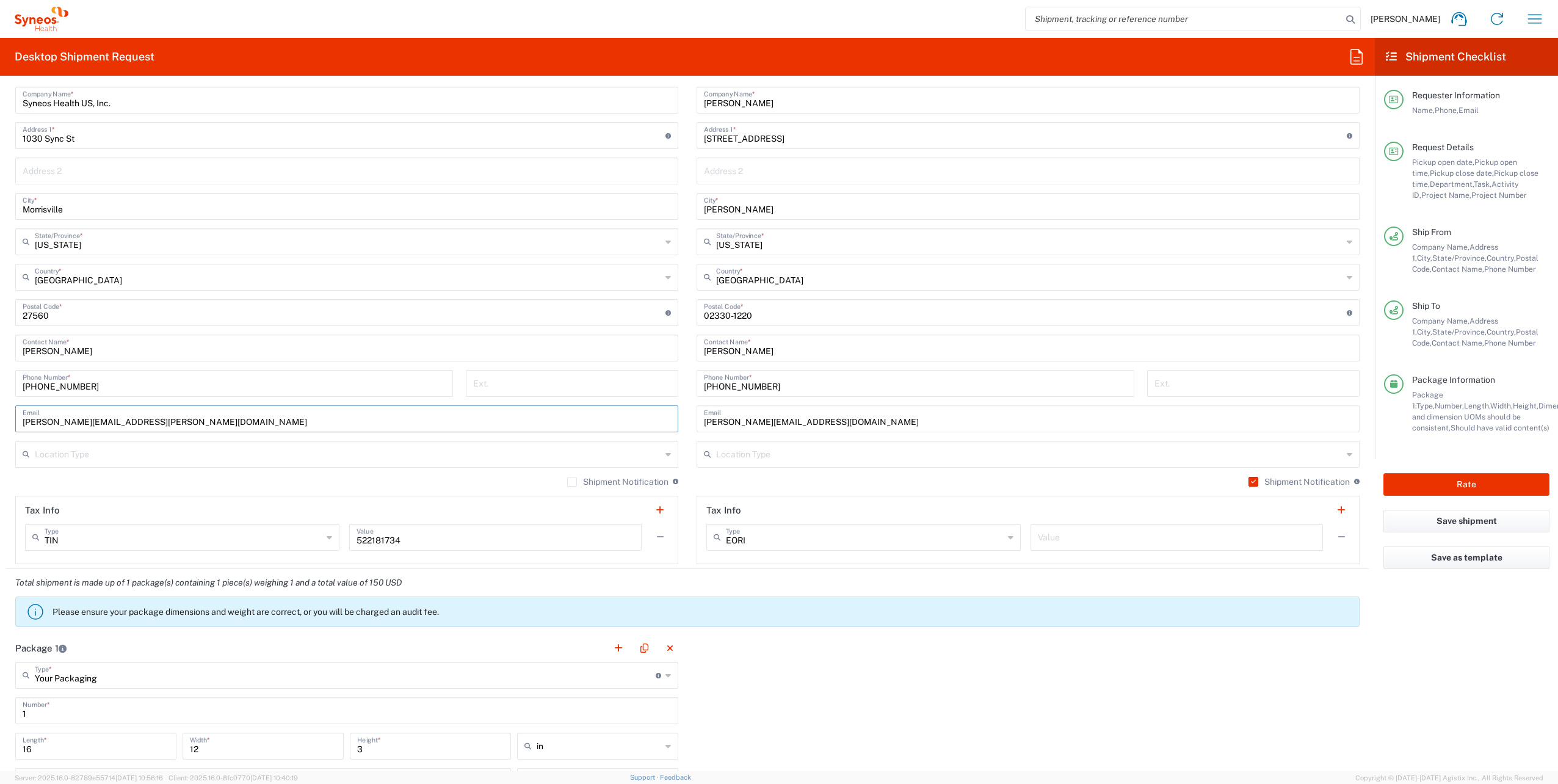
paste input "[PERSON_NAME].campbellwalker"
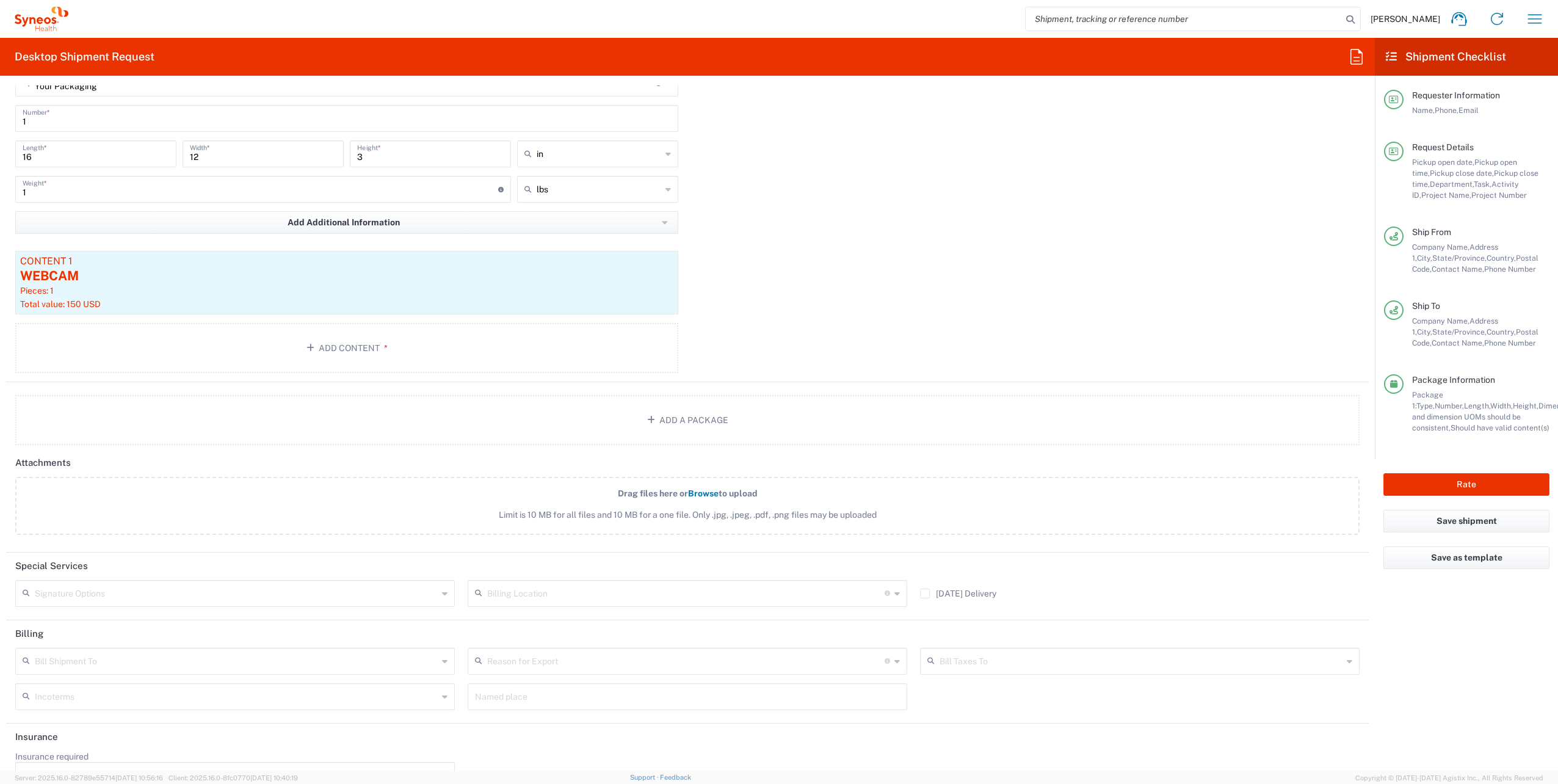
scroll to position [1221, 0]
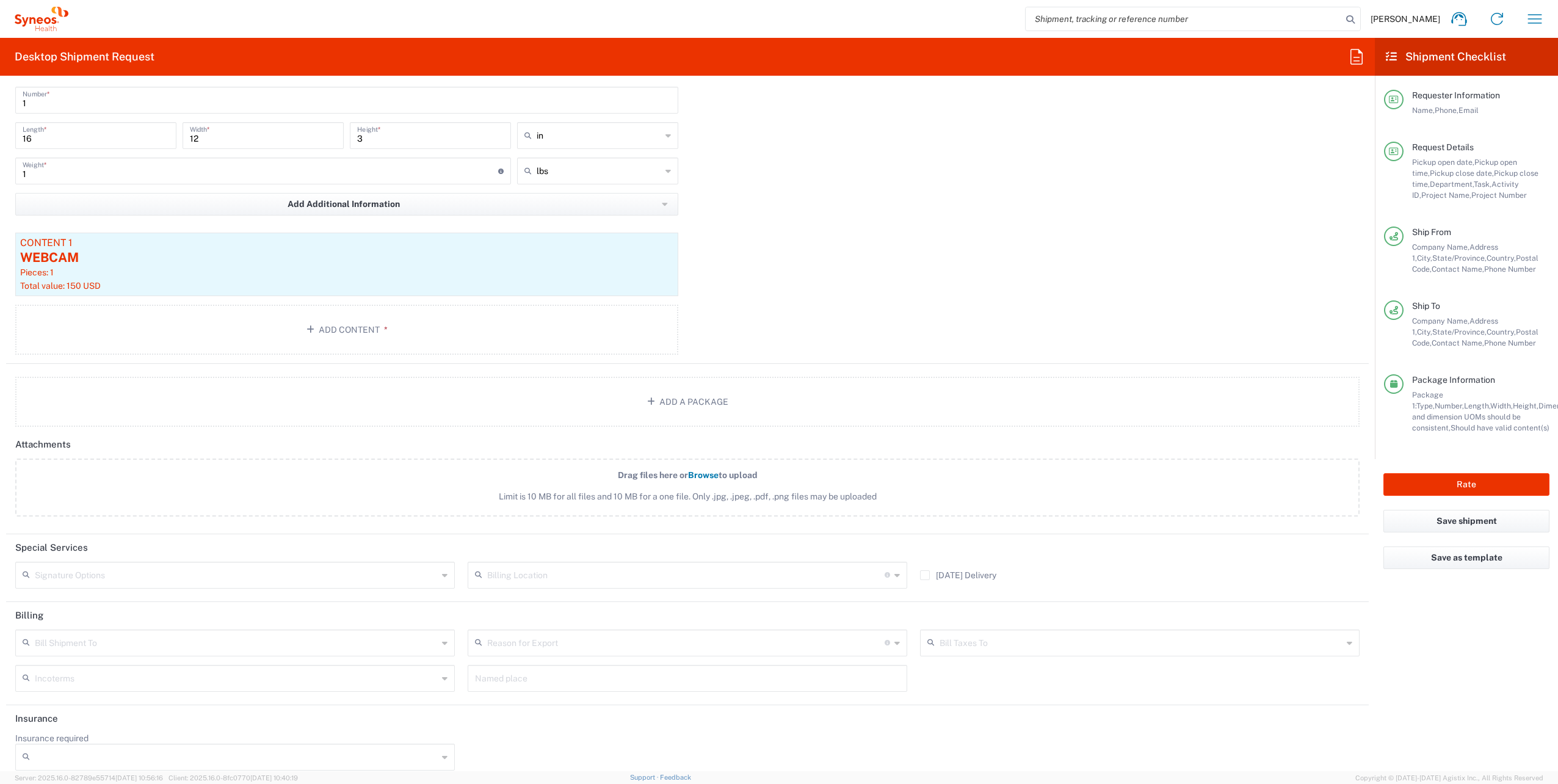
type input "[PERSON_NAME][EMAIL_ADDRESS][DOMAIN_NAME]"
click at [385, 578] on input "text" at bounding box center [236, 574] width 403 height 22
click at [212, 594] on span "Adult Signature Required" at bounding box center [233, 598] width 434 height 19
type input "Adult Signature Required"
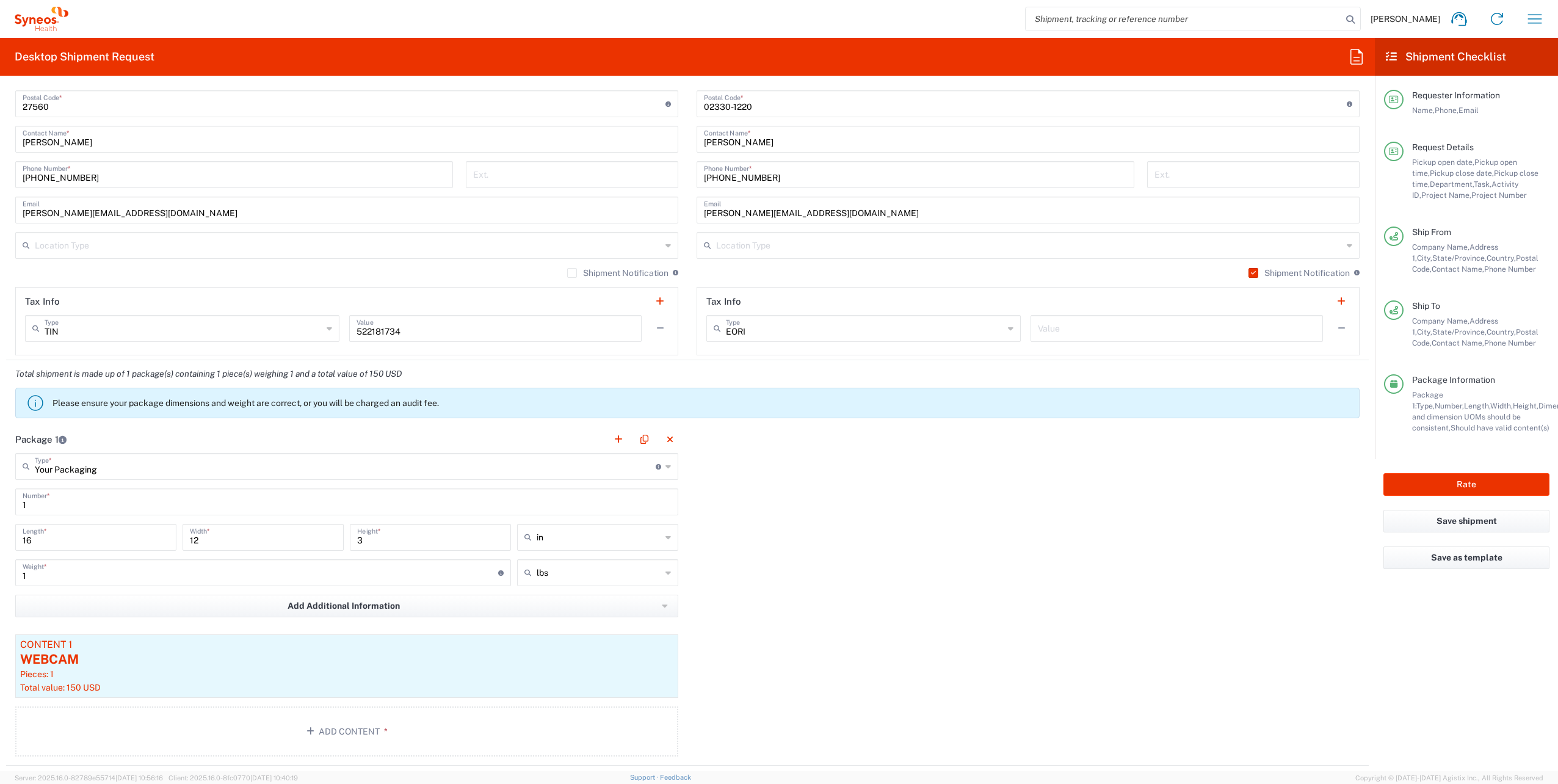
scroll to position [985, 0]
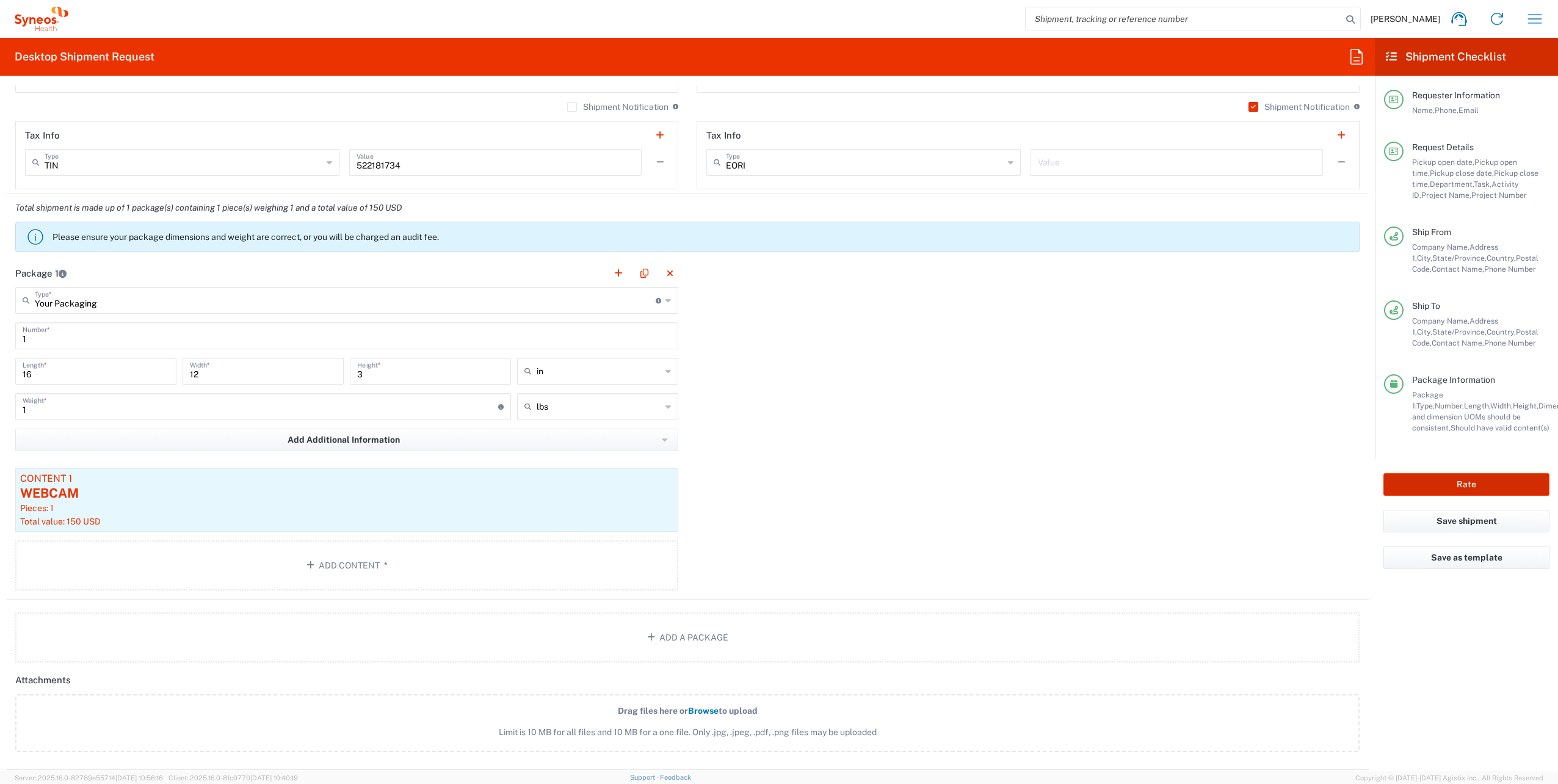
click at [1432, 485] on button "Rate" at bounding box center [1466, 484] width 166 height 22
type input "4510 DEPARTMENTAL EXPENSE"
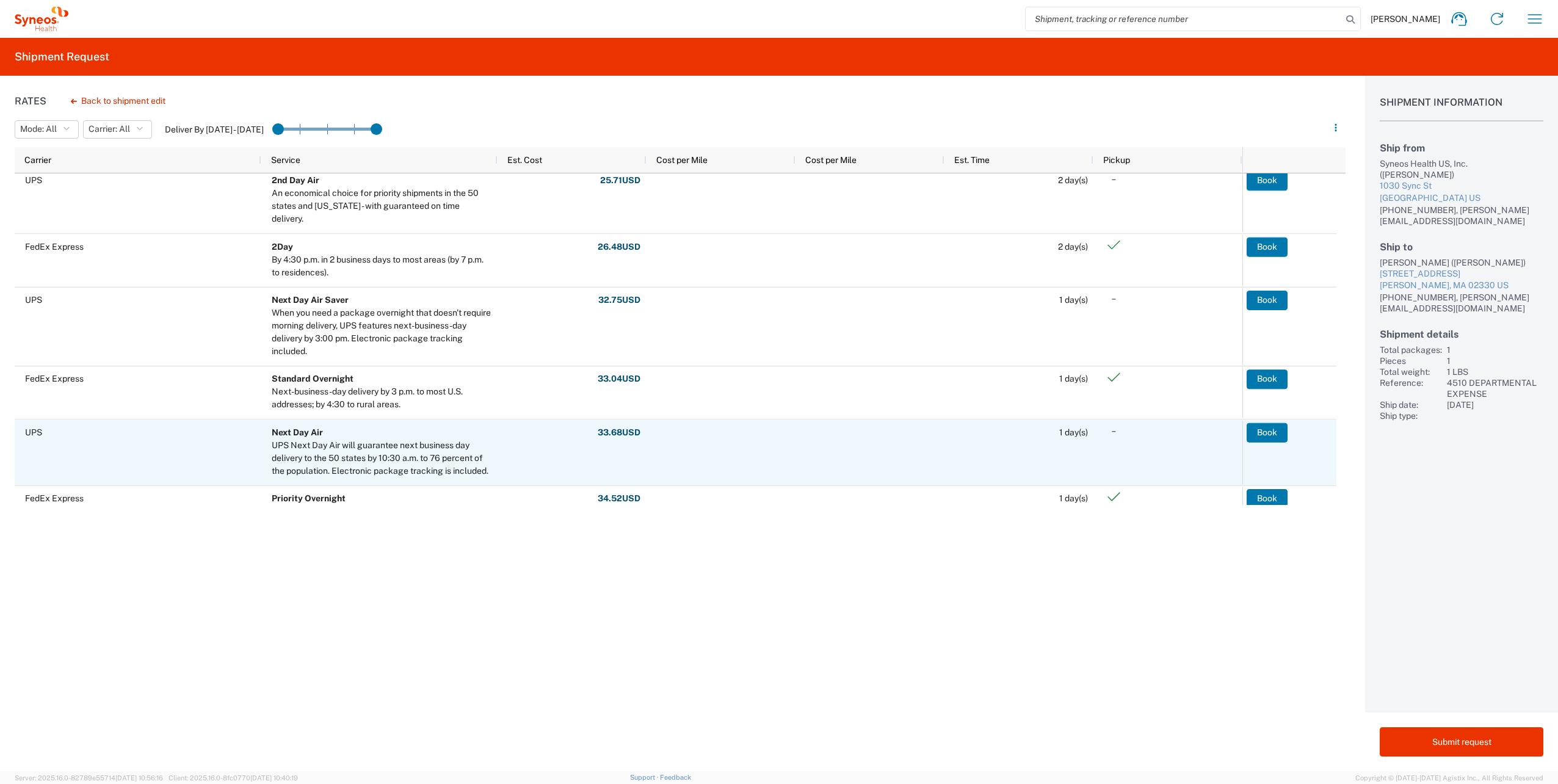
scroll to position [183, 0]
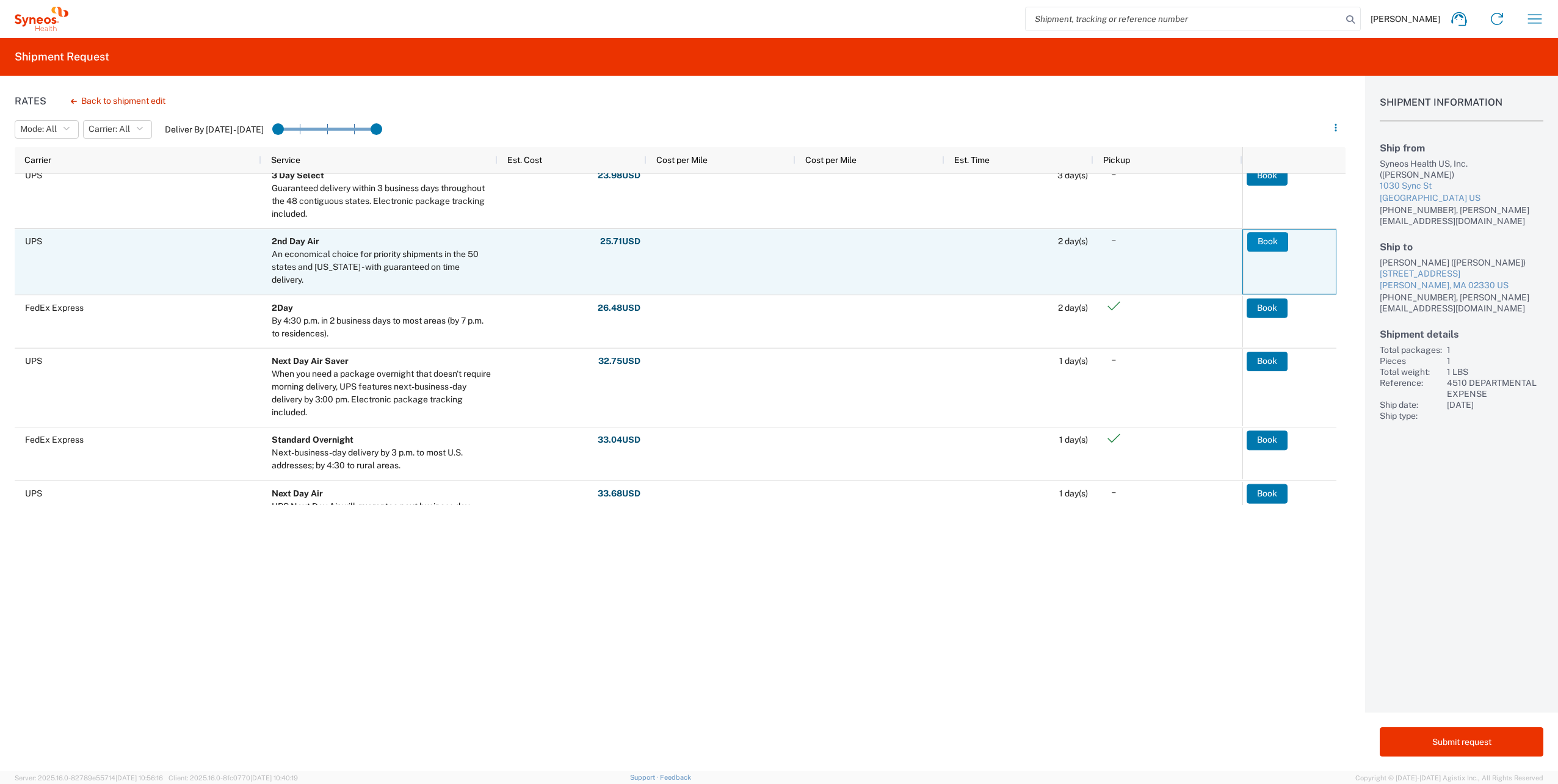
click at [1263, 246] on button "Book" at bounding box center [1267, 241] width 41 height 19
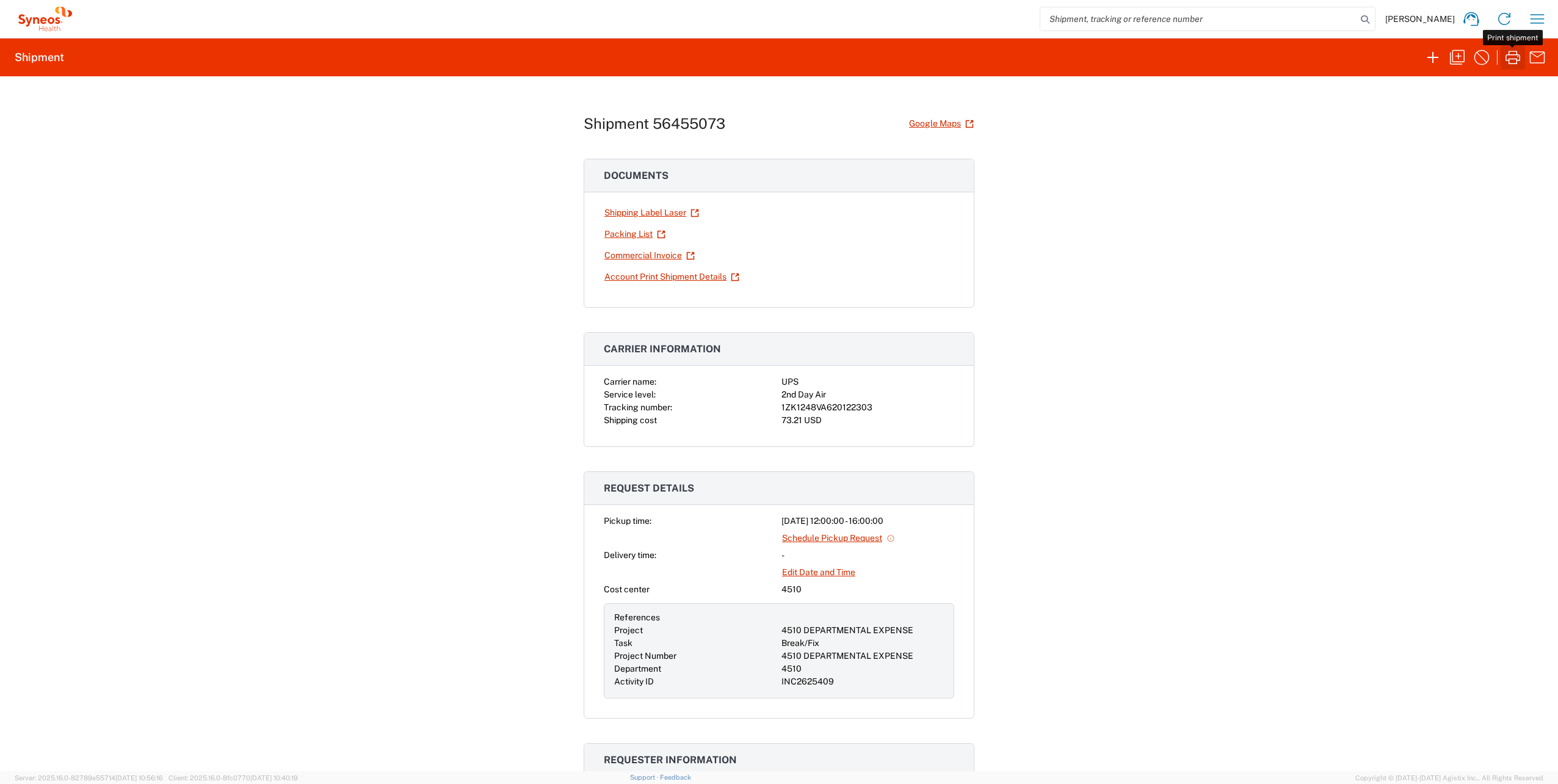
click at [1510, 57] on icon "button" at bounding box center [1513, 57] width 19 height 19
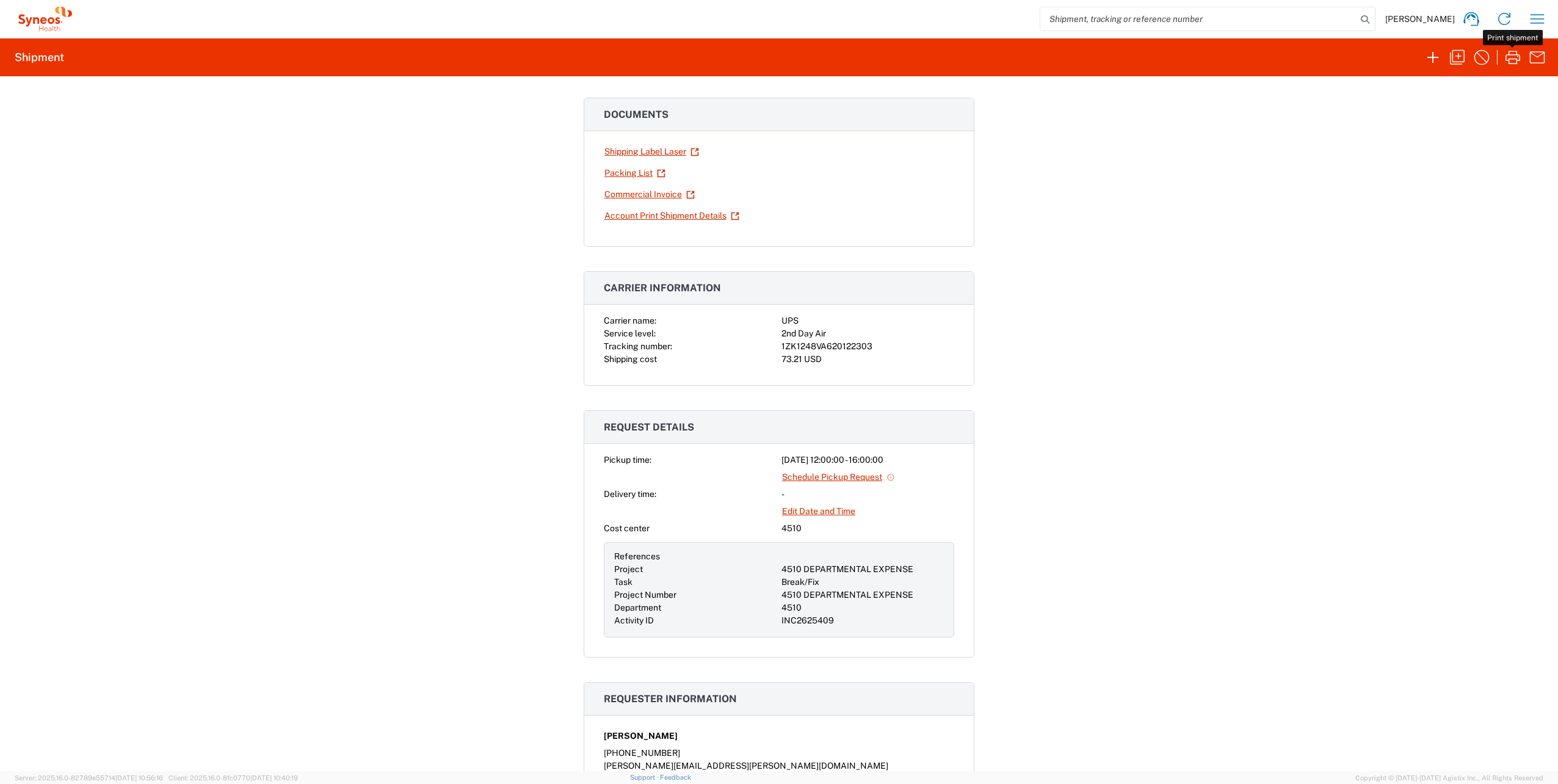
scroll to position [122, 0]
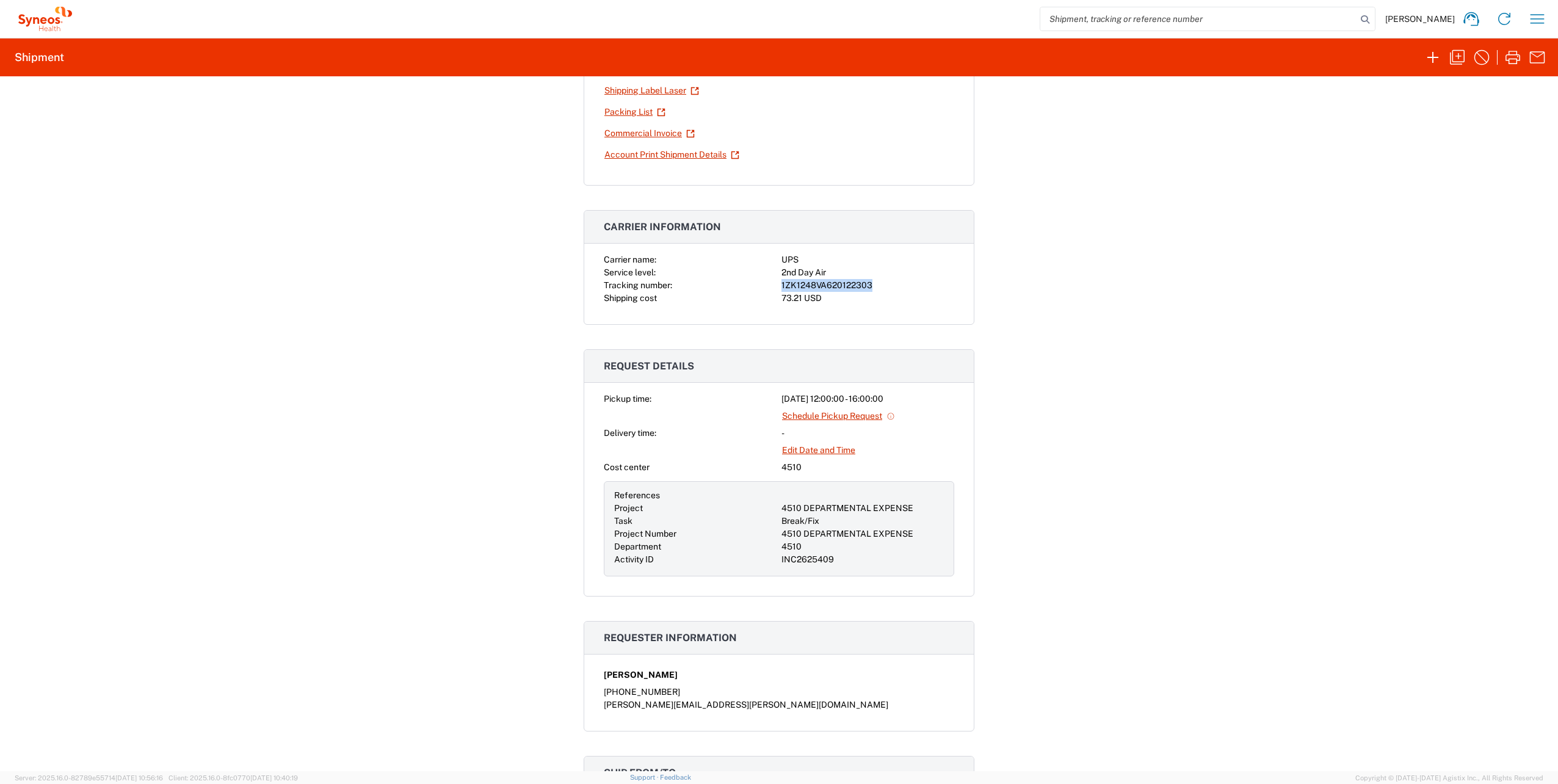
drag, startPoint x: 871, startPoint y: 283, endPoint x: 776, endPoint y: 284, distance: 95.0
click at [776, 284] on div "Carrier name: UPS Service level: 2nd Day Air Tracking number: 1ZK1248VA62012230…" at bounding box center [779, 279] width 351 height 52
copy div "1ZK1248VA620122303"
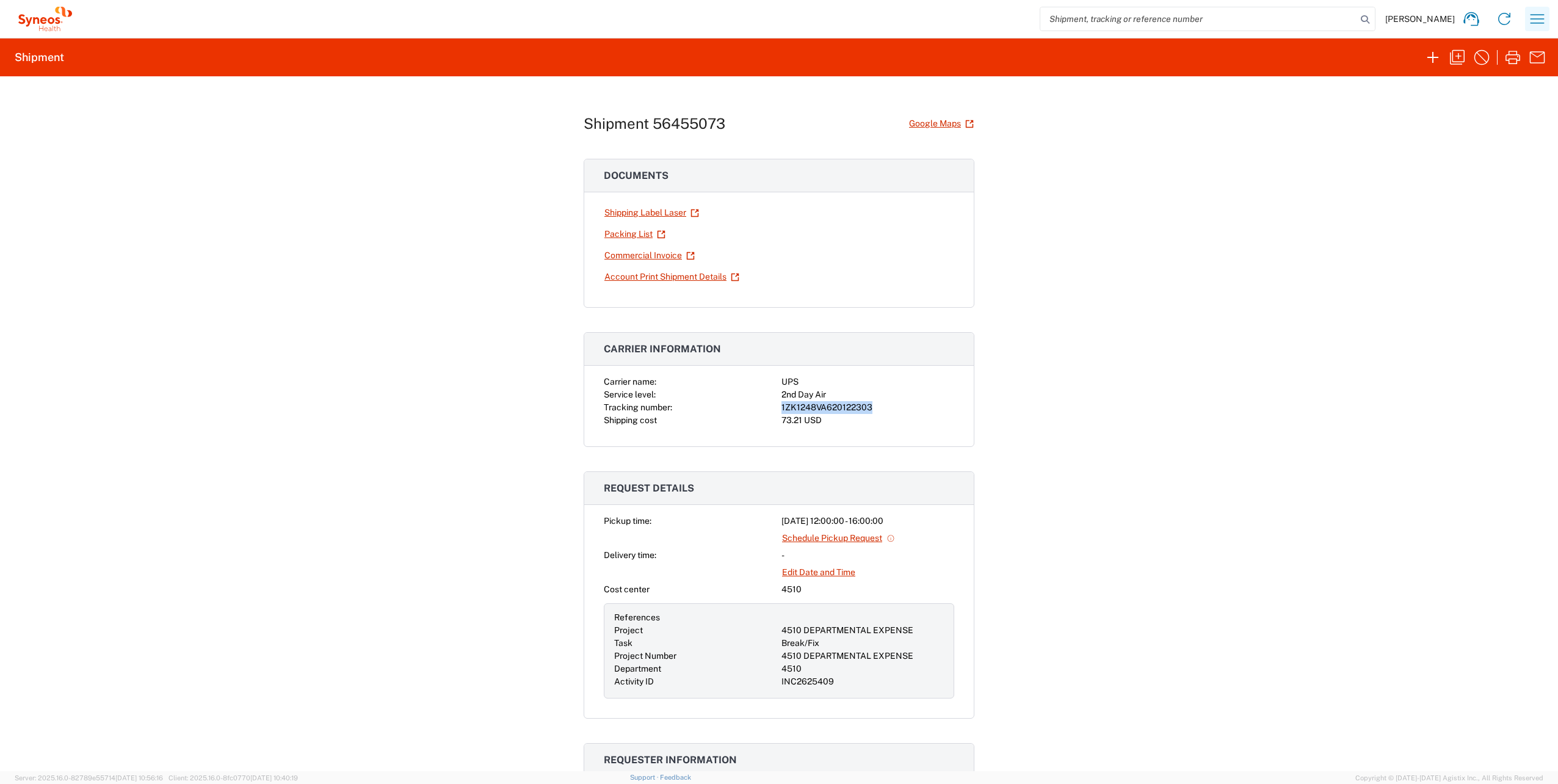
click at [1536, 22] on icon "button" at bounding box center [1537, 19] width 19 height 19
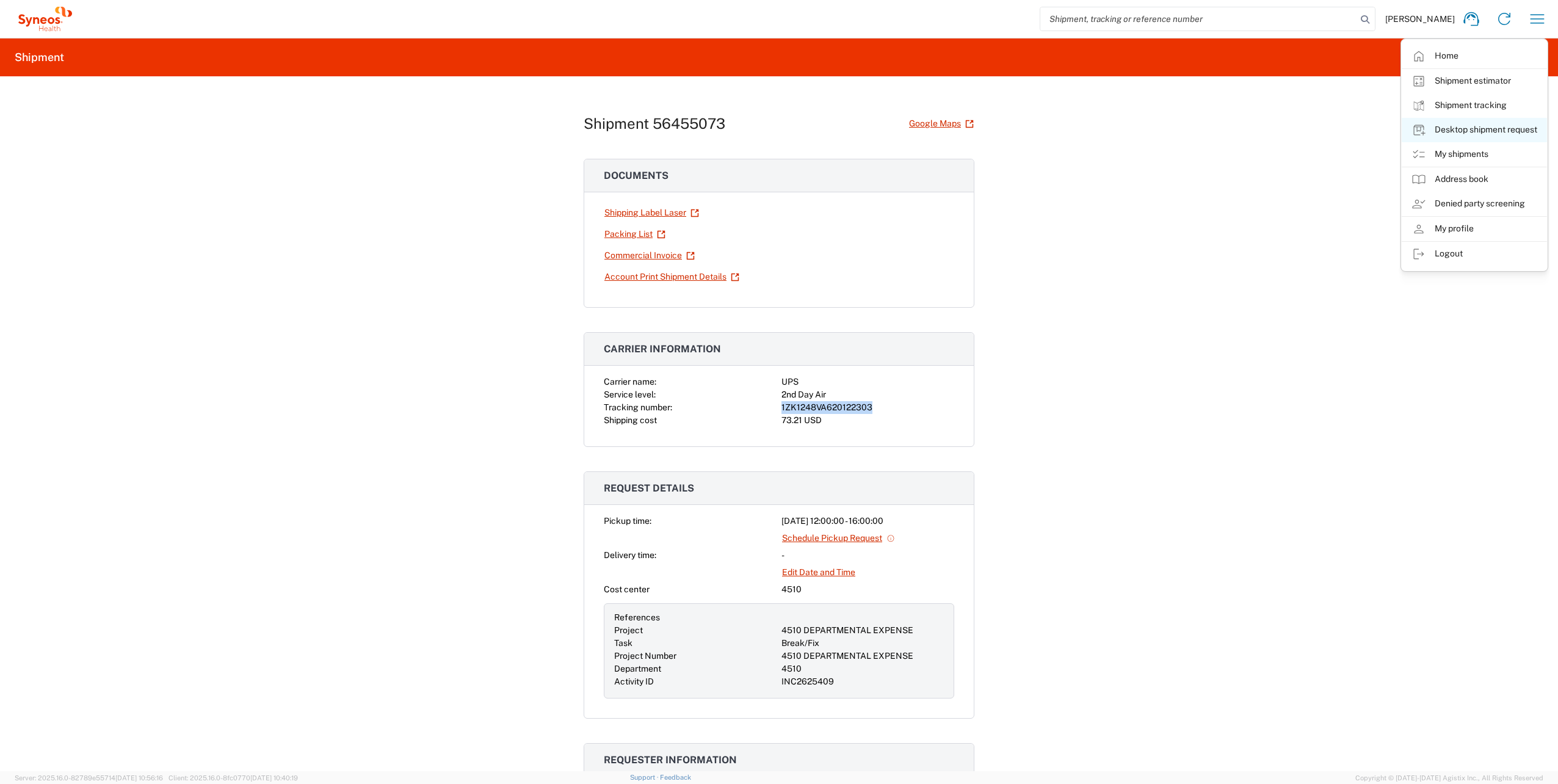
click at [1446, 127] on link "Desktop shipment request" at bounding box center [1474, 130] width 146 height 25
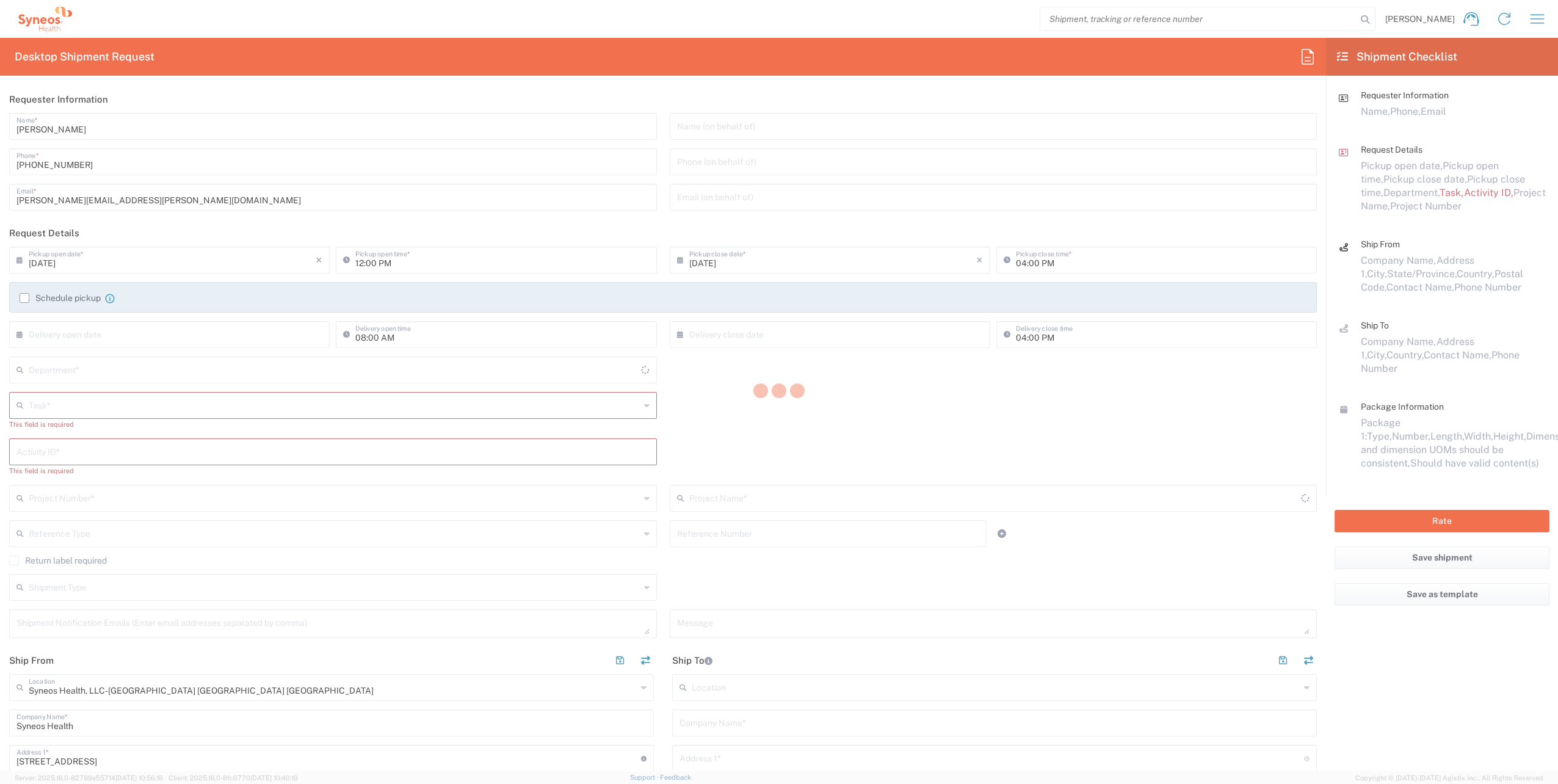
type input "4510"
type input "[US_STATE]"
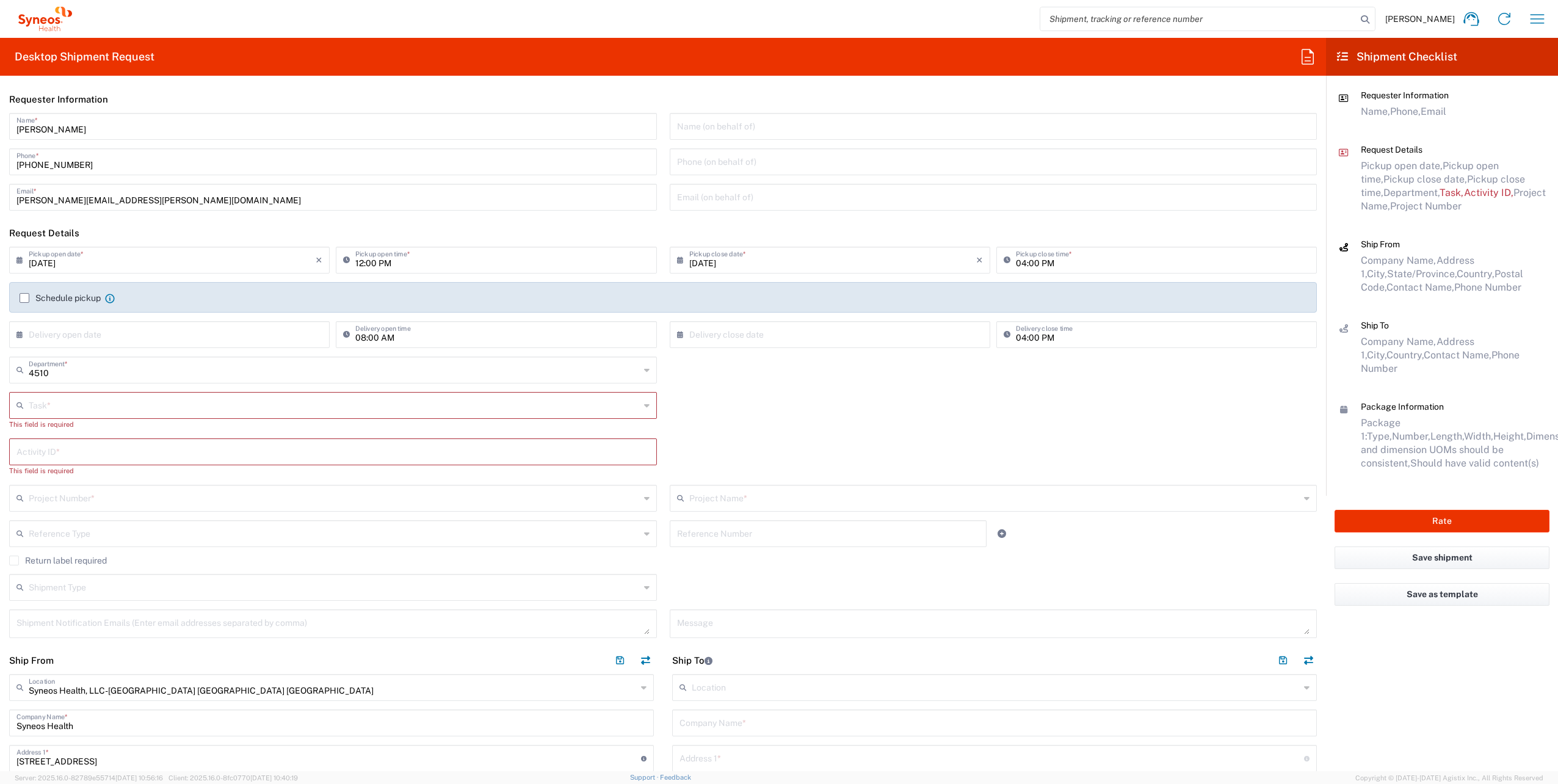
click at [100, 409] on input "text" at bounding box center [334, 405] width 611 height 22
click at [74, 426] on span "Break/Fix" at bounding box center [330, 431] width 641 height 19
type input "Break/Fix"
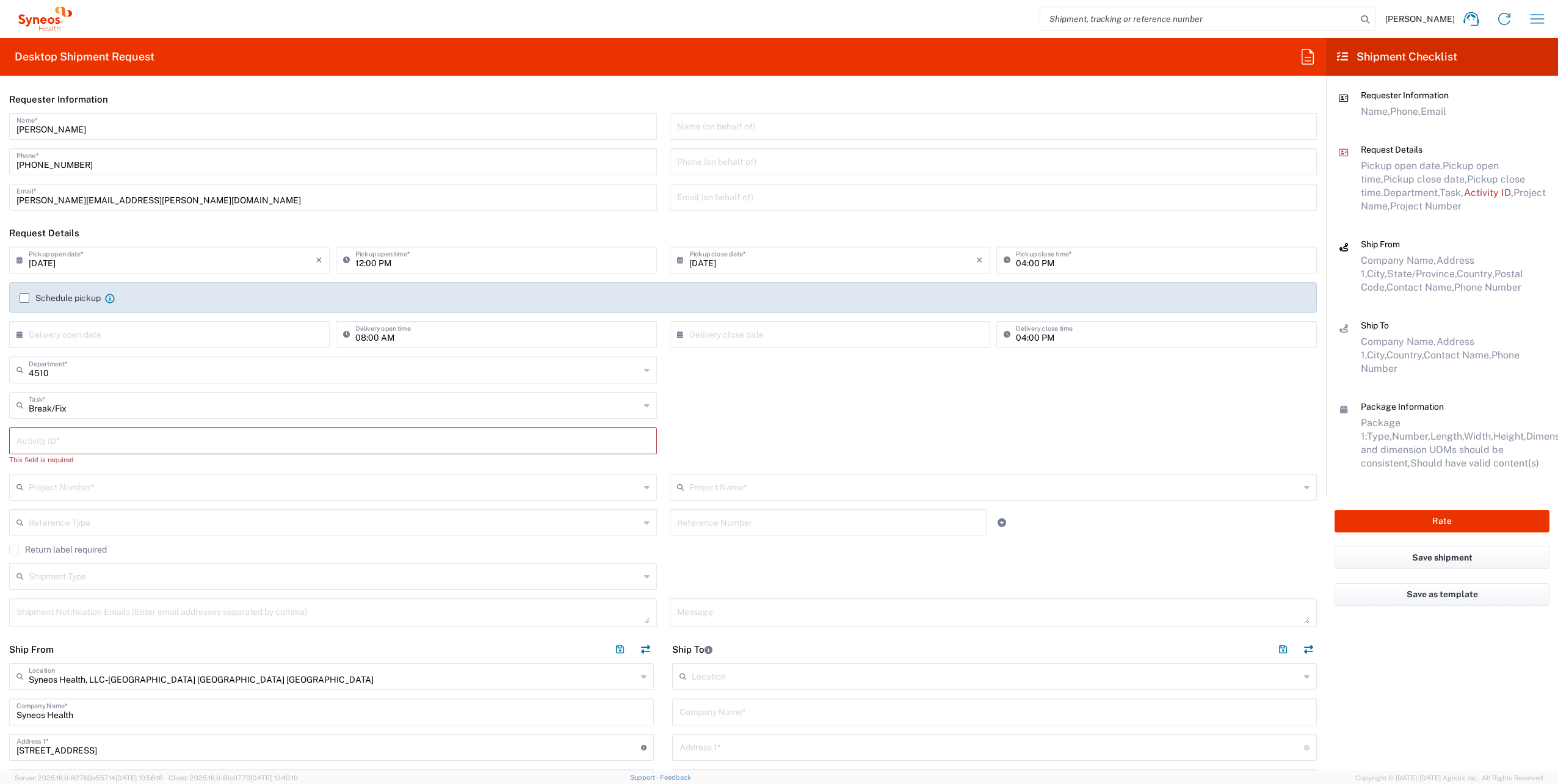
click at [72, 429] on div "Activity ID *" at bounding box center [333, 440] width 648 height 27
paste input "INC2624435"
type input "INC2624435"
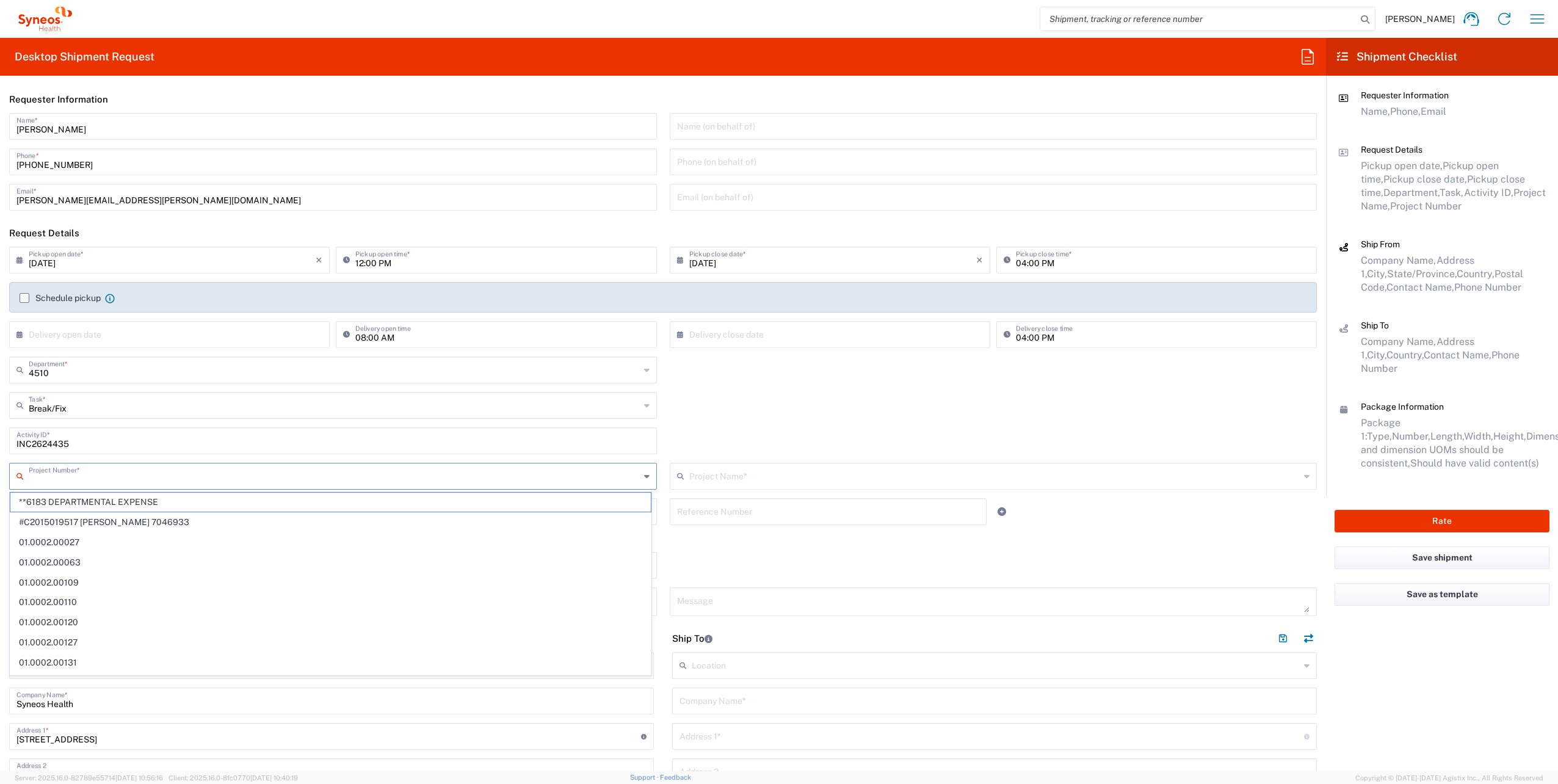
click at [109, 471] on input "text" at bounding box center [334, 476] width 611 height 22
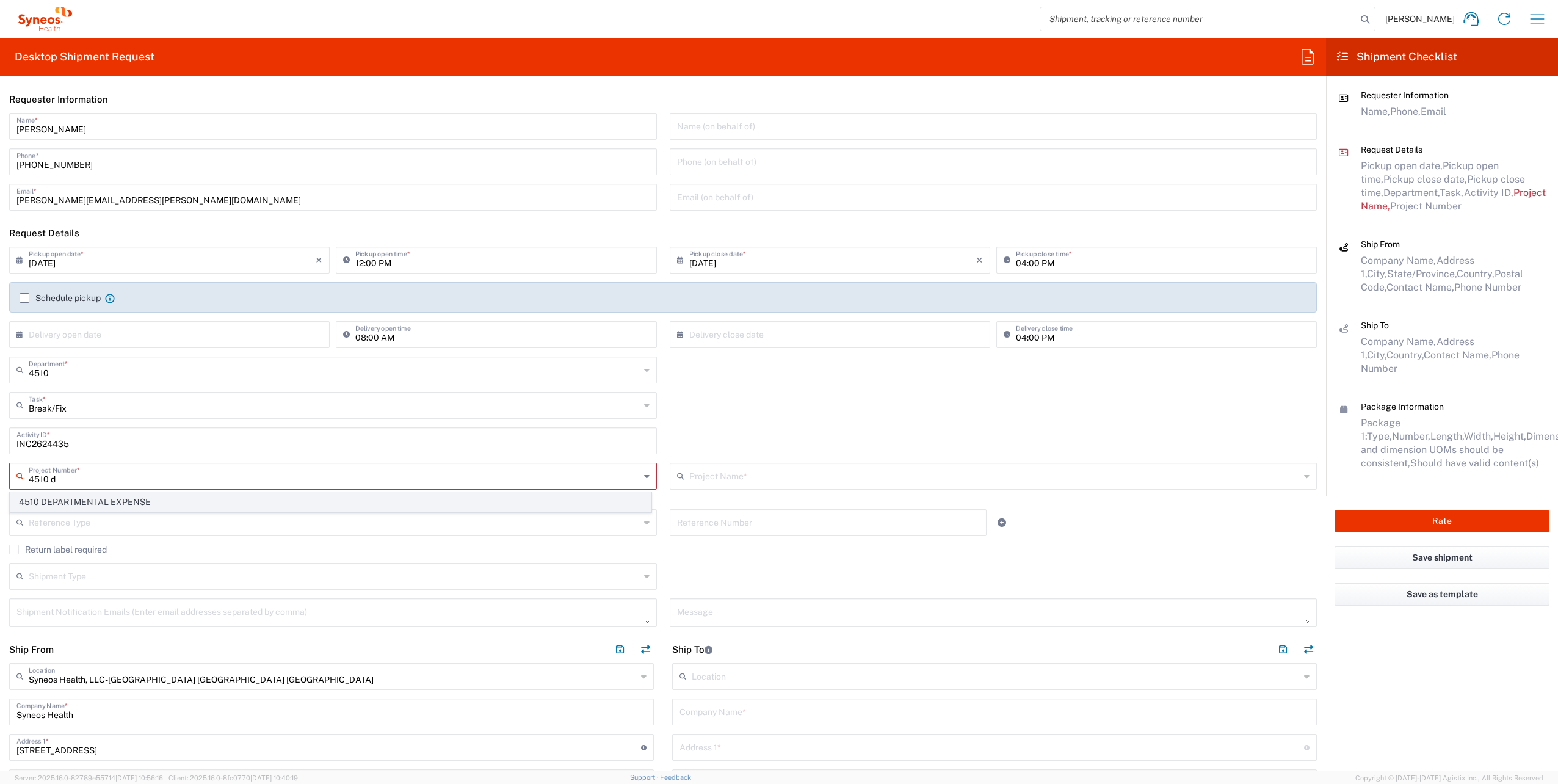
click at [109, 495] on span "4510 DEPARTMENTAL EXPENSE" at bounding box center [330, 502] width 641 height 19
type input "4510 DEPARTMENTAL EXPENSE"
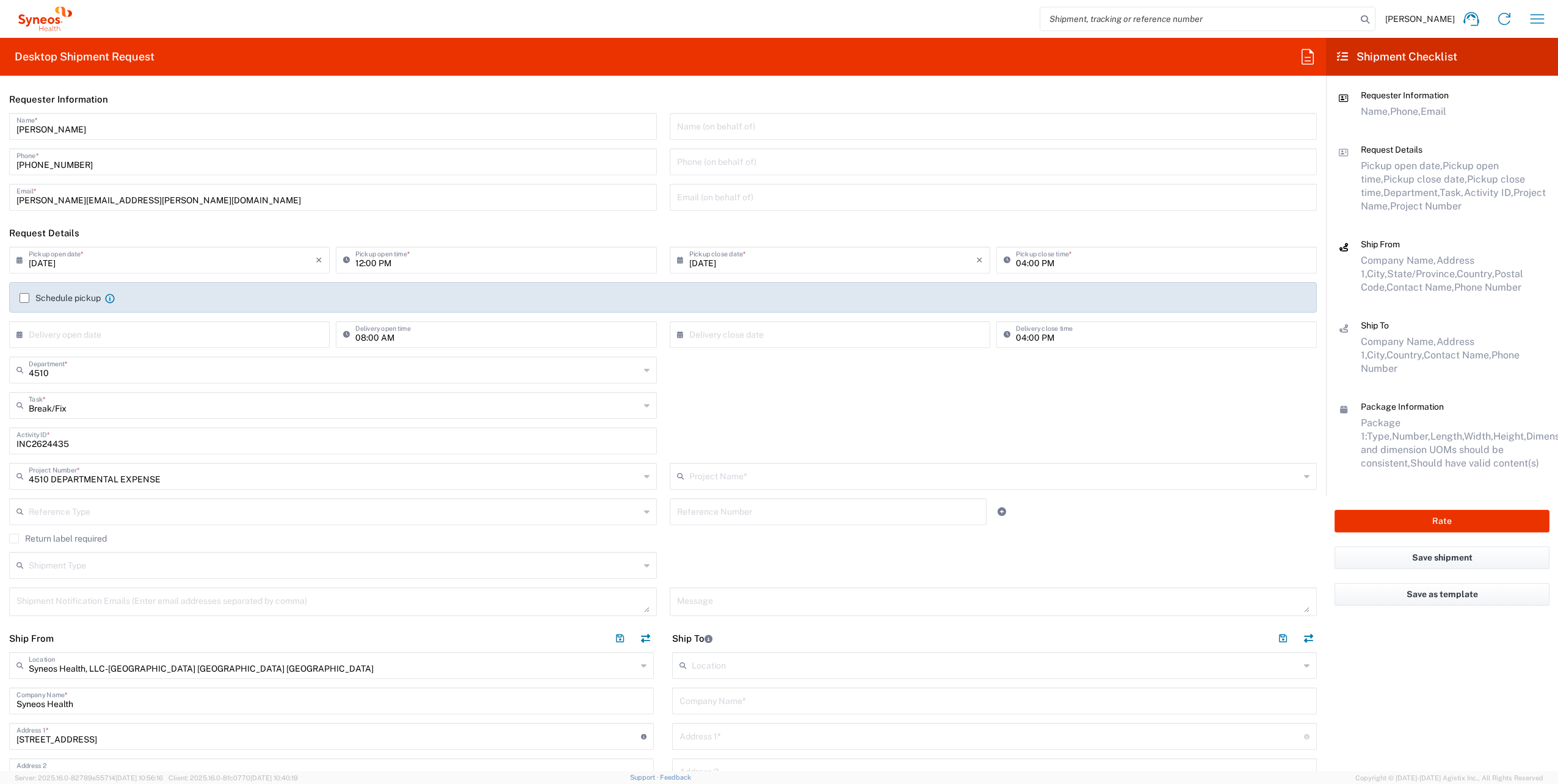
type input "4510 DEPARTMENTAL EXPENSE"
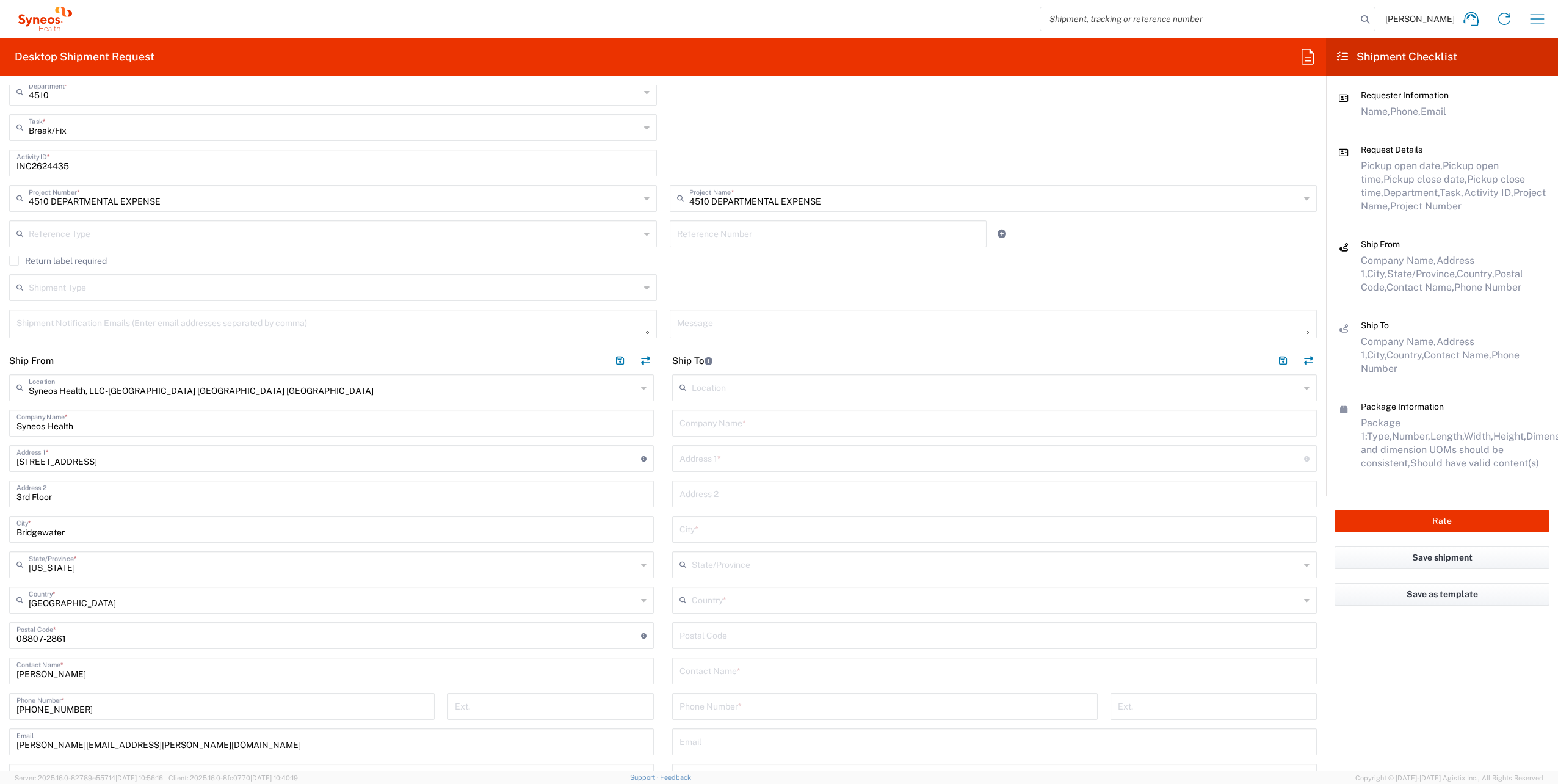
scroll to position [305, 0]
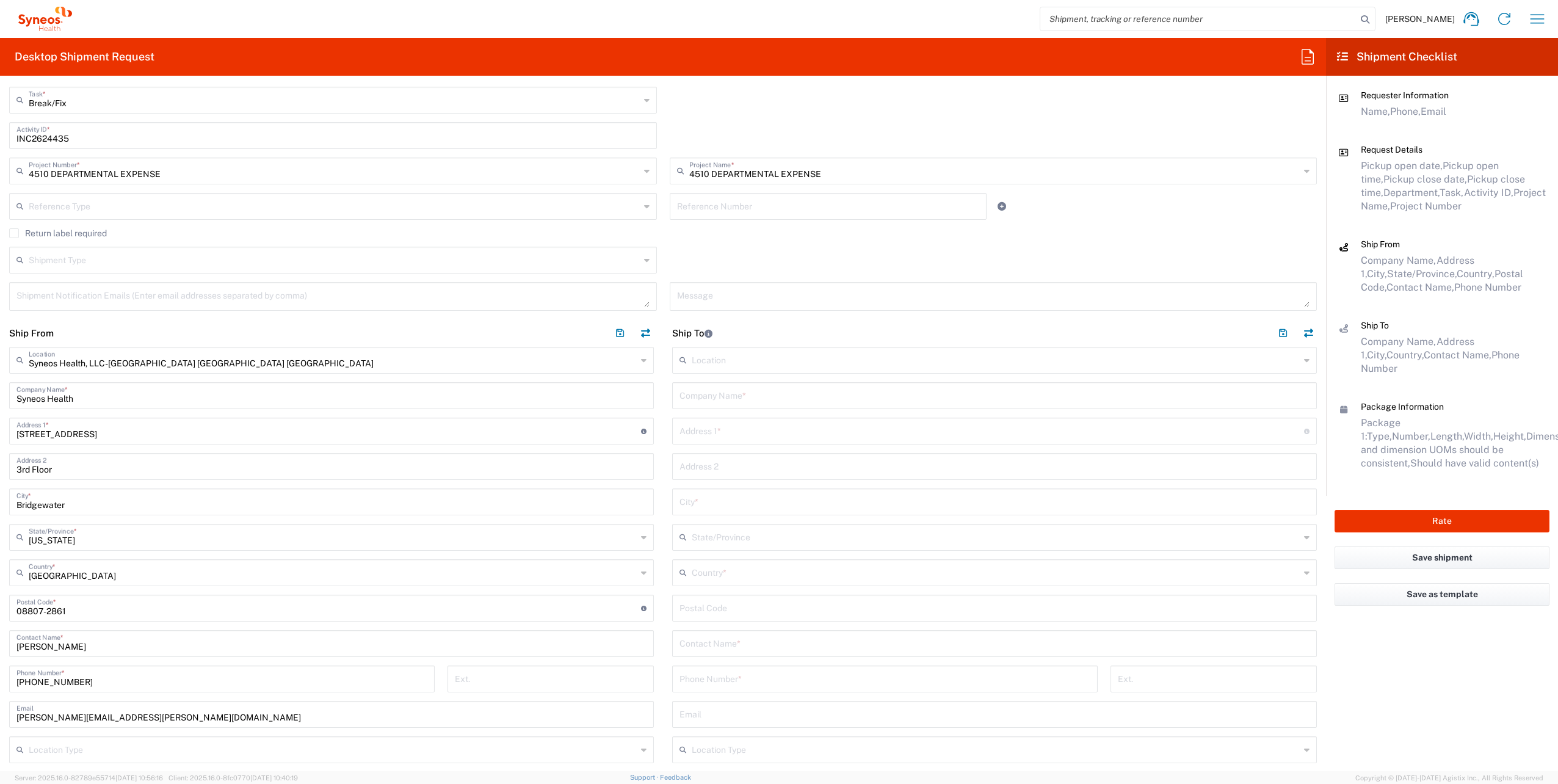
click at [740, 577] on input "text" at bounding box center [995, 572] width 608 height 22
click at [697, 631] on span "[GEOGRAPHIC_DATA]" at bounding box center [987, 638] width 638 height 19
type input "[GEOGRAPHIC_DATA]"
click at [739, 392] on input "text" at bounding box center [994, 395] width 630 height 22
click at [761, 402] on input "text" at bounding box center [994, 395] width 630 height 22
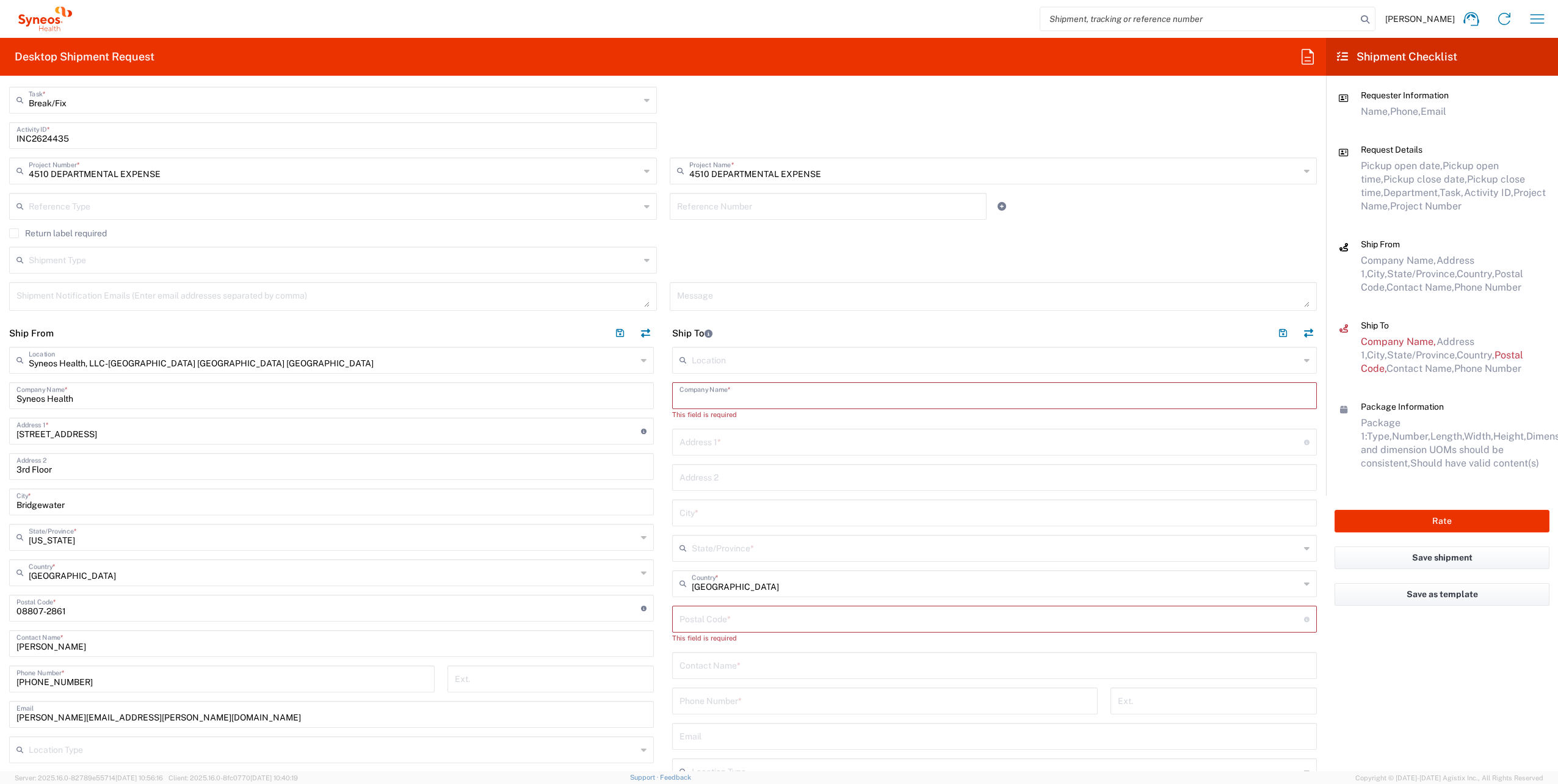
paste input "[PERSON_NAME]"
type input "[PERSON_NAME]"
click at [749, 657] on input "text" at bounding box center [994, 654] width 630 height 22
paste input "[PERSON_NAME]"
type input "[PERSON_NAME]"
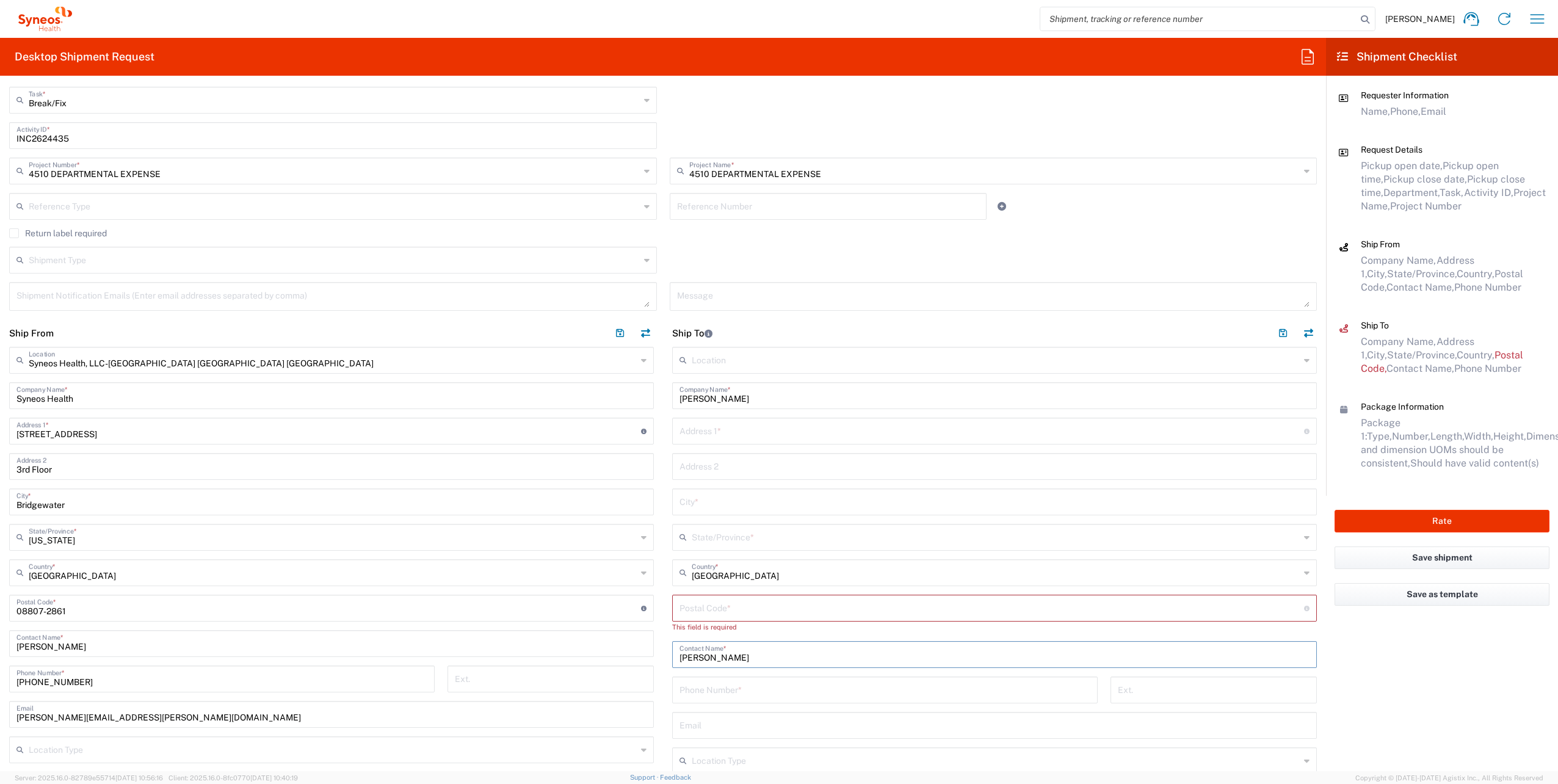
click at [724, 427] on input "text" at bounding box center [992, 430] width 624 height 22
paste input "[STREET_ADDRESS]"
type input "[STREET_ADDRESS]"
click at [715, 495] on input "text" at bounding box center [994, 501] width 630 height 22
paste input "Toms River"
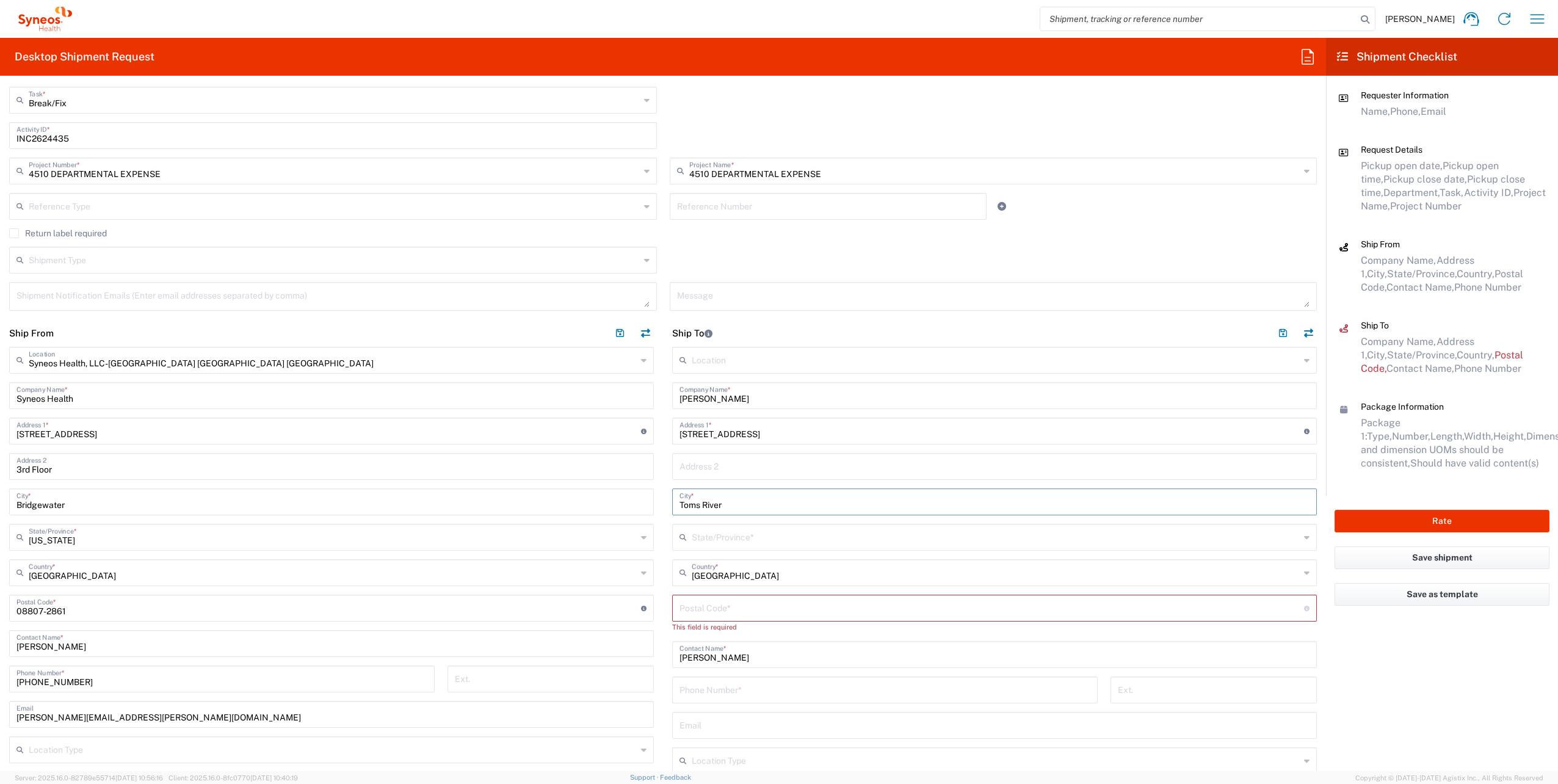
type input "Toms River"
drag, startPoint x: 759, startPoint y: 530, endPoint x: 759, endPoint y: 524, distance: 6.0
click at [759, 530] on input "text" at bounding box center [995, 537] width 608 height 22
click at [701, 559] on span "[US_STATE]" at bounding box center [987, 563] width 638 height 19
type input "[US_STATE]"
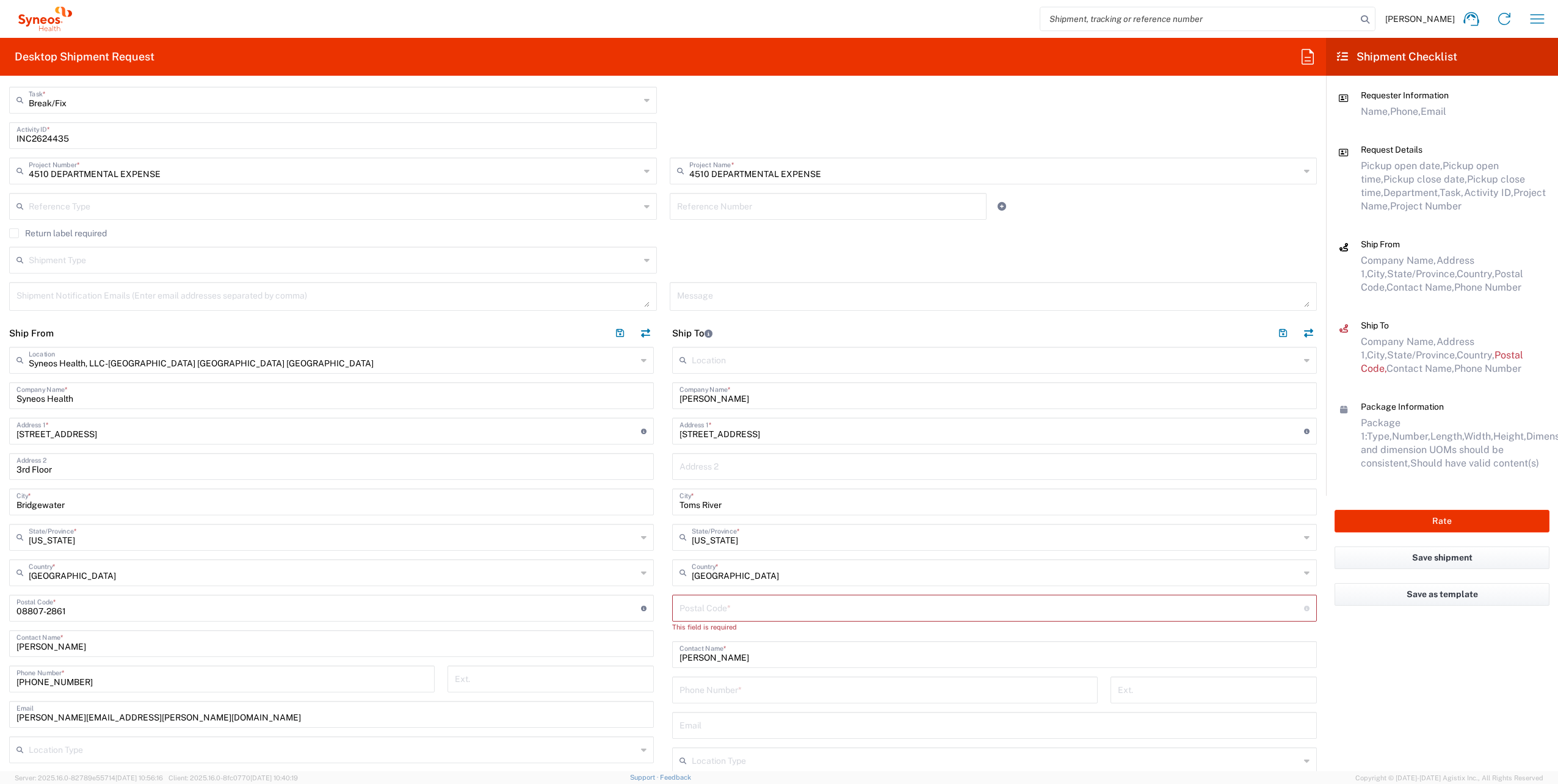
click at [702, 606] on input "undefined" at bounding box center [992, 607] width 624 height 22
paste input "08757"
type input "08757"
click at [700, 680] on input "tel" at bounding box center [885, 678] width 411 height 22
paste input "7326872355"
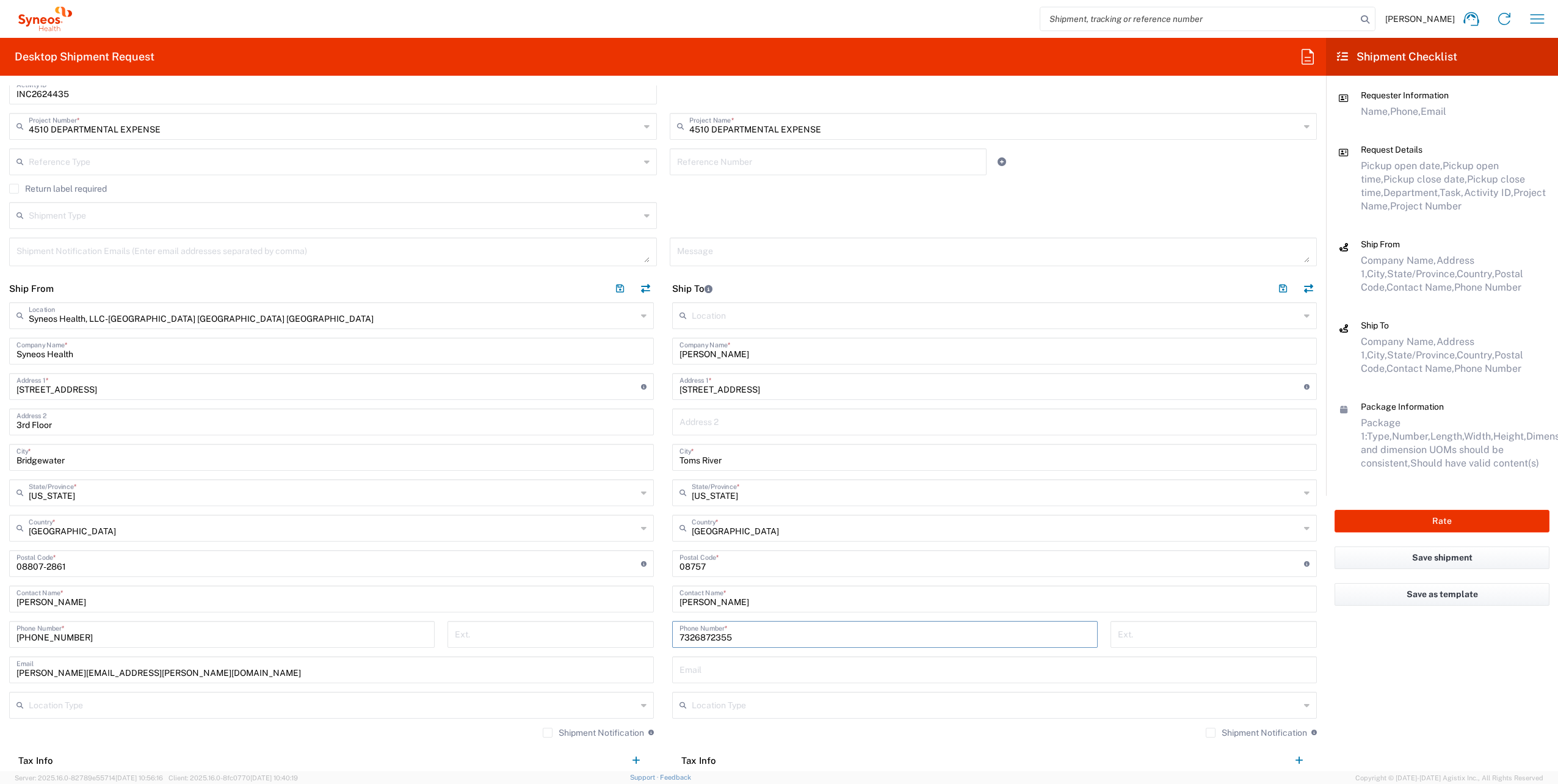
scroll to position [366, 0]
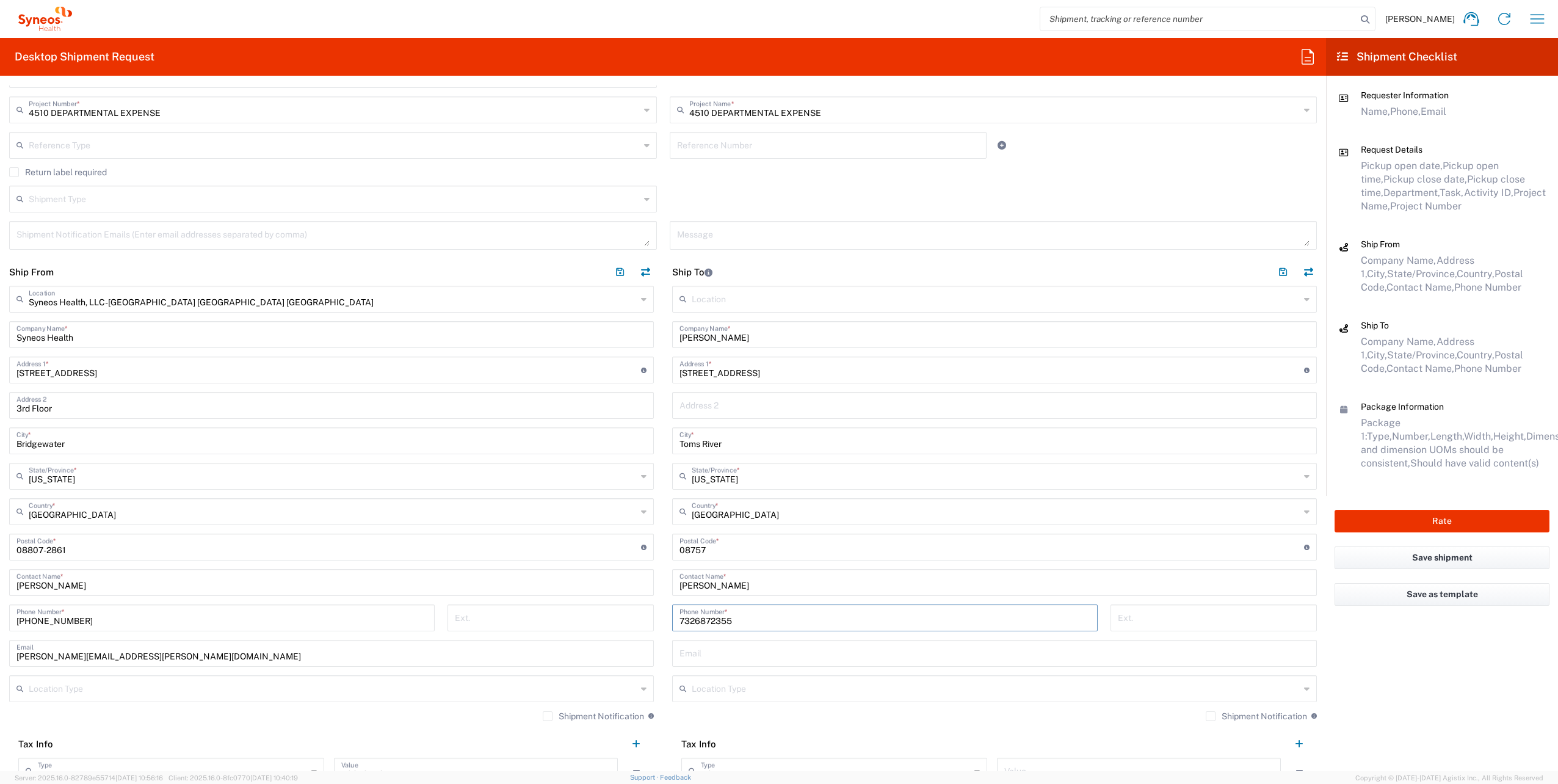
type input "7326872355"
click at [713, 653] on input "text" at bounding box center [994, 652] width 630 height 22
paste input "[PERSON_NAME][EMAIL_ADDRESS][PERSON_NAME][DOMAIN_NAME]"
type input "[PERSON_NAME][EMAIL_ADDRESS][PERSON_NAME][DOMAIN_NAME]"
click at [1206, 715] on label "Shipment Notification" at bounding box center [1256, 716] width 101 height 10
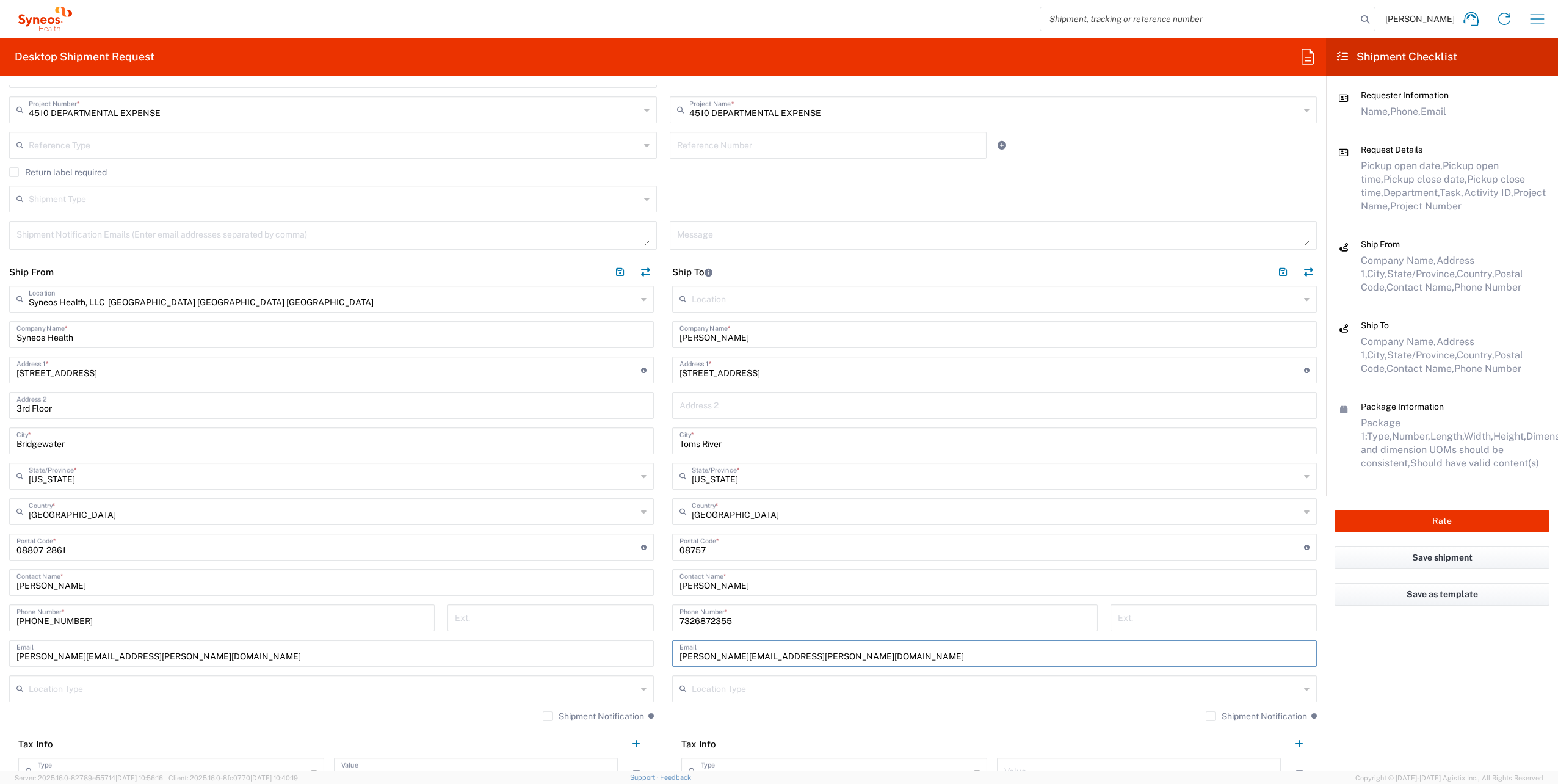
click at [1211, 716] on input "Shipment Notification" at bounding box center [1211, 716] width 0 height 0
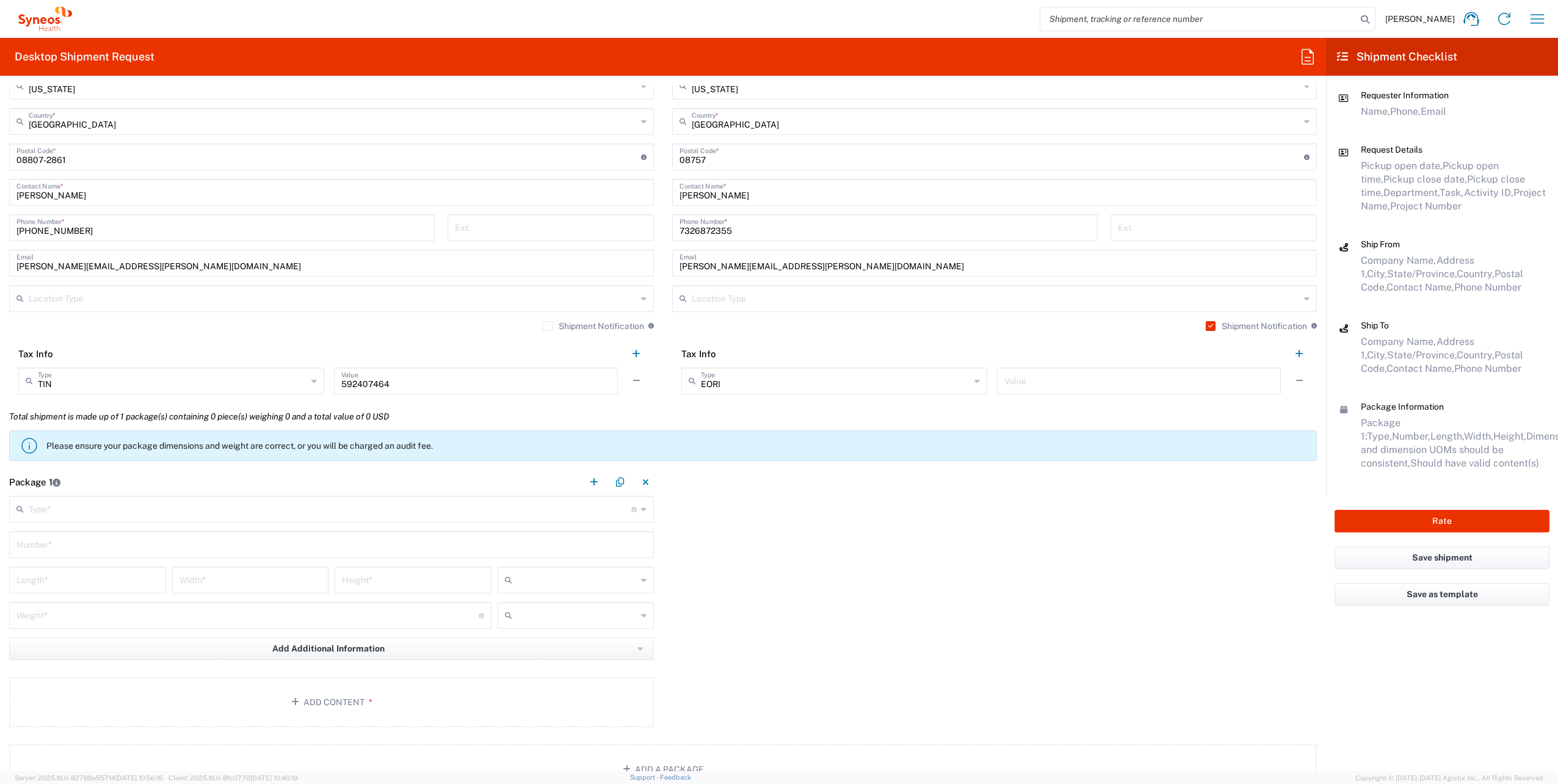
scroll to position [794, 0]
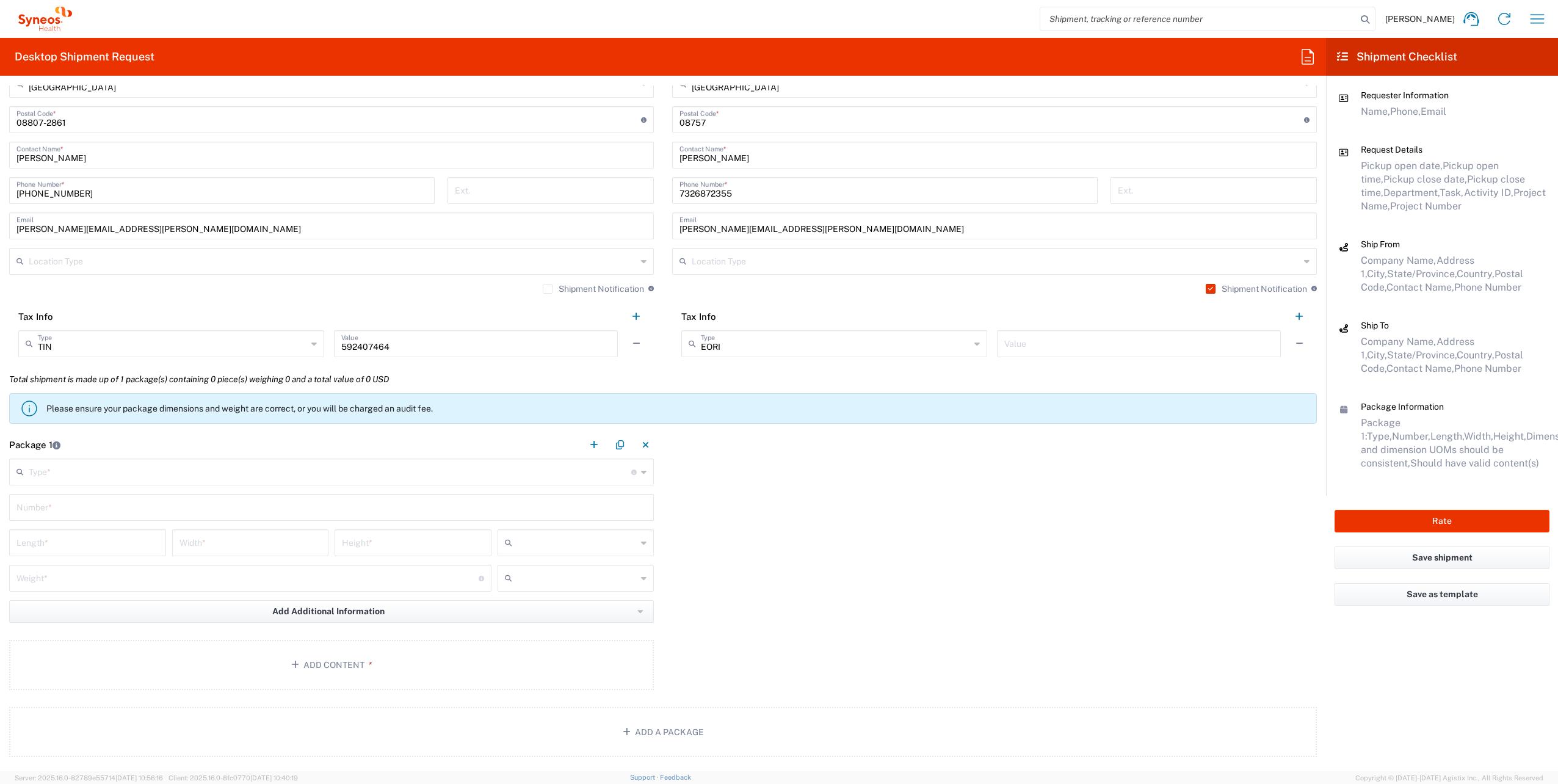
click at [204, 468] on input "text" at bounding box center [330, 471] width 603 height 22
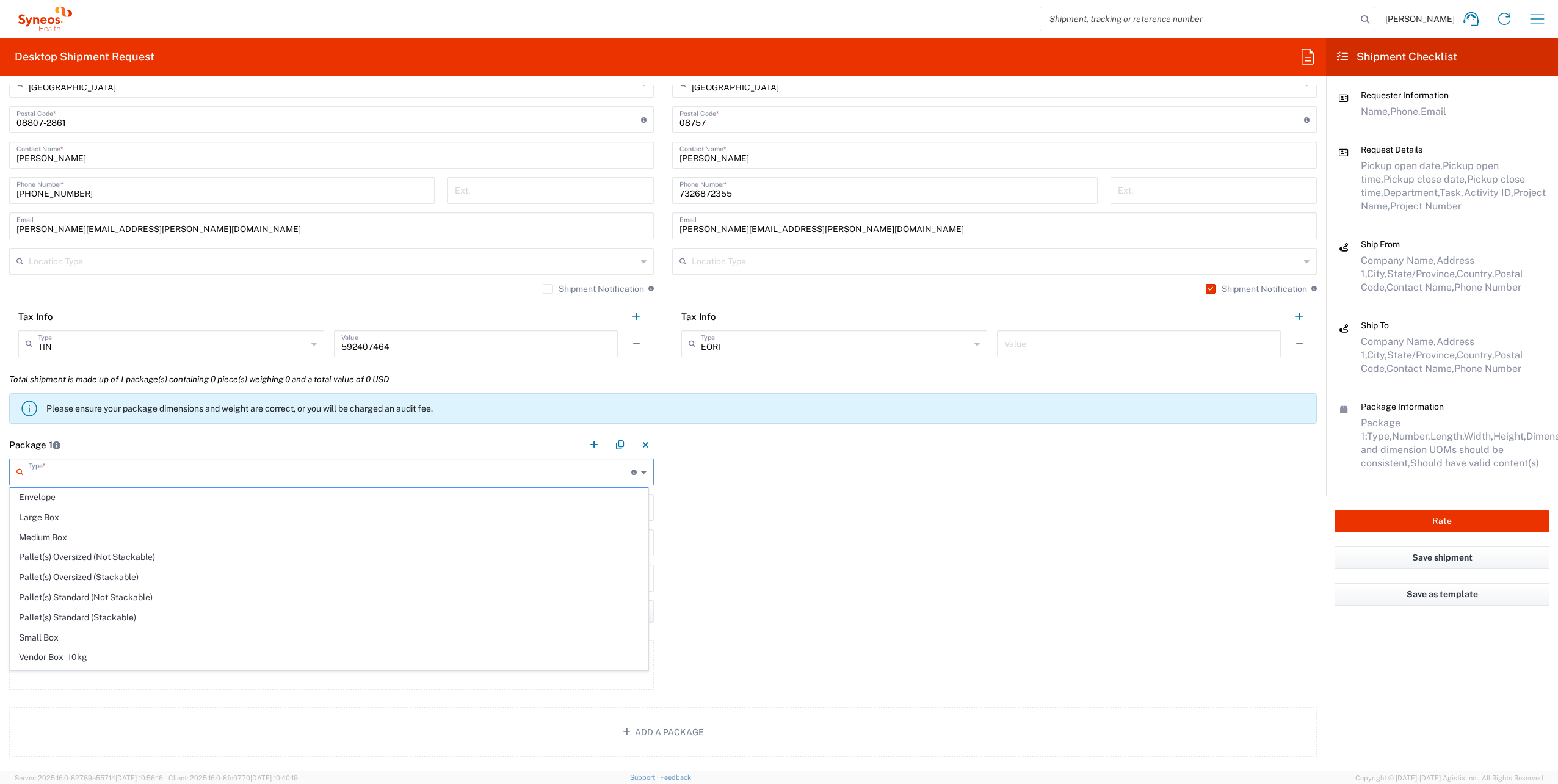
scroll to position [32, 0]
click at [154, 656] on span "Your Packaging" at bounding box center [328, 665] width 638 height 19
type input "Your Packaging"
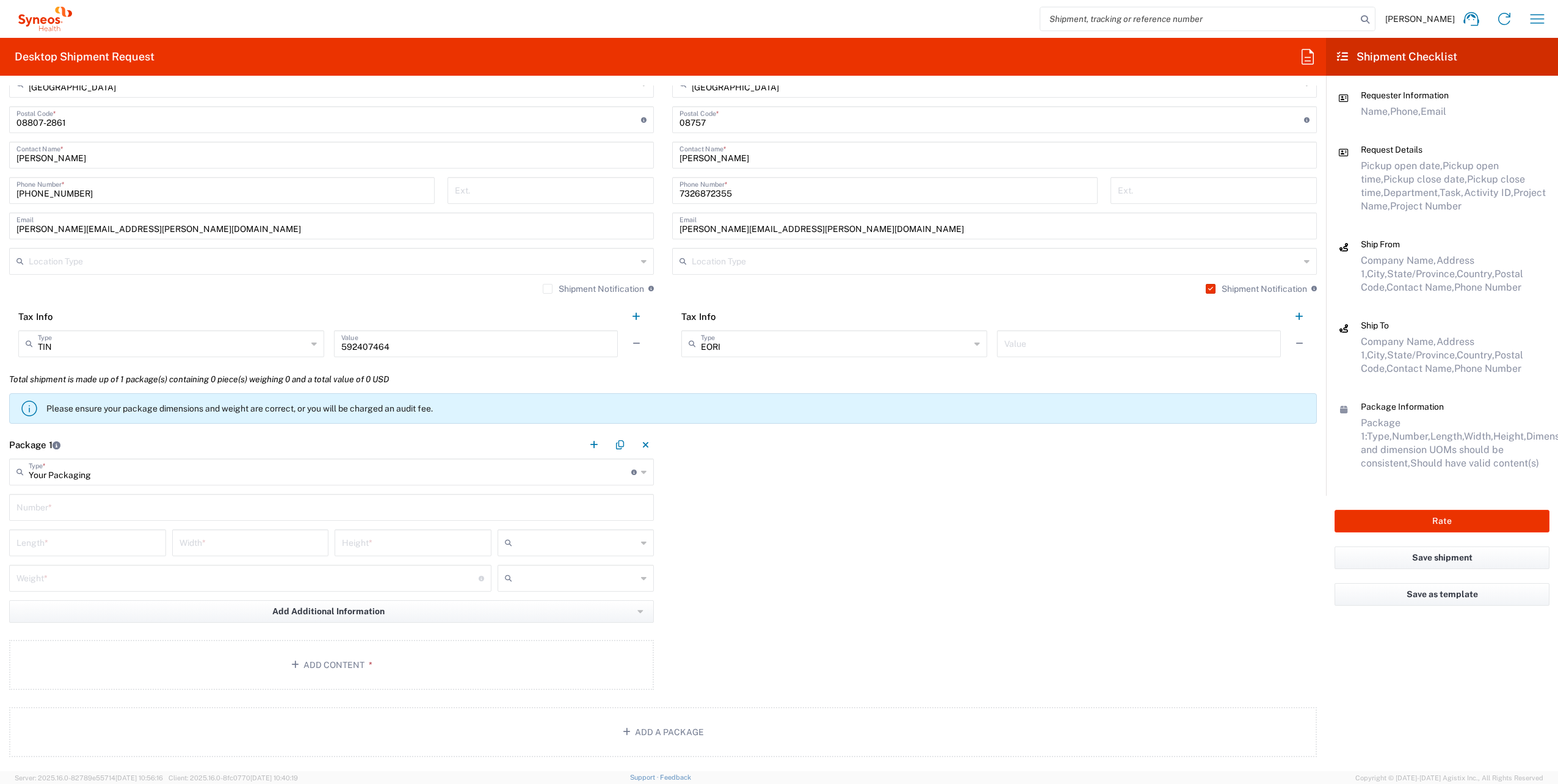
click at [182, 502] on input "text" at bounding box center [331, 506] width 630 height 22
click at [747, 585] on div "Package 1 Your Packaging Type * Material used to package goods Envelope Large B…" at bounding box center [663, 568] width 1326 height 274
click at [149, 500] on input "text" at bounding box center [331, 506] width 630 height 22
type input "1"
click at [142, 533] on input "number" at bounding box center [87, 542] width 143 height 22
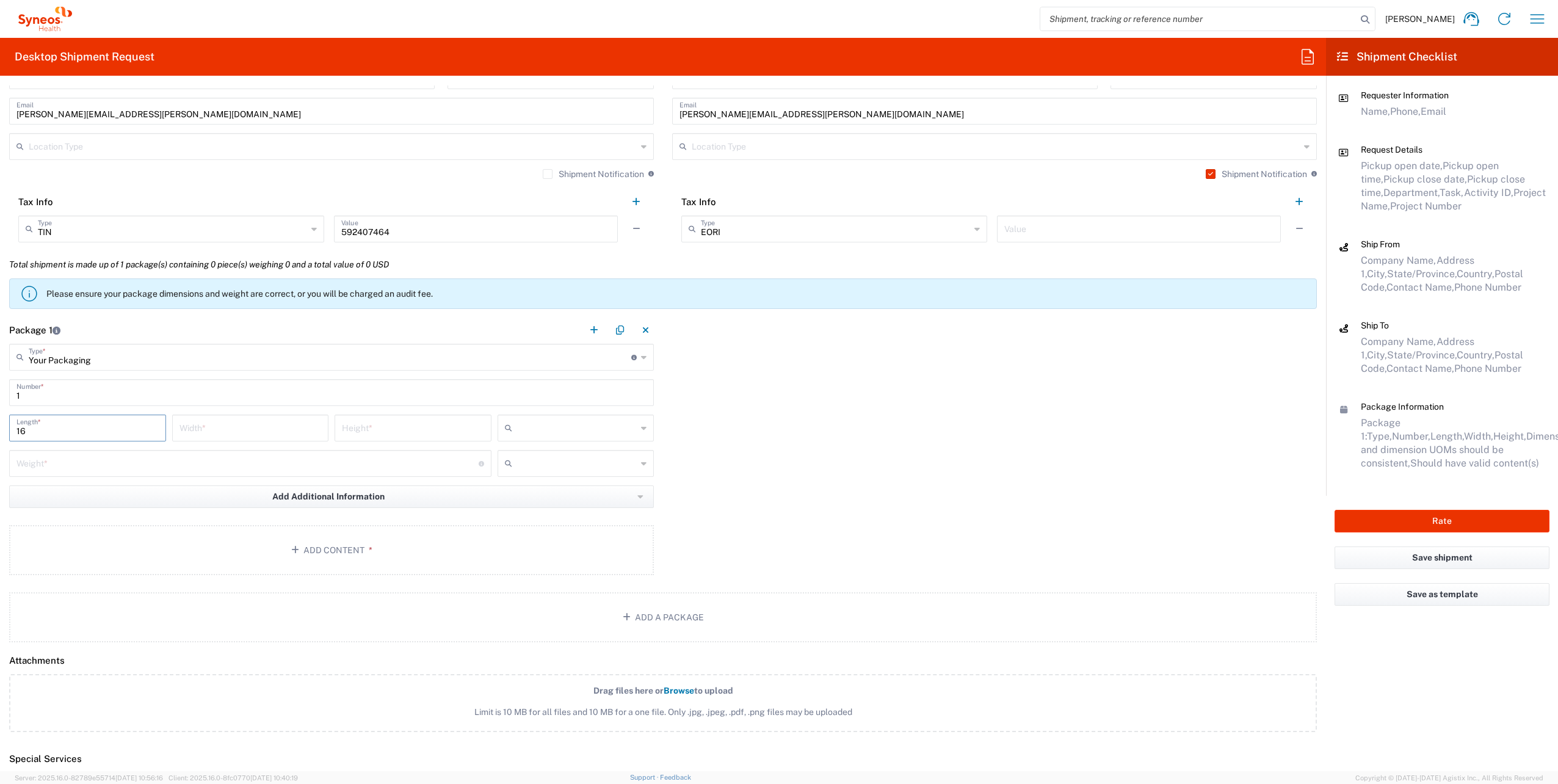
scroll to position [916, 0]
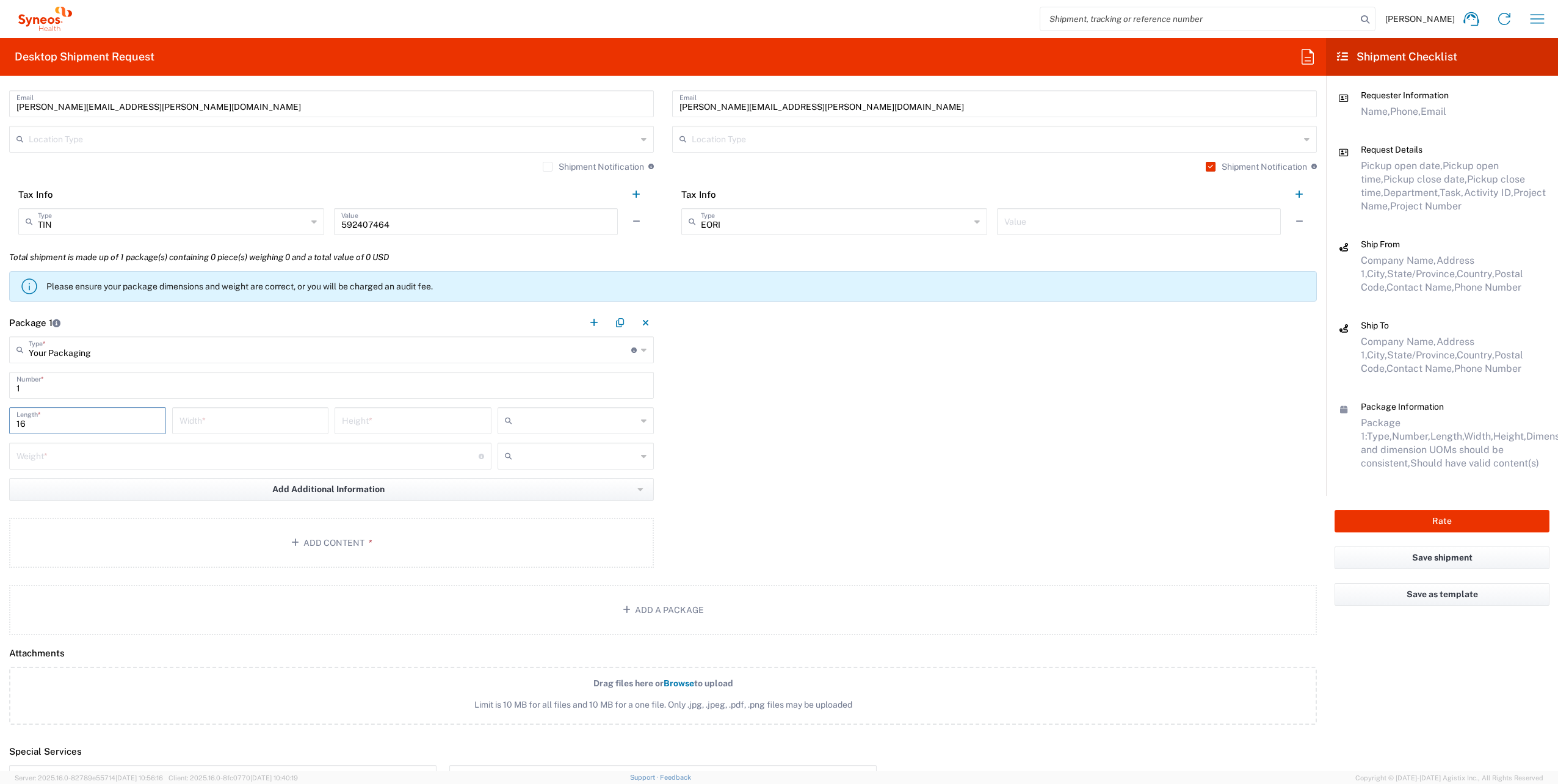
type input "16"
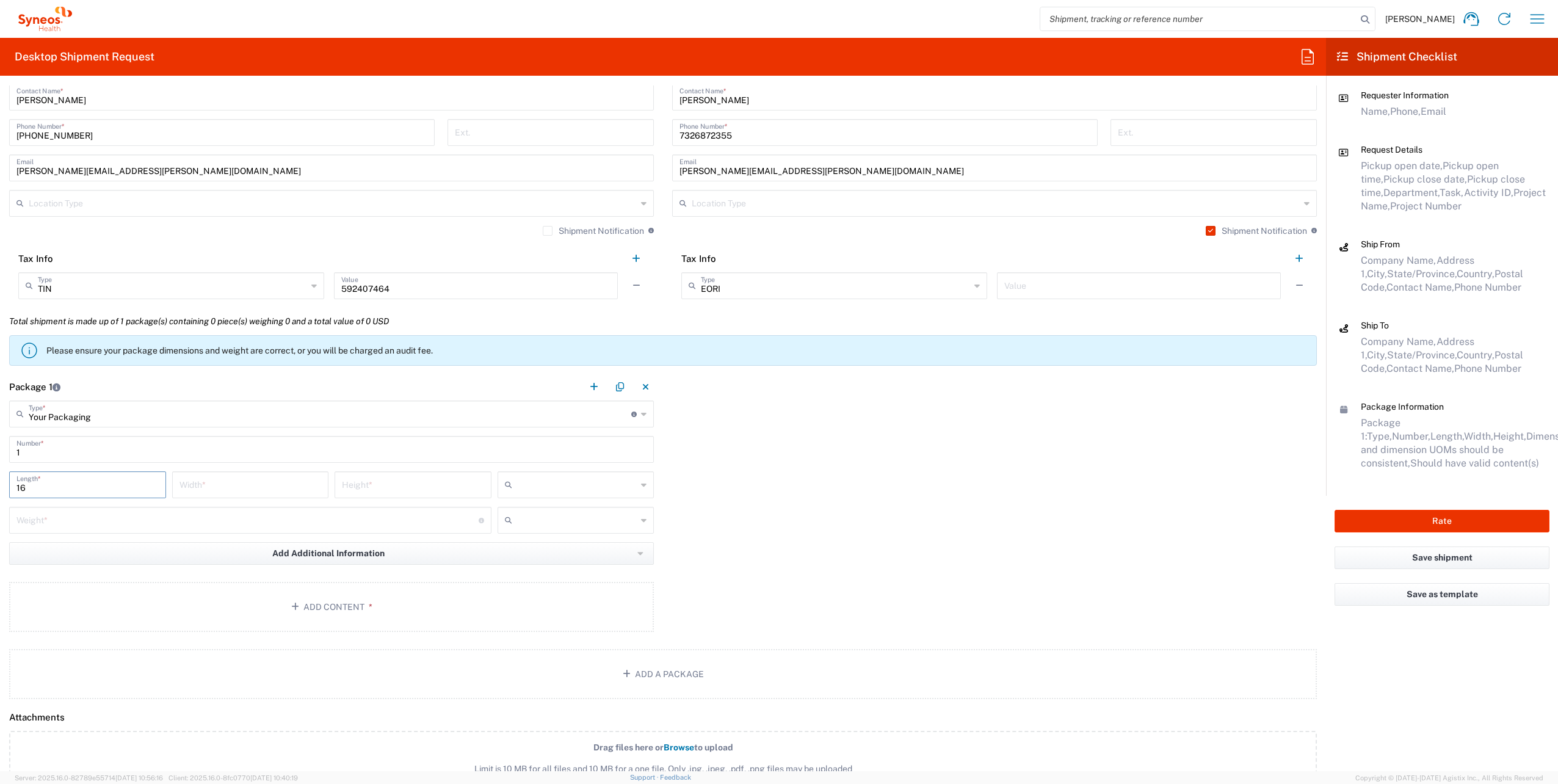
scroll to position [855, 0]
click at [609, 409] on input "Your Packaging" at bounding box center [330, 410] width 603 height 22
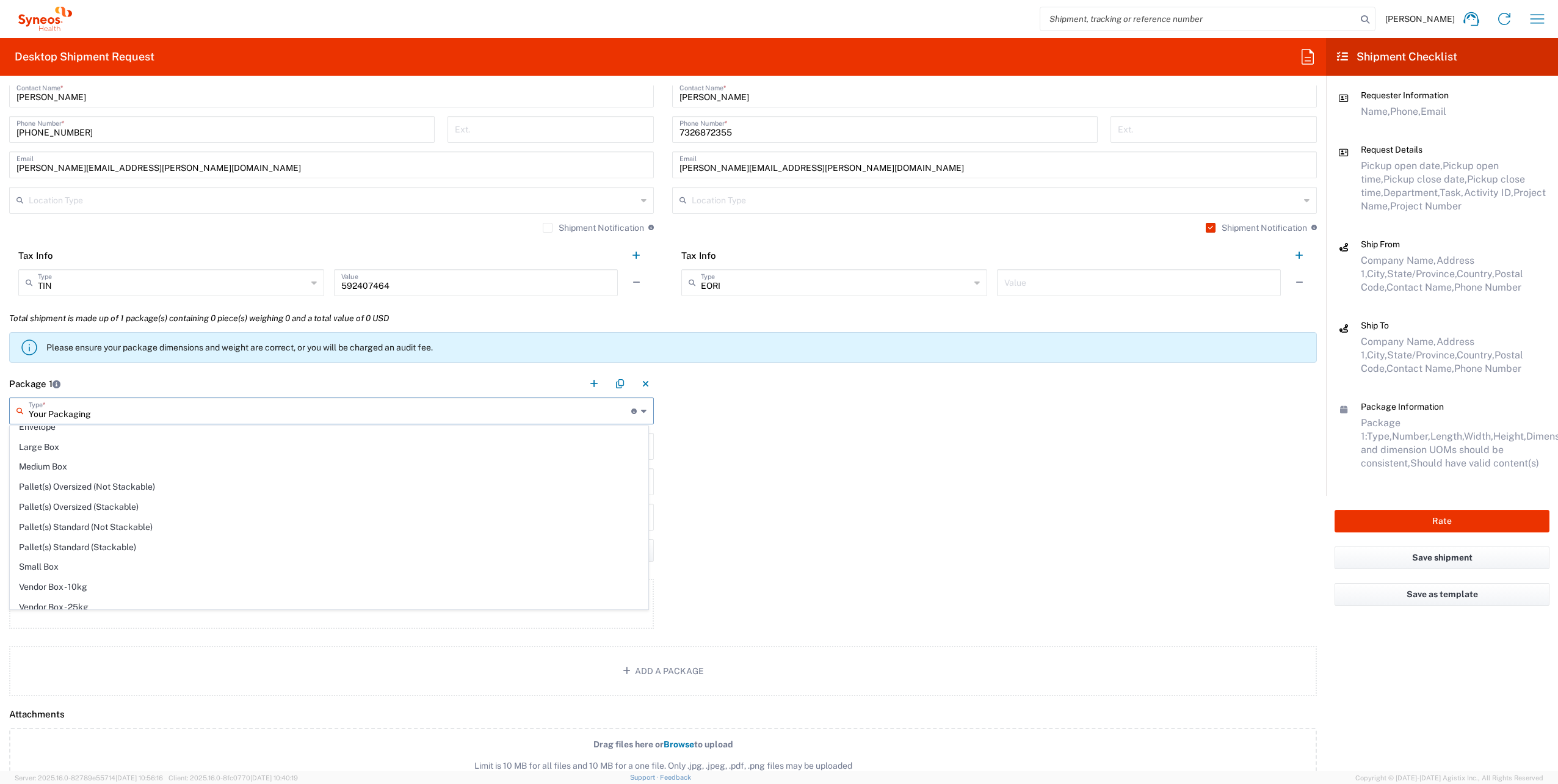
scroll to position [28, 0]
click at [216, 459] on span "Medium Box" at bounding box center [328, 468] width 638 height 19
type input "Medium Box"
type input "13"
type input "11.5"
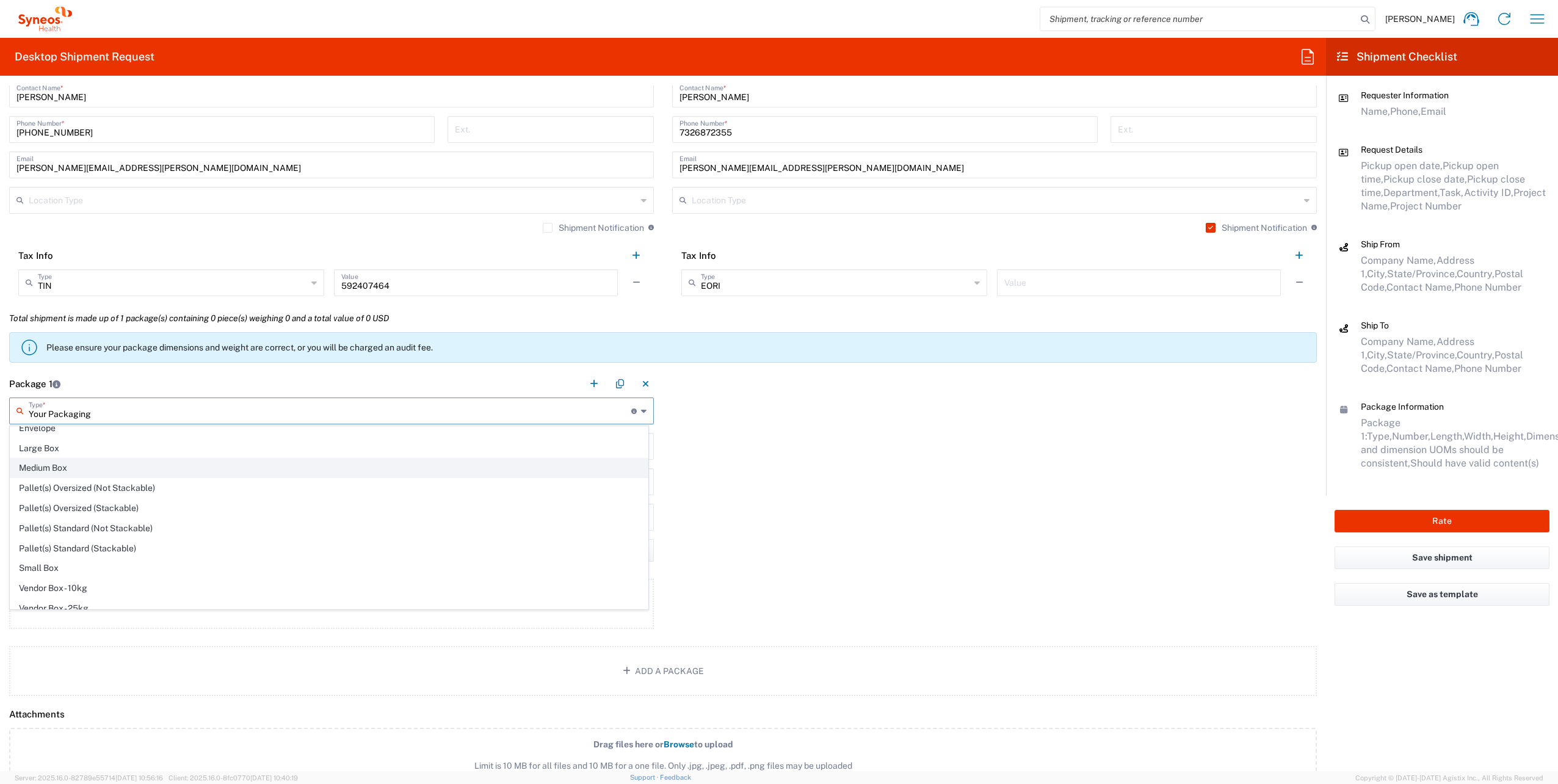
type input "2.5"
type input "in"
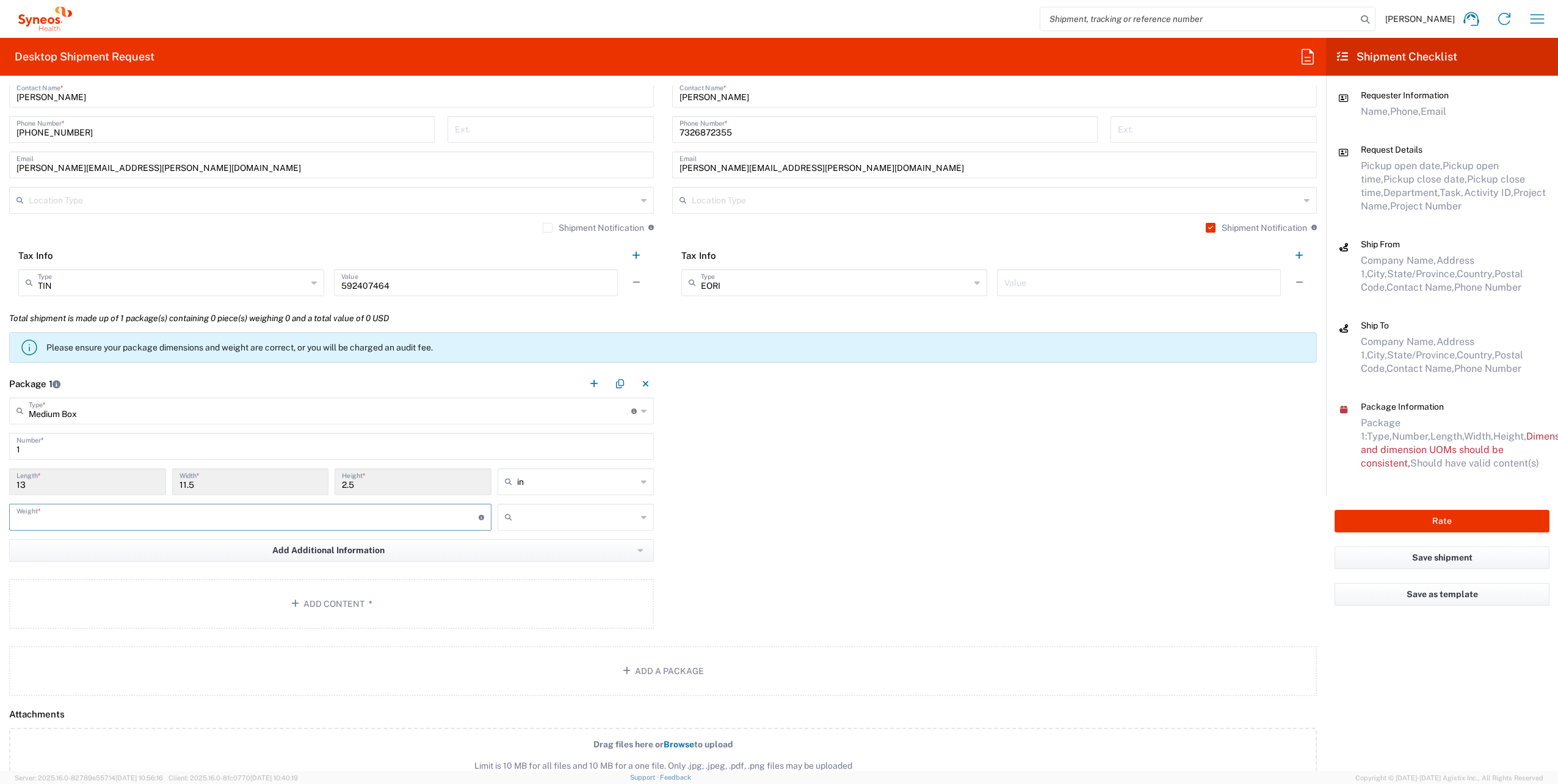
click at [107, 518] on input "number" at bounding box center [247, 516] width 463 height 22
type input "1"
click at [410, 607] on button "Add Content *" at bounding box center [331, 604] width 644 height 50
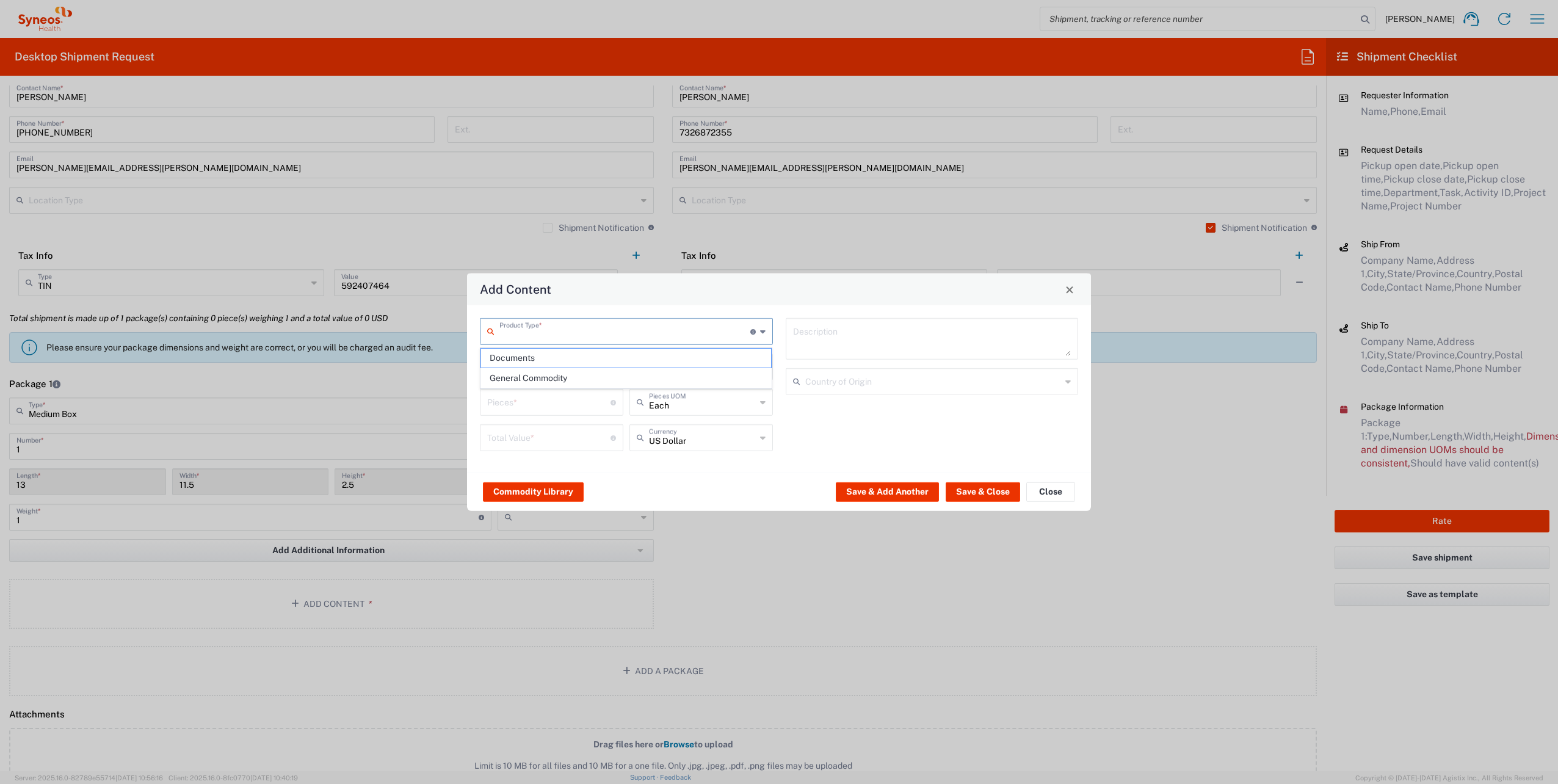
click at [703, 331] on input "text" at bounding box center [625, 331] width 251 height 22
click at [587, 372] on span "General Commodity" at bounding box center [626, 378] width 291 height 19
type input "General Commodity"
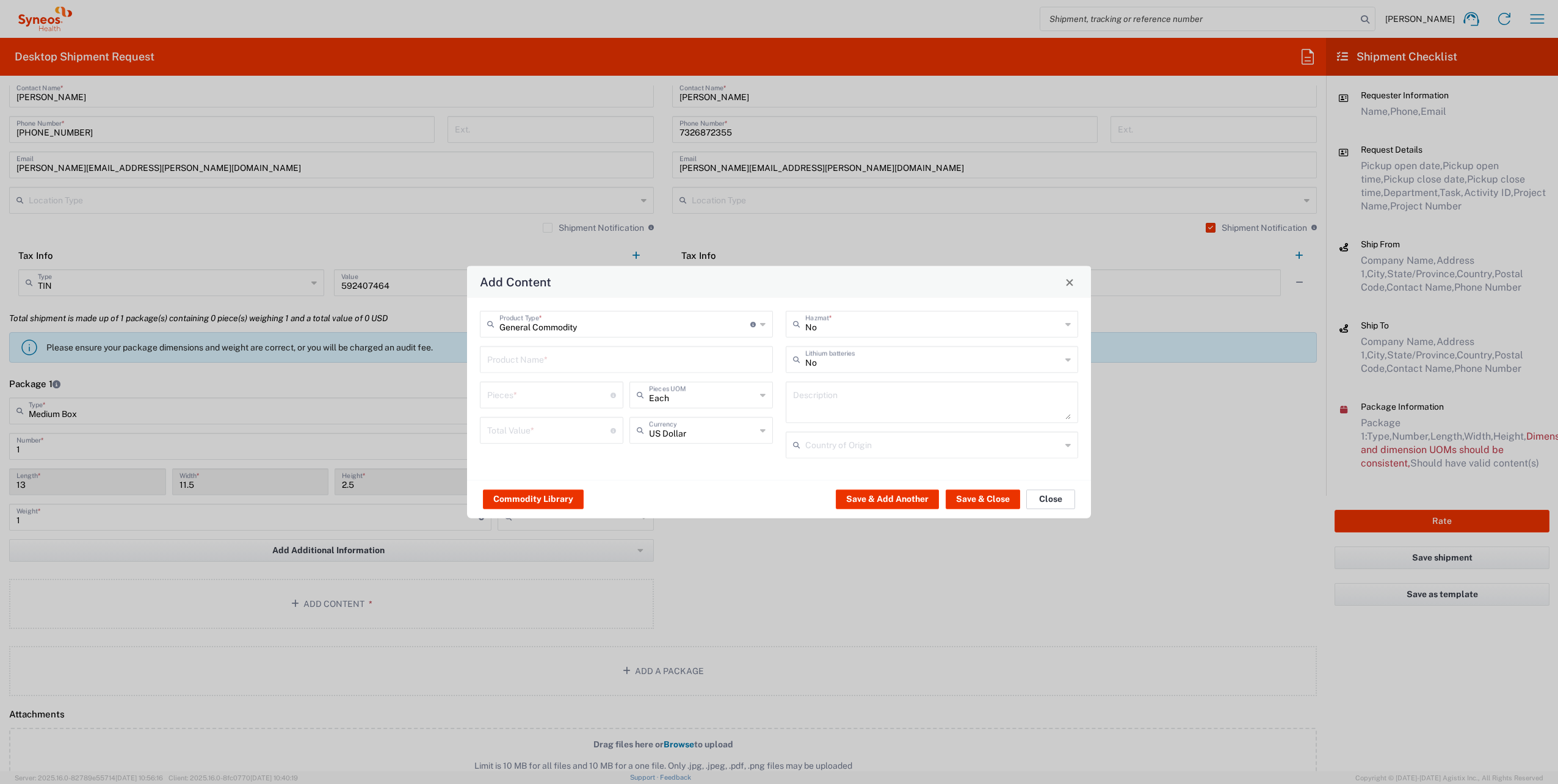
click at [1058, 503] on button "Close" at bounding box center [1050, 498] width 49 height 19
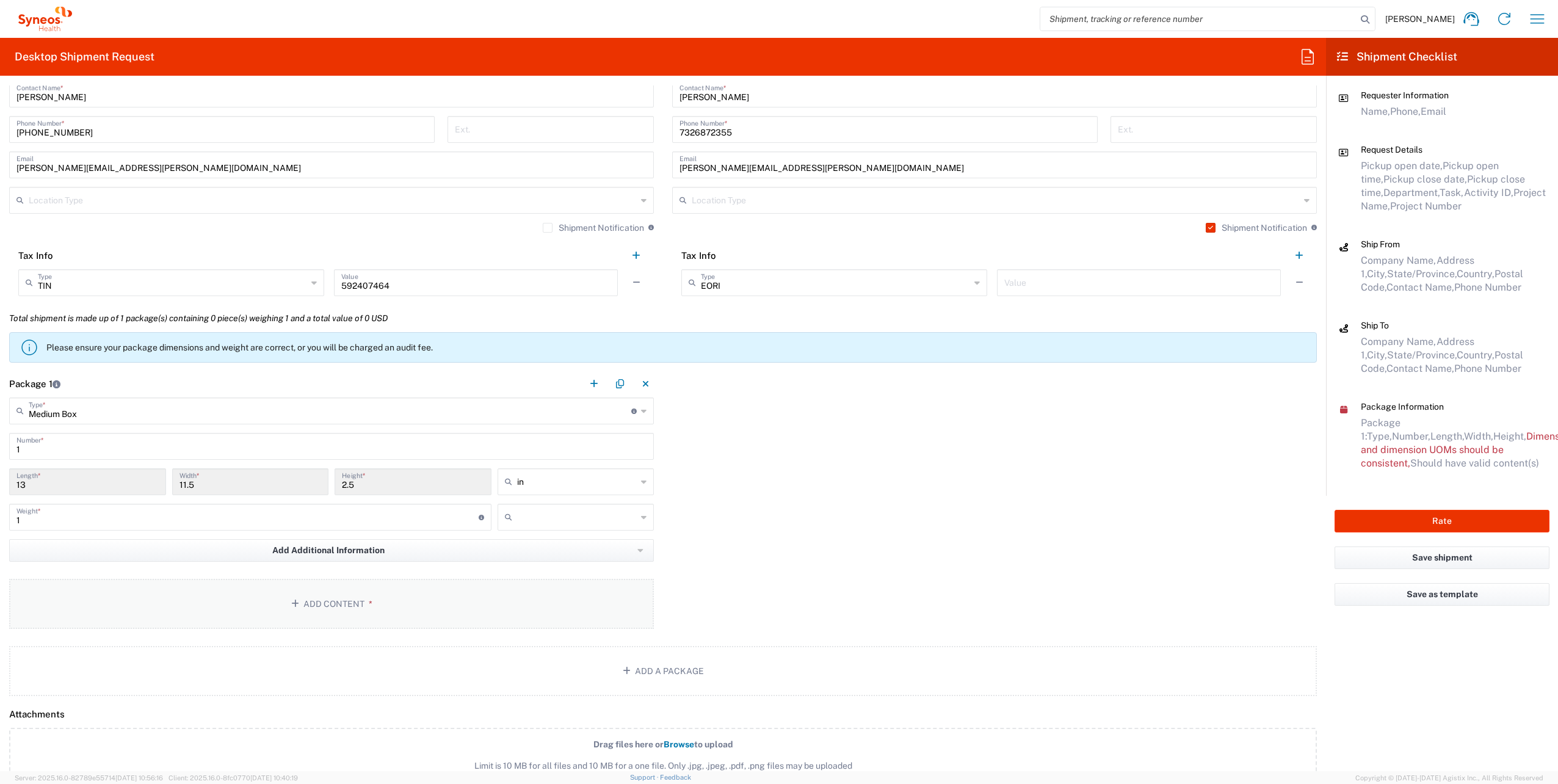
click at [392, 604] on button "Add Content *" at bounding box center [331, 604] width 644 height 50
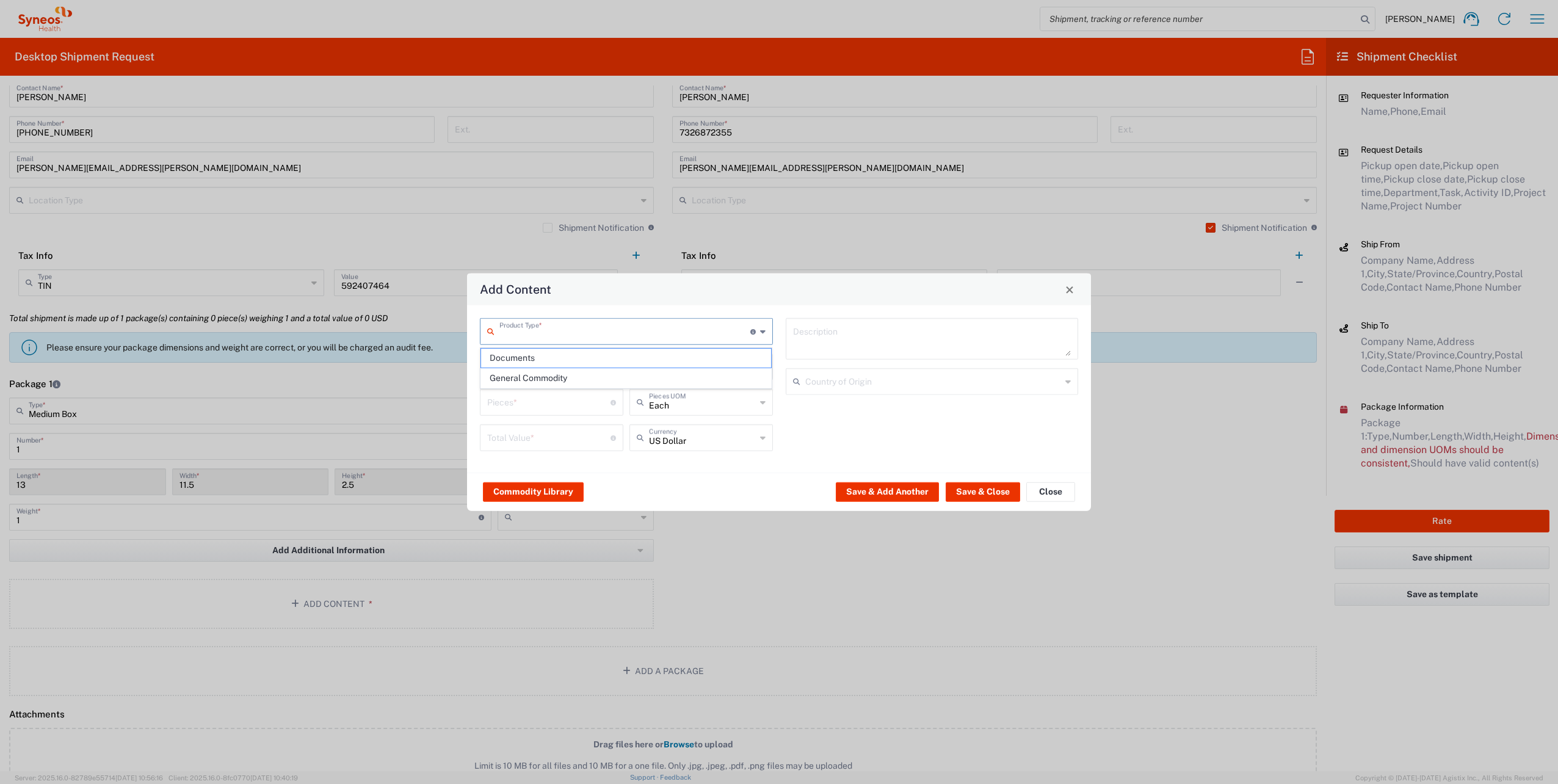
click at [540, 333] on input "text" at bounding box center [625, 331] width 251 height 22
click at [540, 375] on span "General Commodity" at bounding box center [626, 378] width 291 height 19
type input "General Commodity"
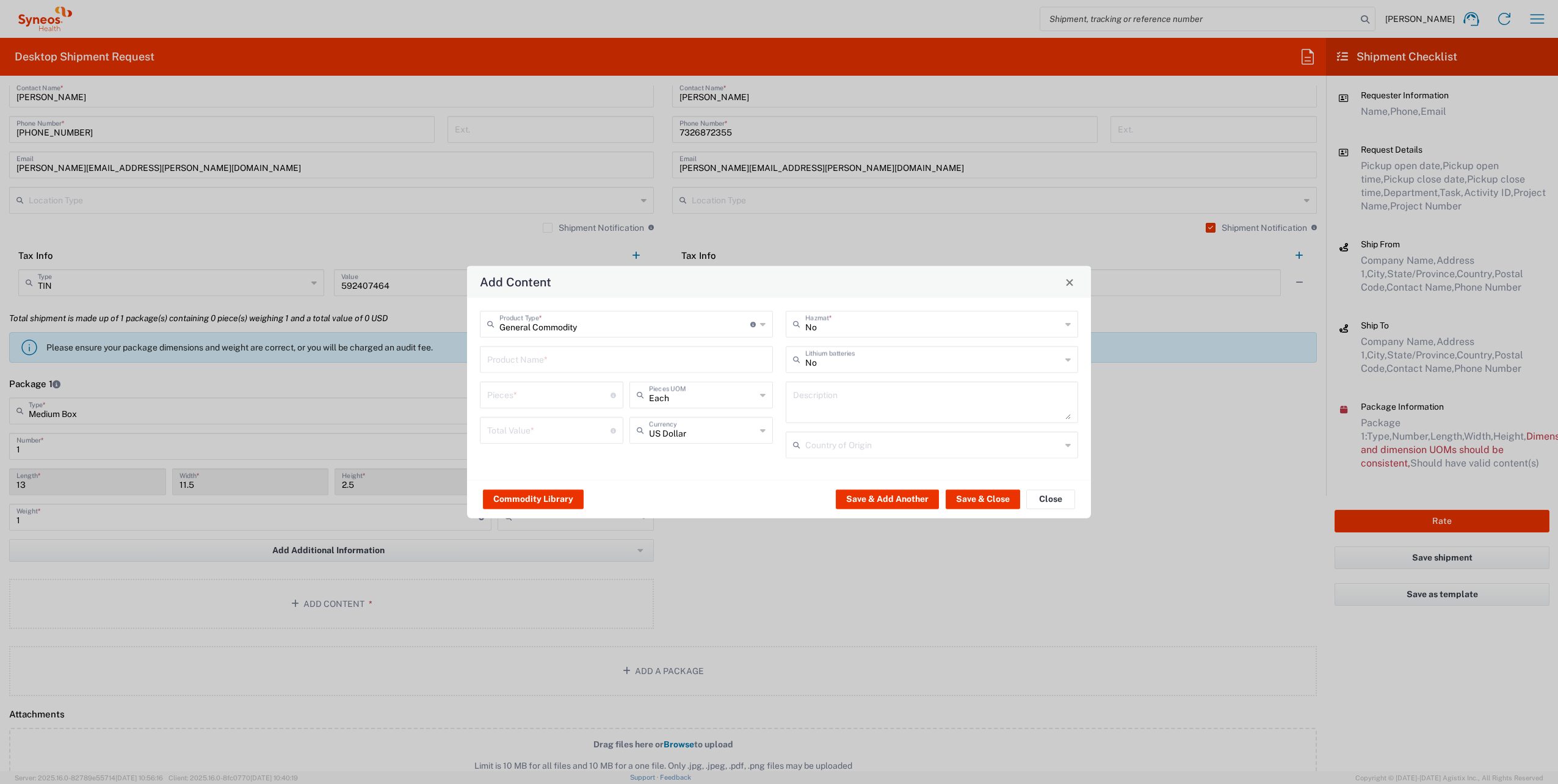
click at [536, 364] on input "text" at bounding box center [626, 358] width 278 height 22
click at [543, 408] on div "USB-A wall charger power adapter" at bounding box center [626, 409] width 291 height 21
type input "USB-A wall charger power adapter"
type textarea "USB-A Wall charger - Universal power adapter"
click at [542, 401] on input "number" at bounding box center [549, 394] width 123 height 22
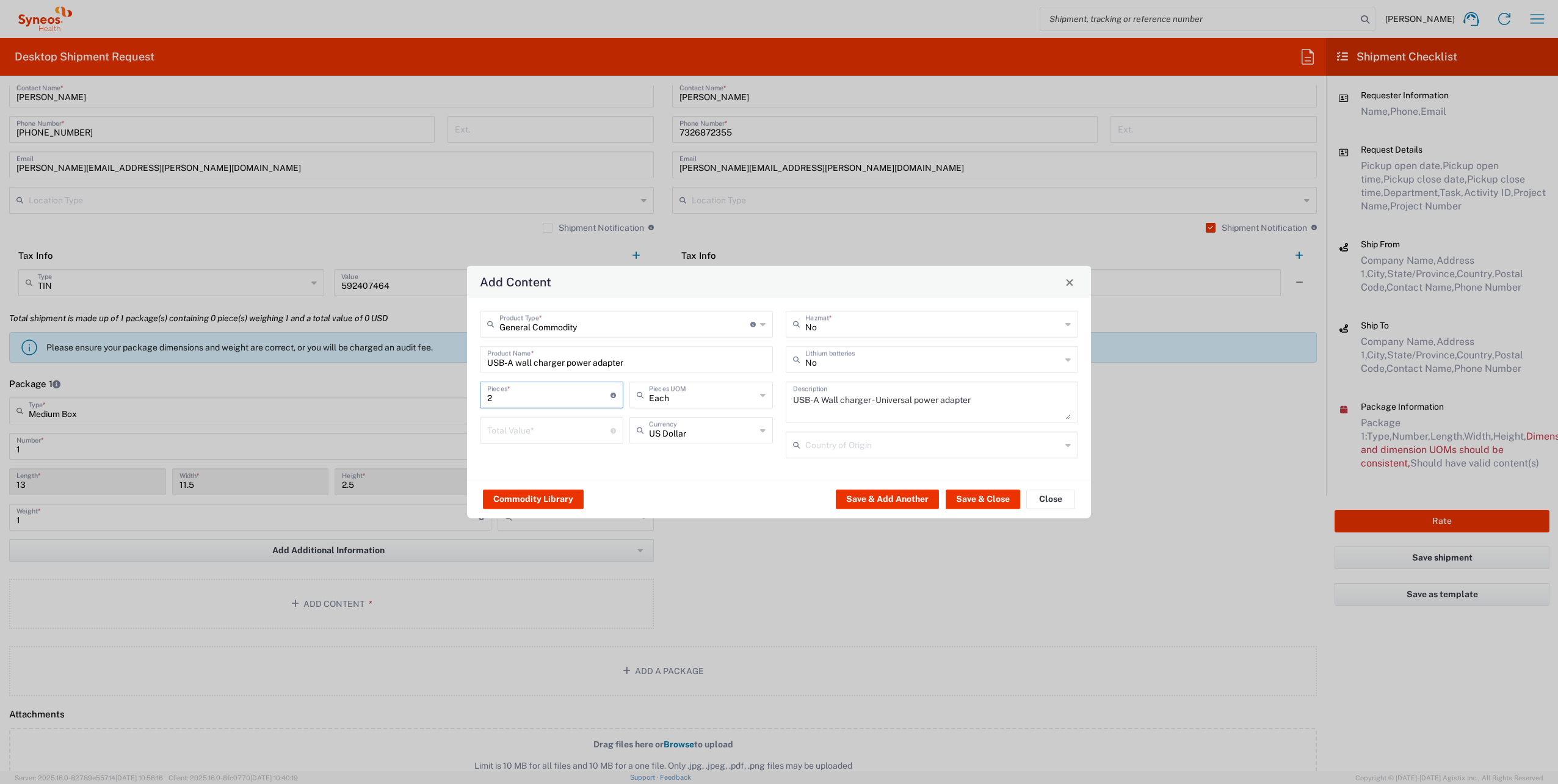
type input "2"
click at [536, 427] on input "number" at bounding box center [549, 429] width 123 height 22
type input "70"
click at [964, 498] on button "Save & Close" at bounding box center [983, 498] width 75 height 19
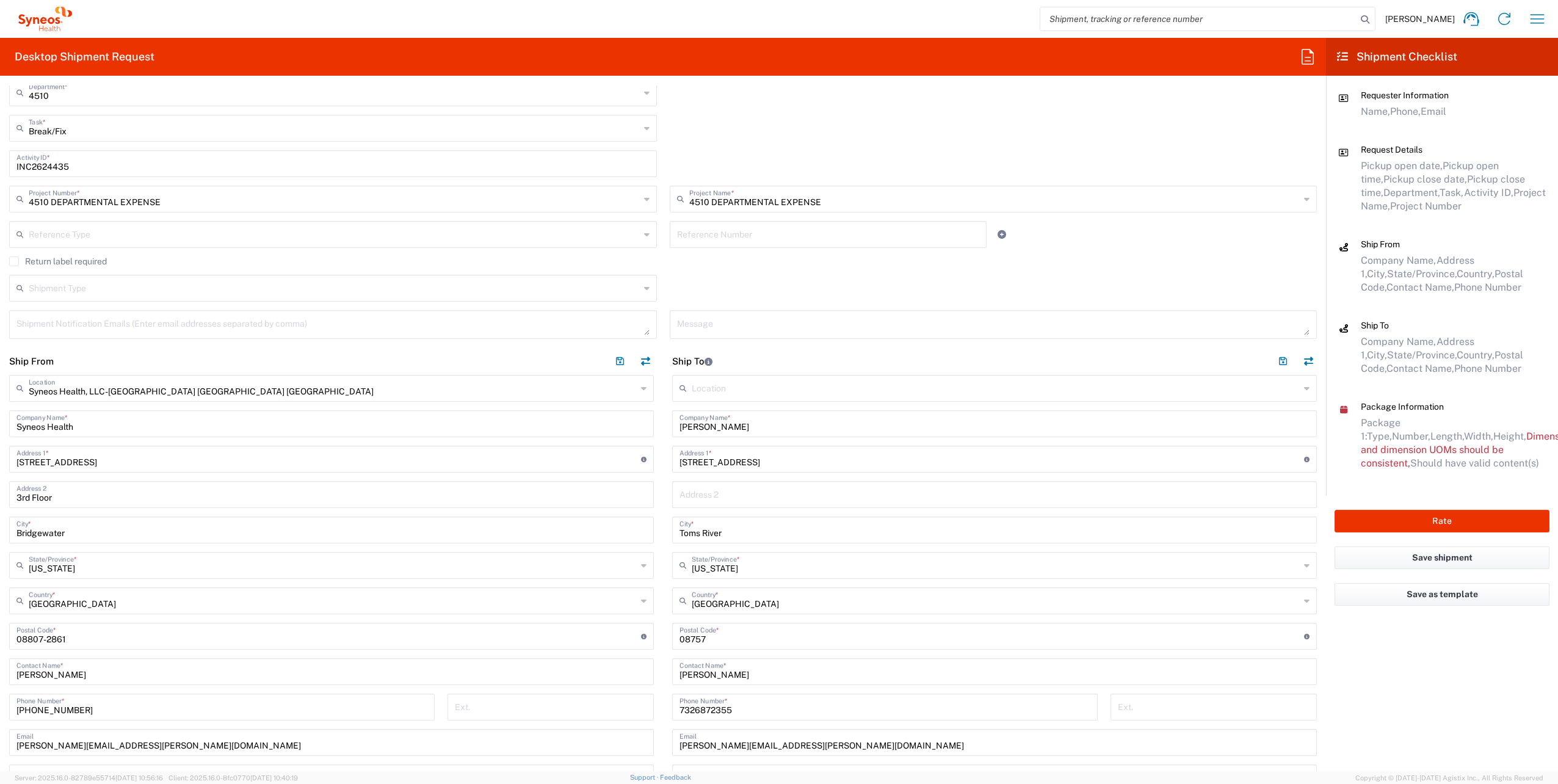
scroll to position [1187, 0]
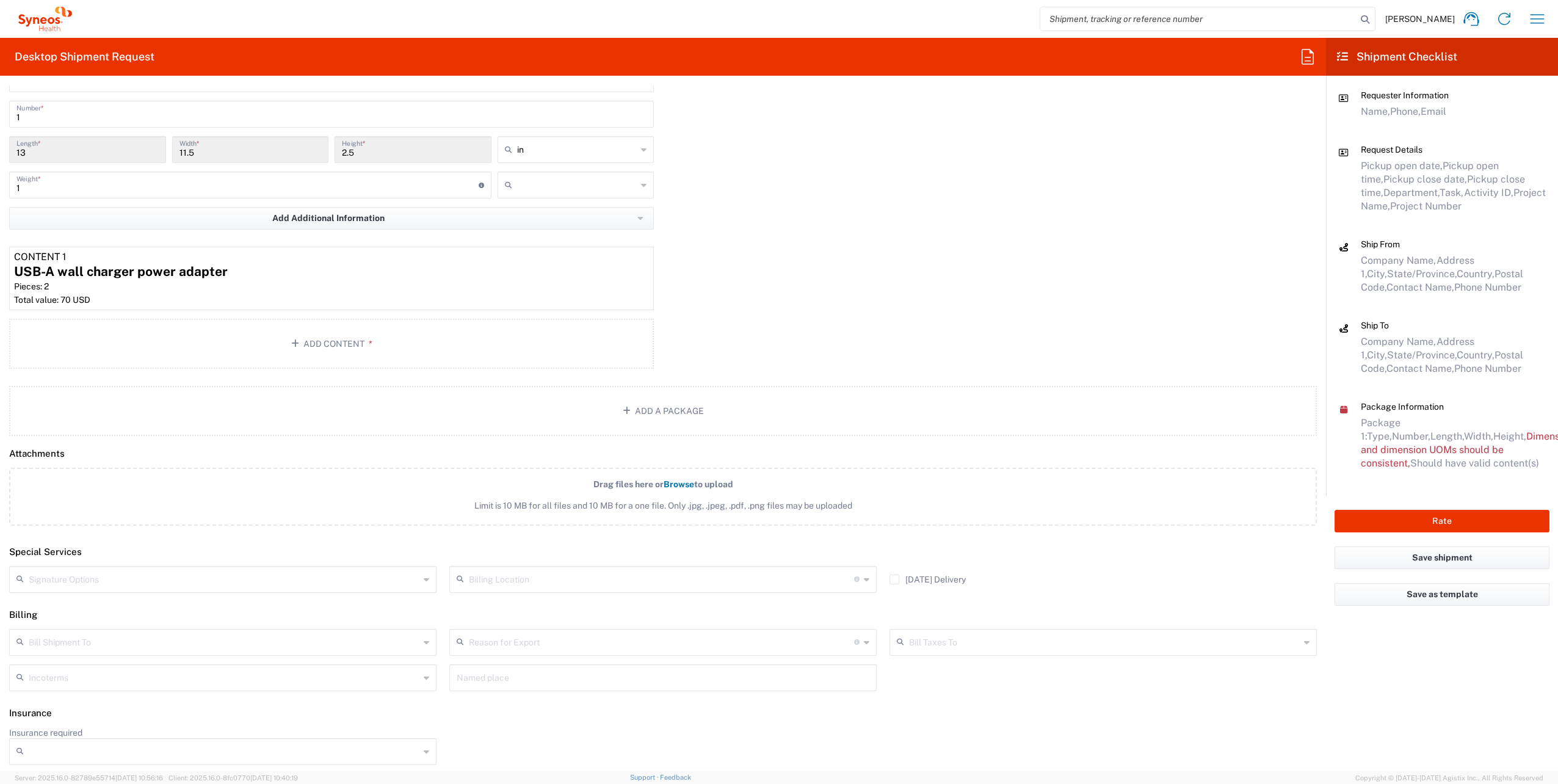
click at [554, 186] on input "text" at bounding box center [577, 184] width 120 height 19
click at [536, 224] on span "lbs" at bounding box center [571, 230] width 153 height 19
type input "lbs"
click at [358, 580] on input "text" at bounding box center [224, 579] width 391 height 22
click at [307, 599] on span "Adult Signature Required" at bounding box center [220, 604] width 422 height 19
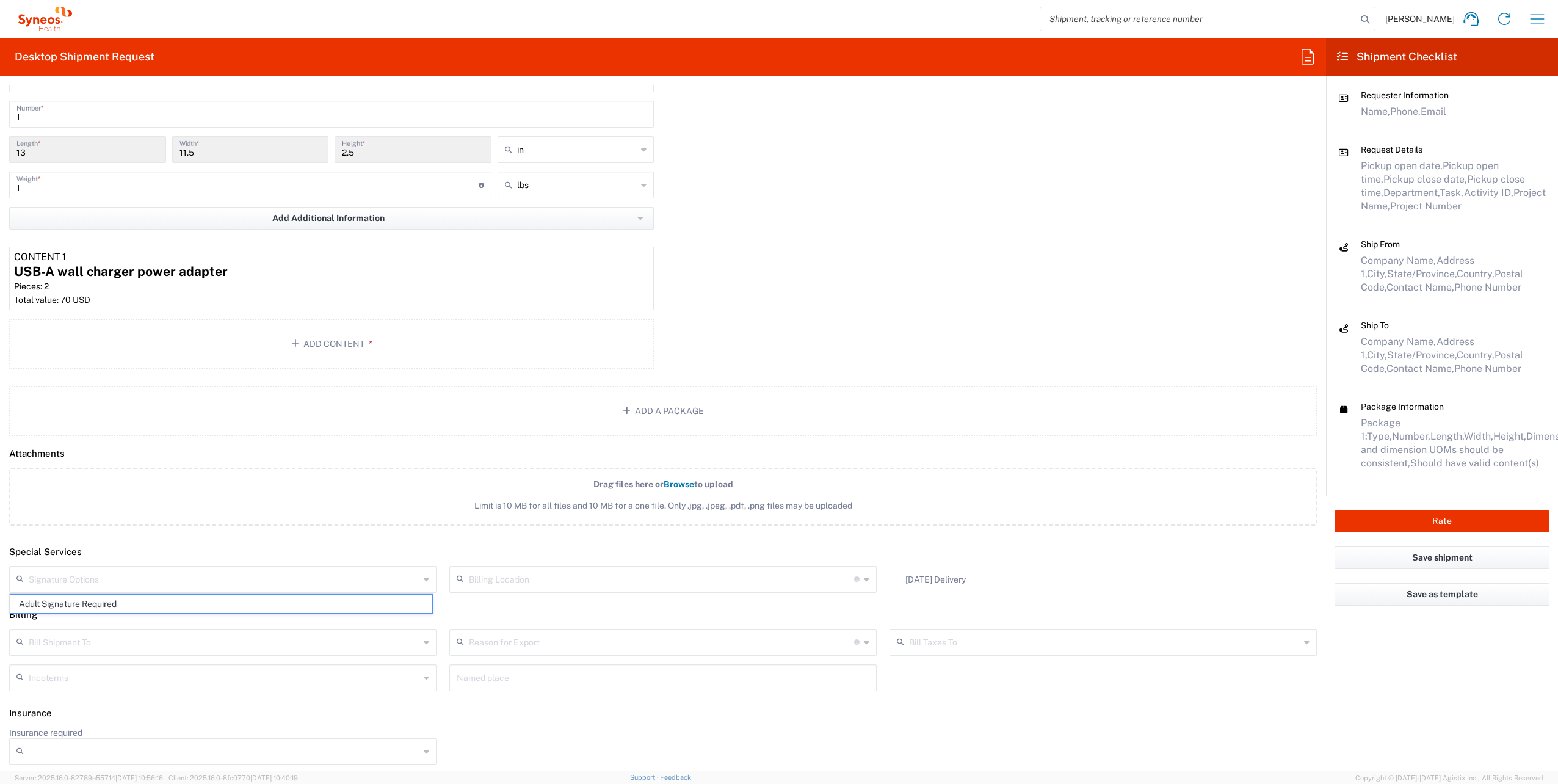
type input "Adult Signature Required"
click at [1400, 524] on button "Rate" at bounding box center [1442, 520] width 215 height 22
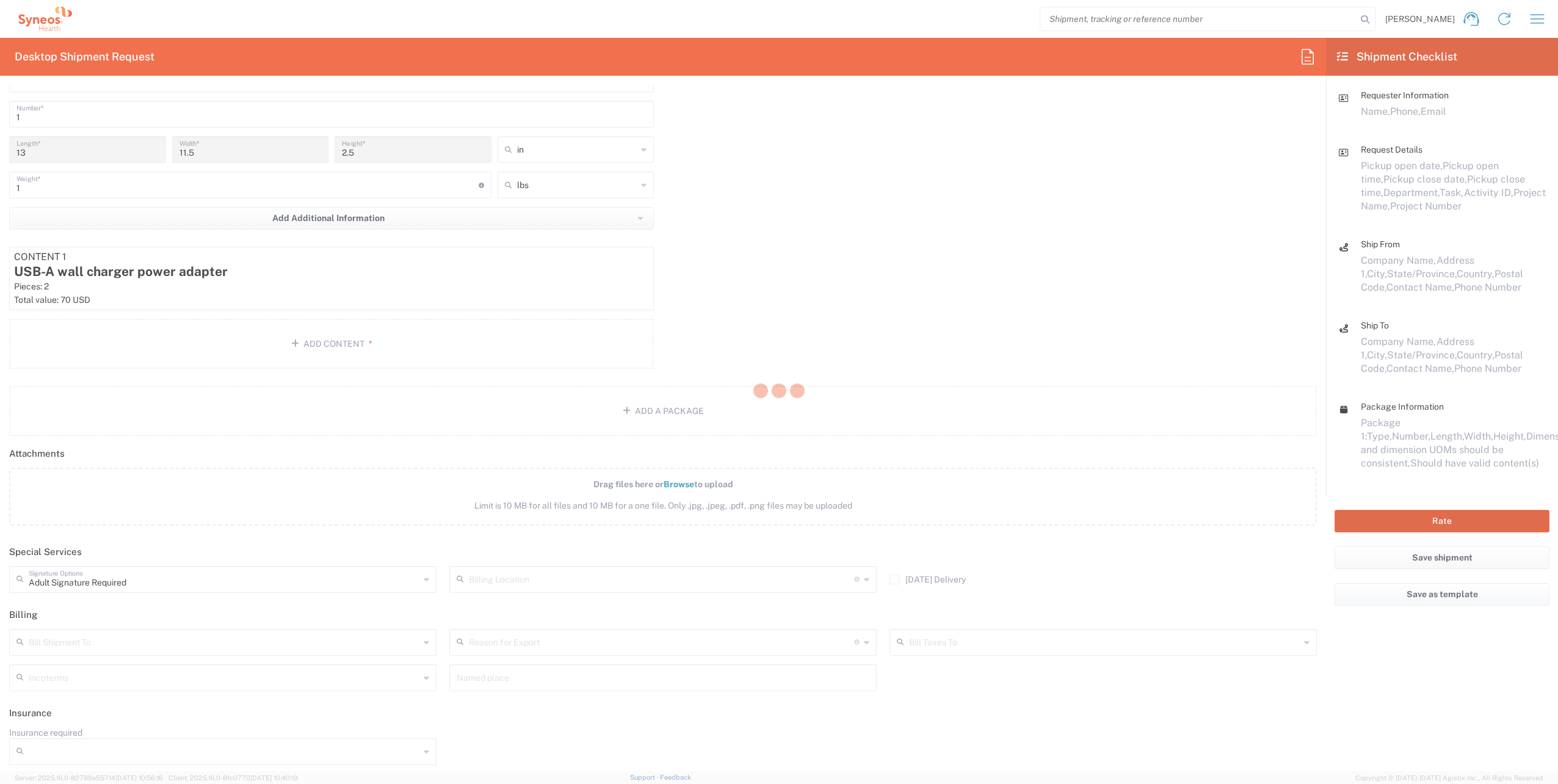
type input "4510 DEPARTMENTAL EXPENSE"
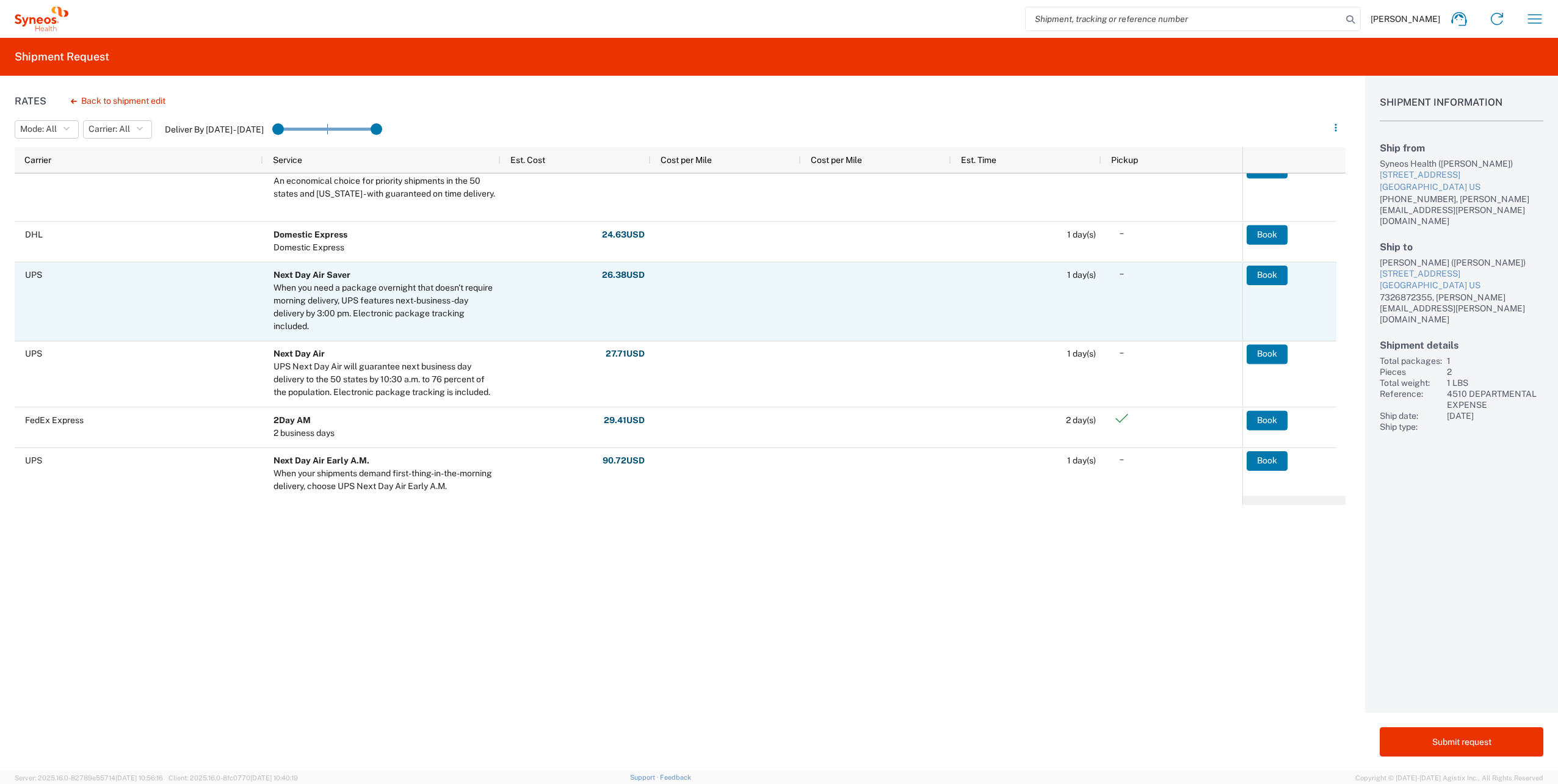
scroll to position [244, 0]
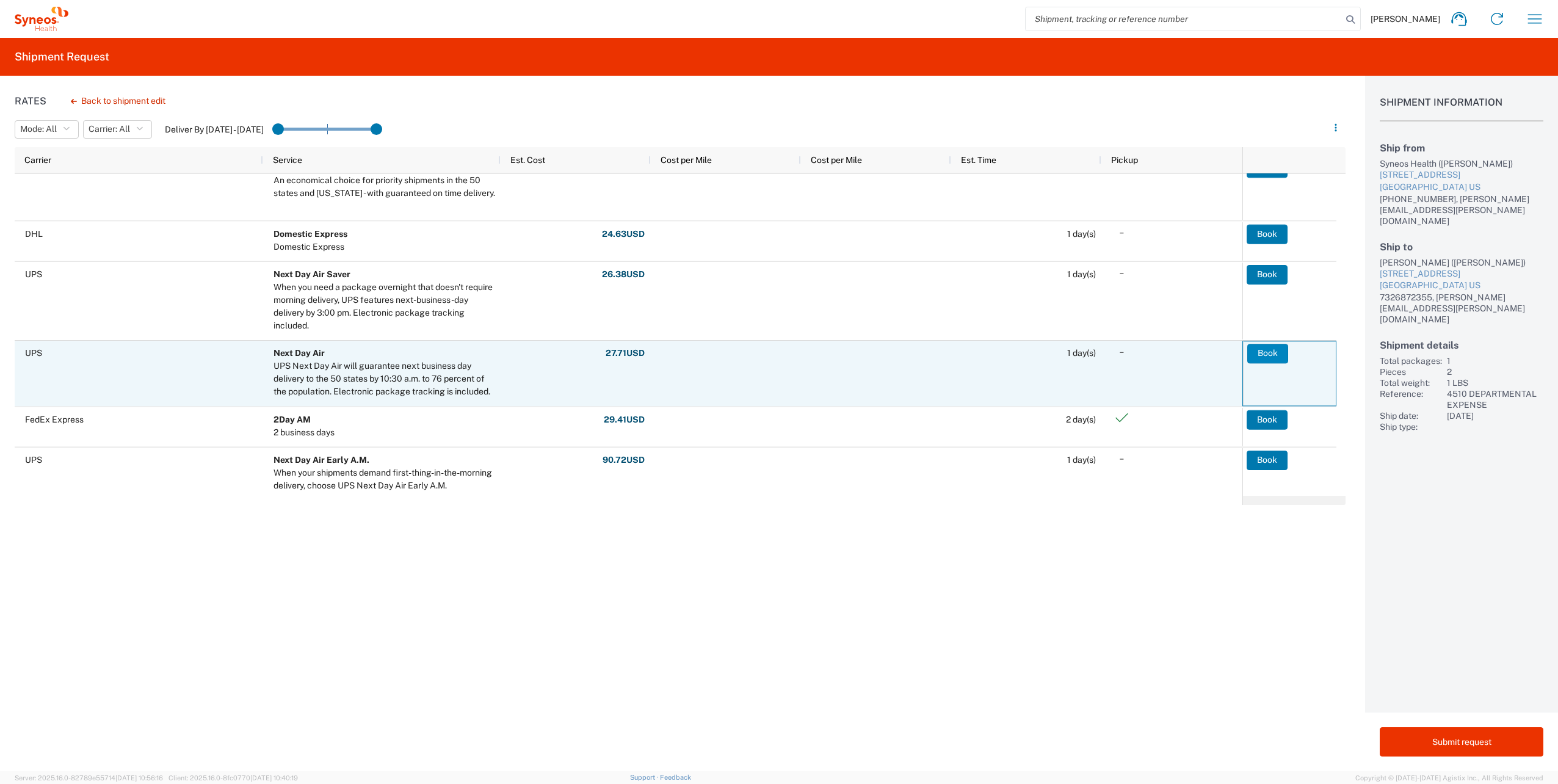
click at [1268, 357] on button "Book" at bounding box center [1267, 353] width 41 height 19
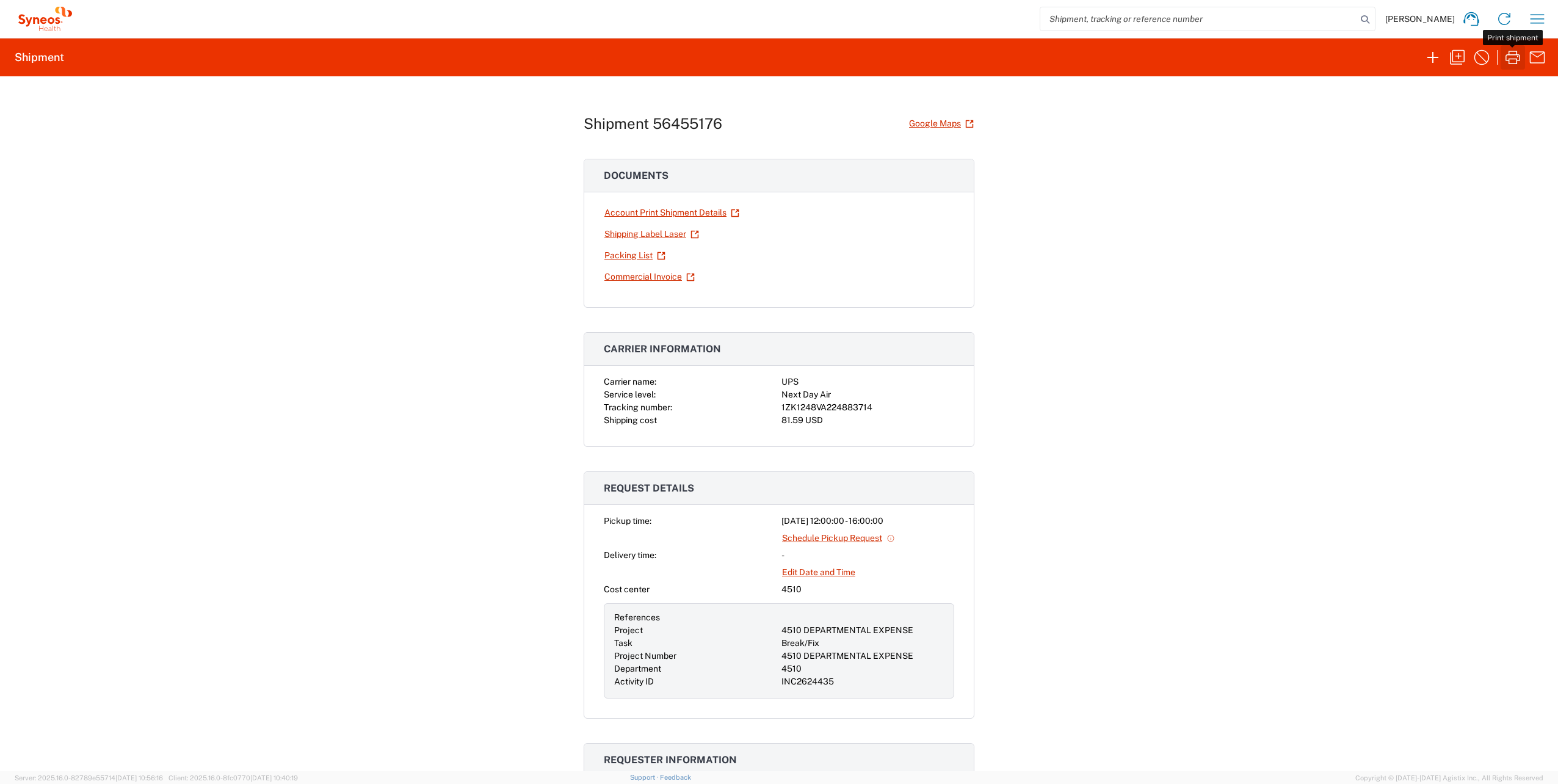
click at [1512, 59] on icon "button" at bounding box center [1513, 57] width 15 height 13
